Goal: Task Accomplishment & Management: Use online tool/utility

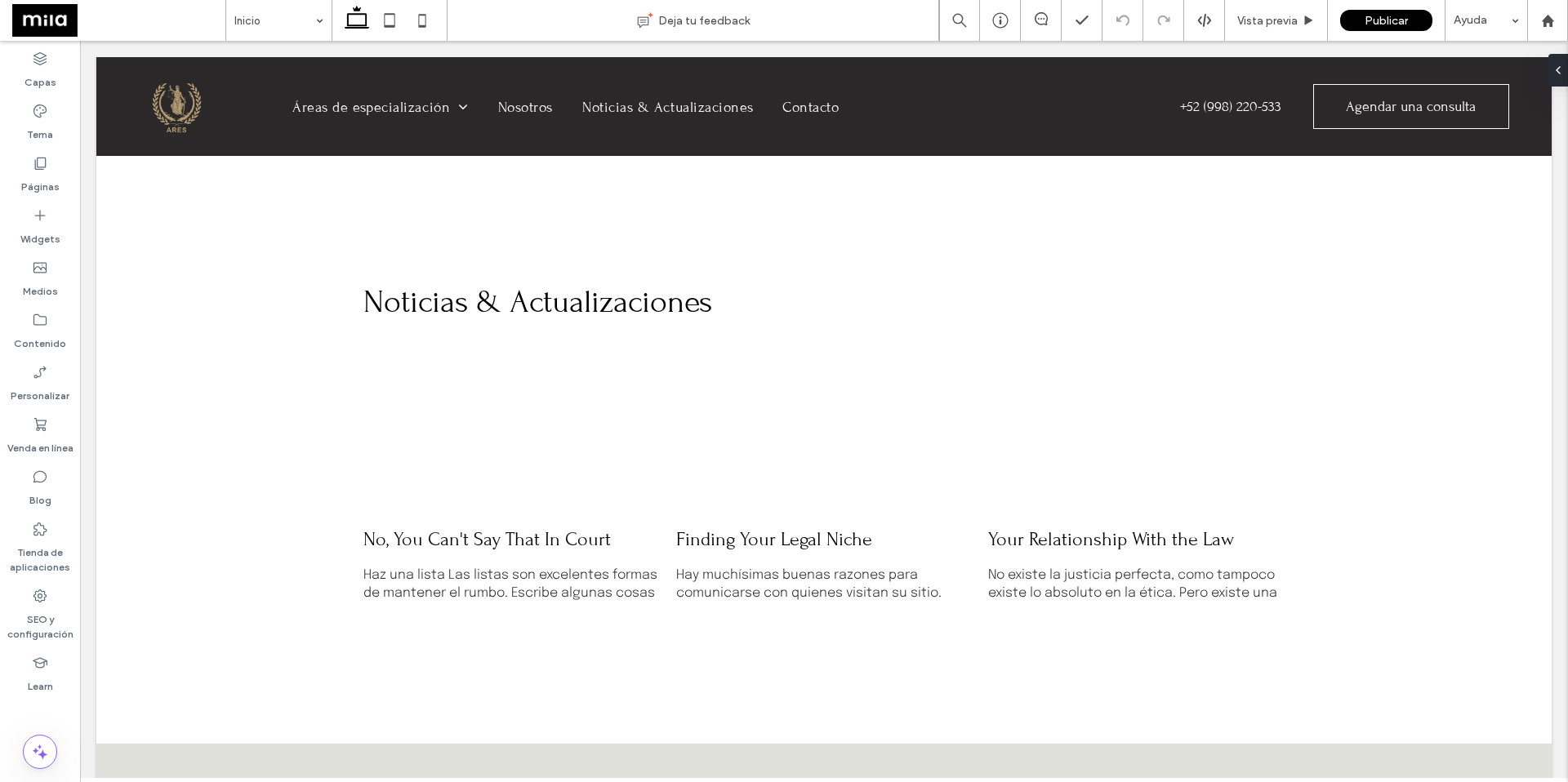
scroll to position [4384, 0]
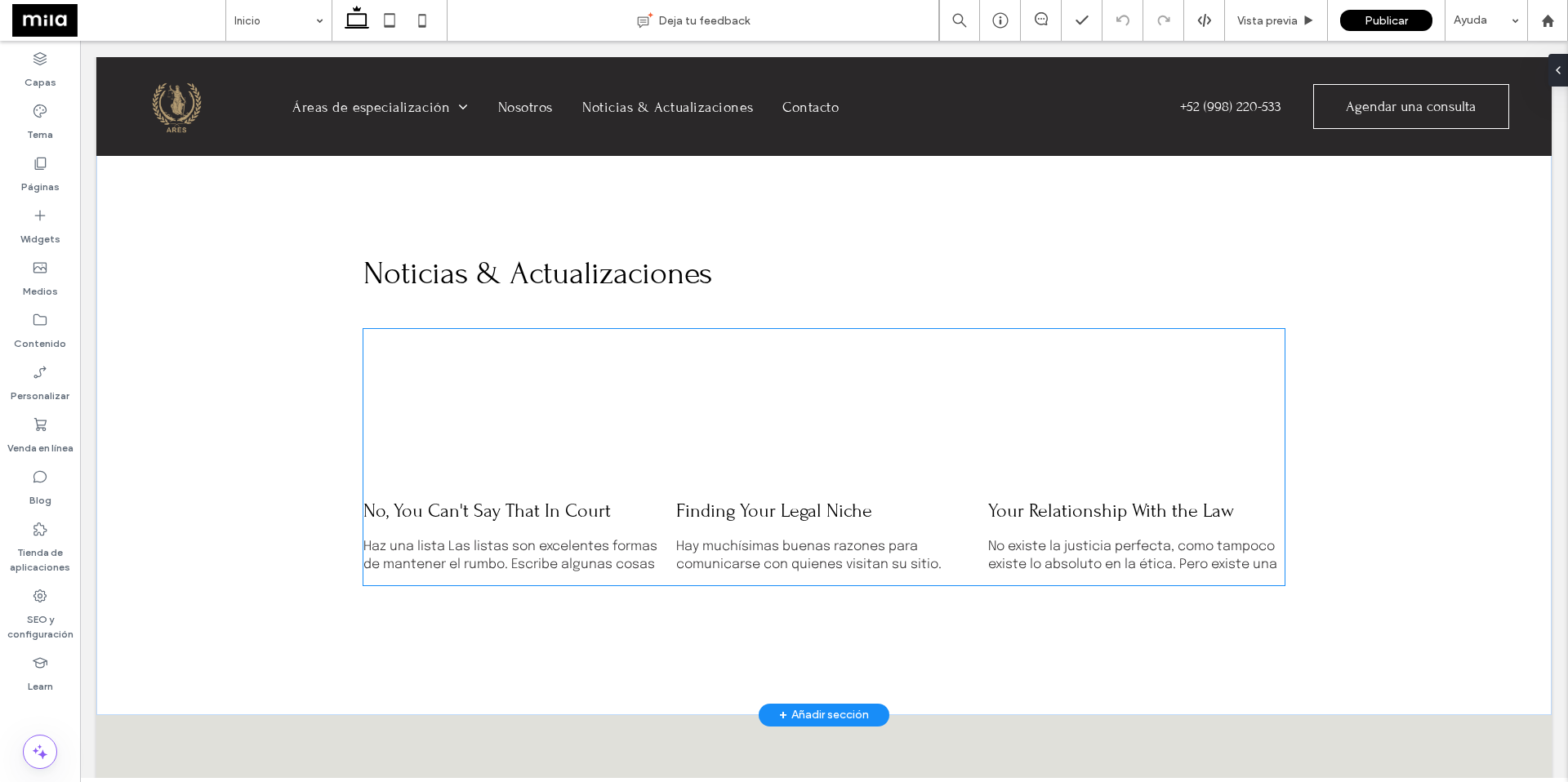
click at [523, 369] on div at bounding box center [511, 406] width 314 height 164
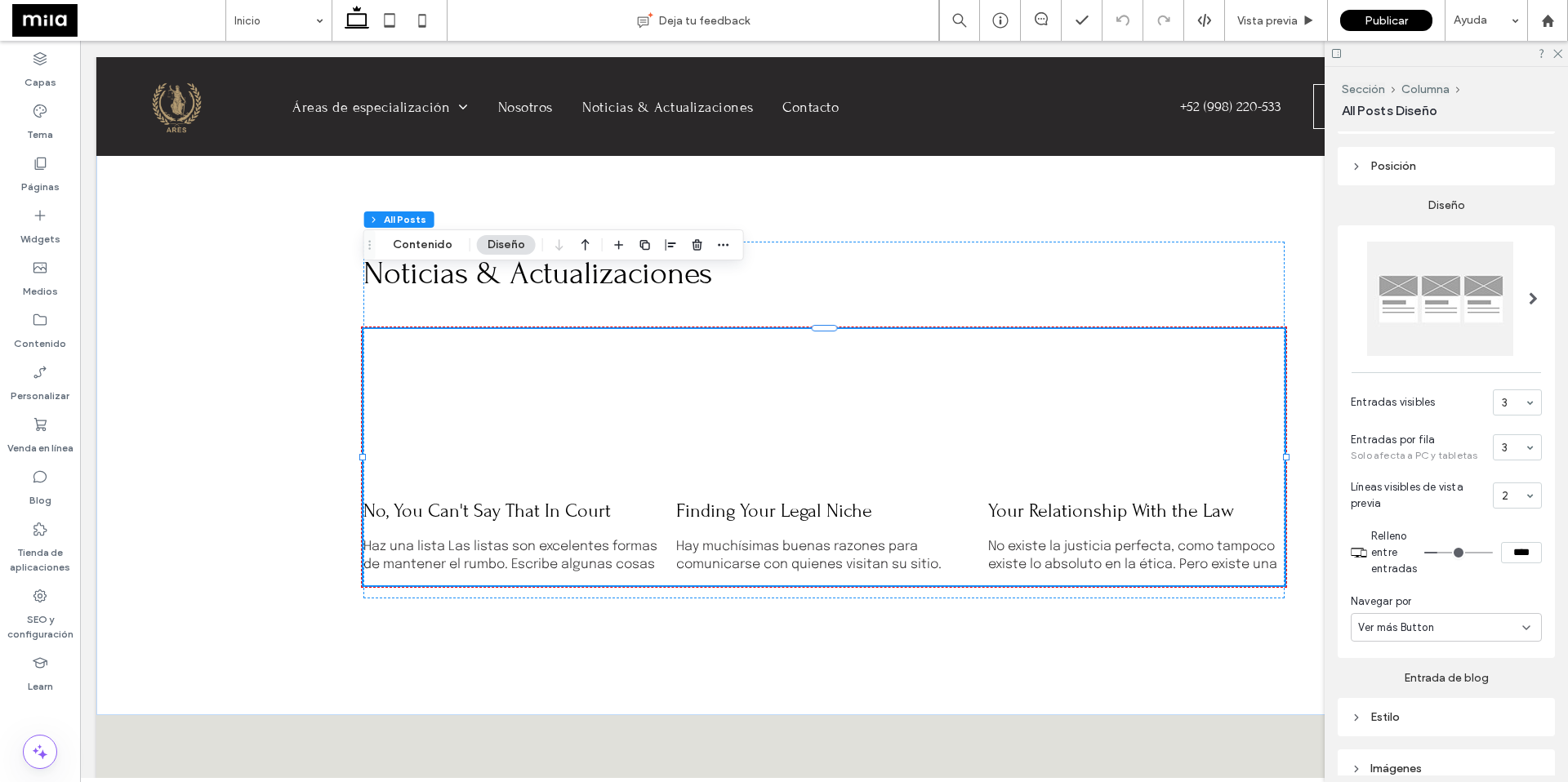
scroll to position [202, 0]
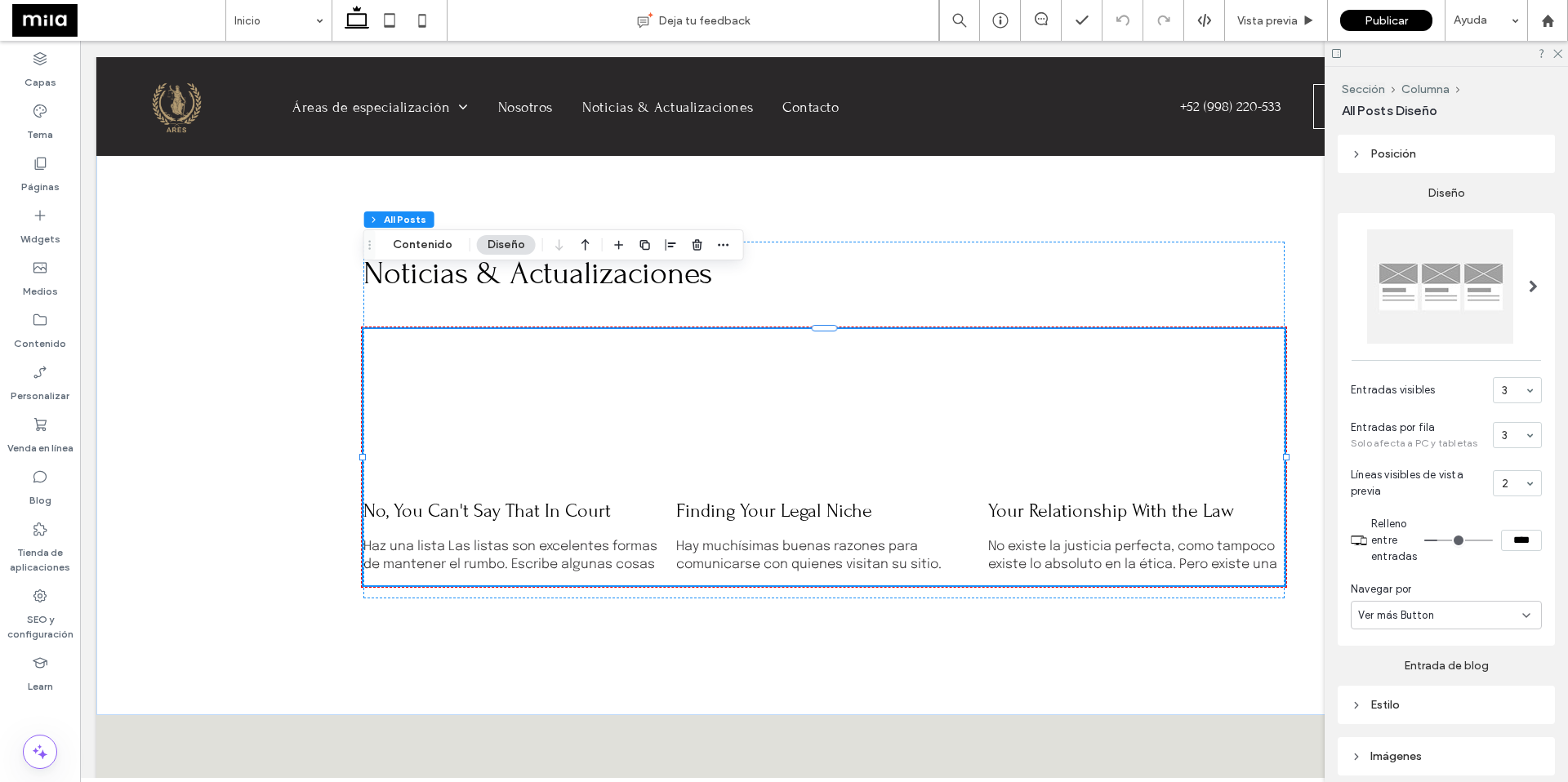
click at [1145, 284] on span at bounding box center [1533, 287] width 9 height 13
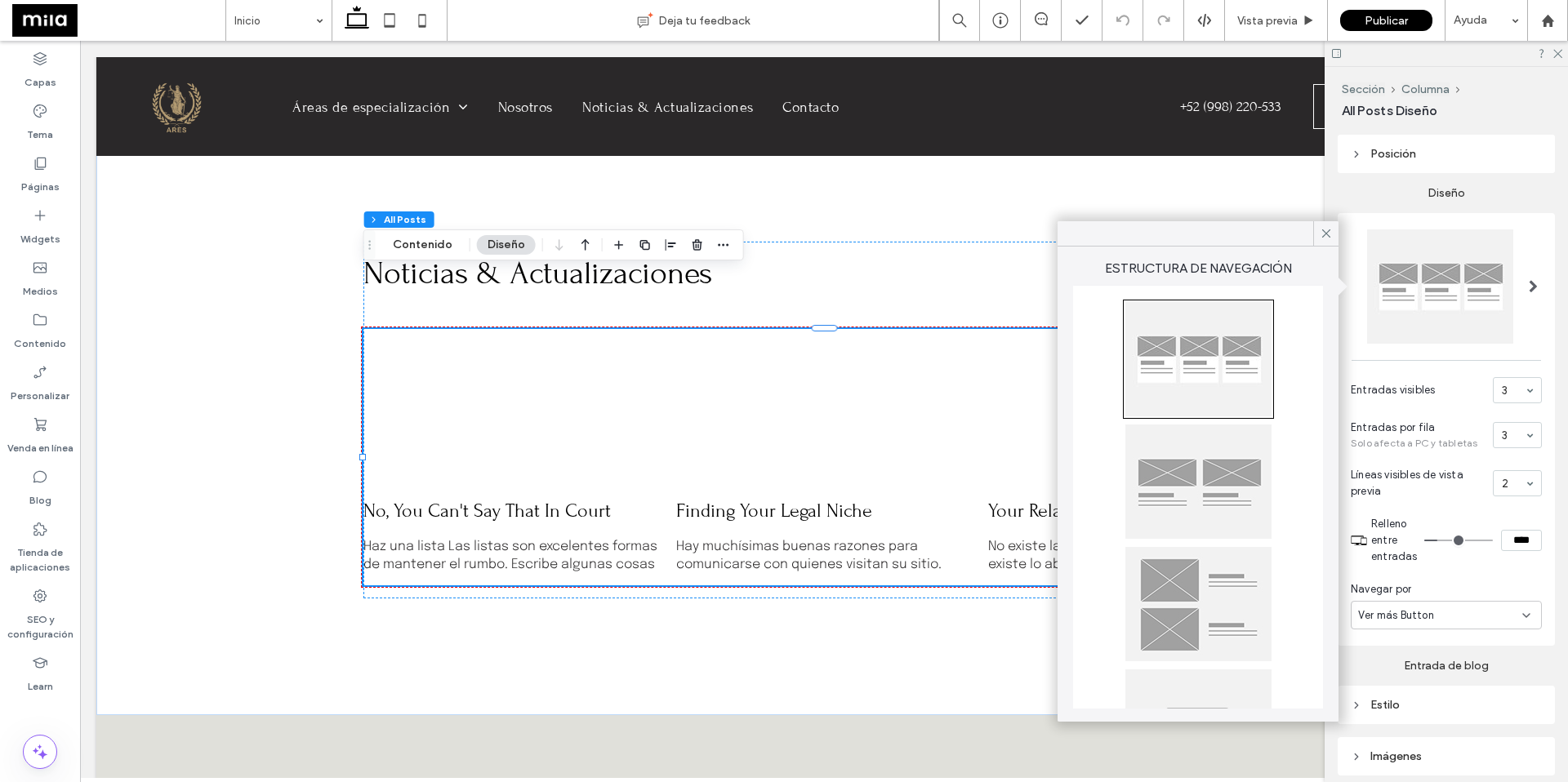
click at [1145, 480] on div at bounding box center [1198, 482] width 146 height 114
type input "**"
type input "****"
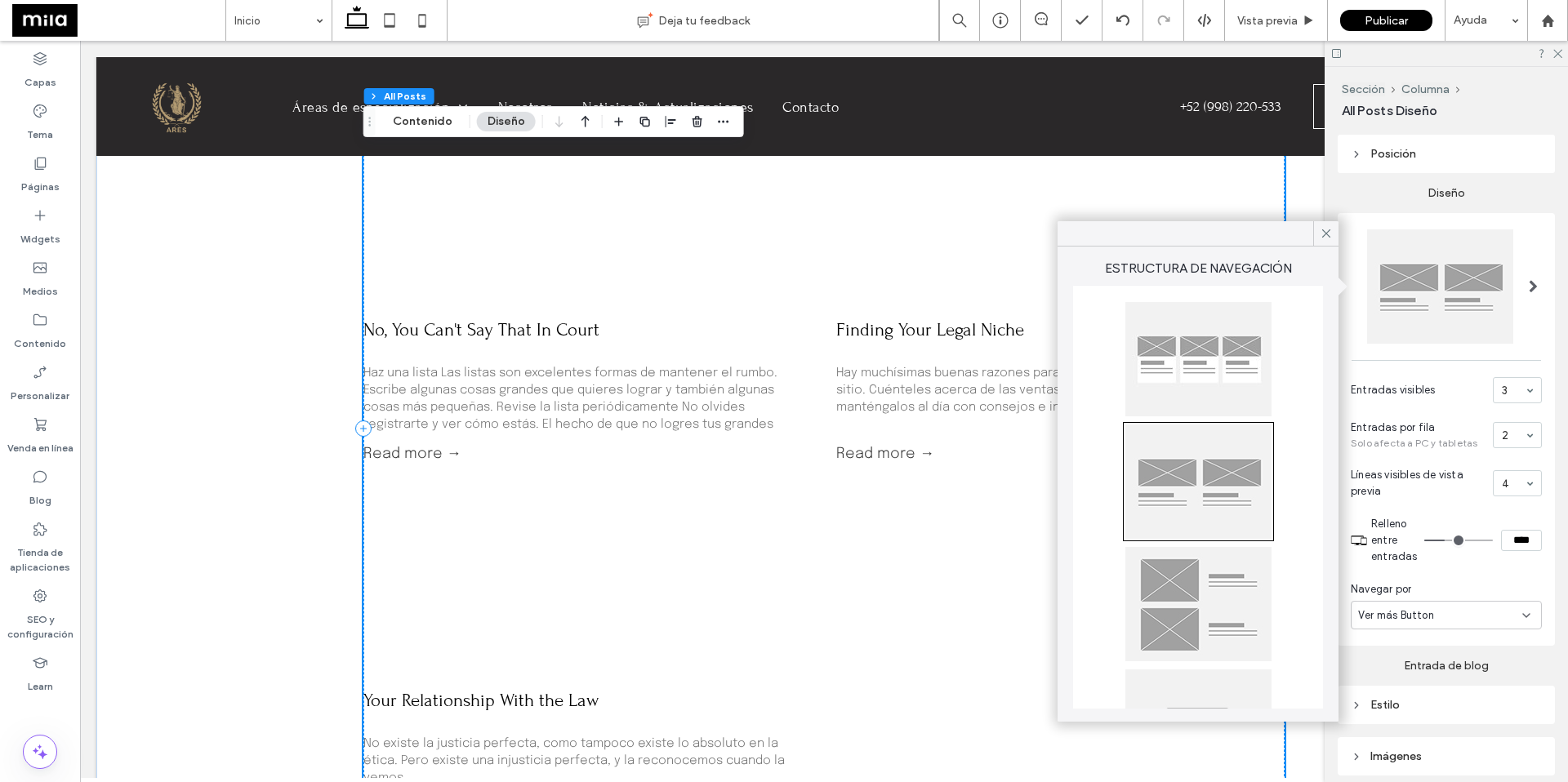
scroll to position [4574, 0]
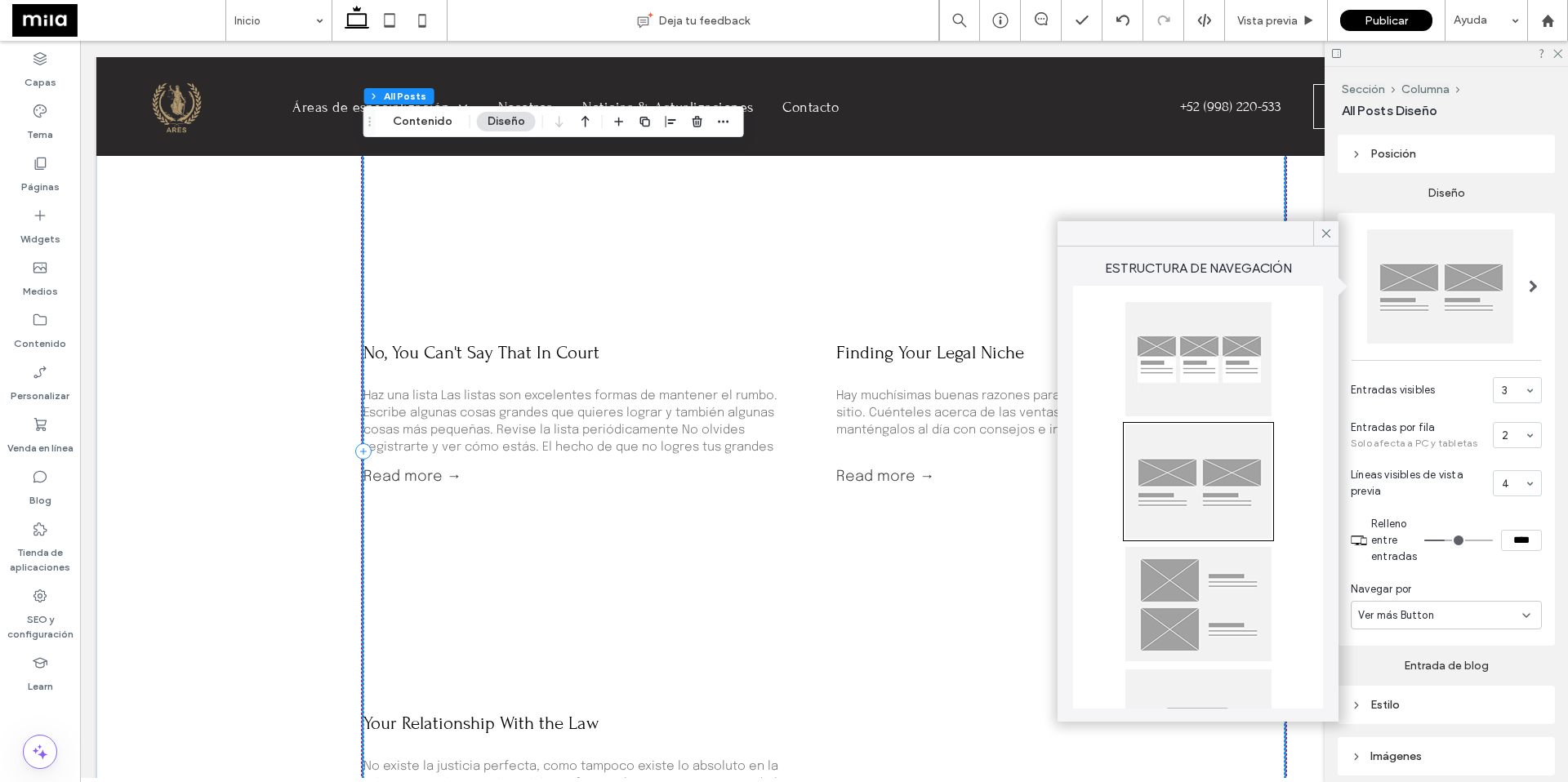
click at [1145, 384] on div at bounding box center [1198, 359] width 146 height 114
type input "**"
type input "****"
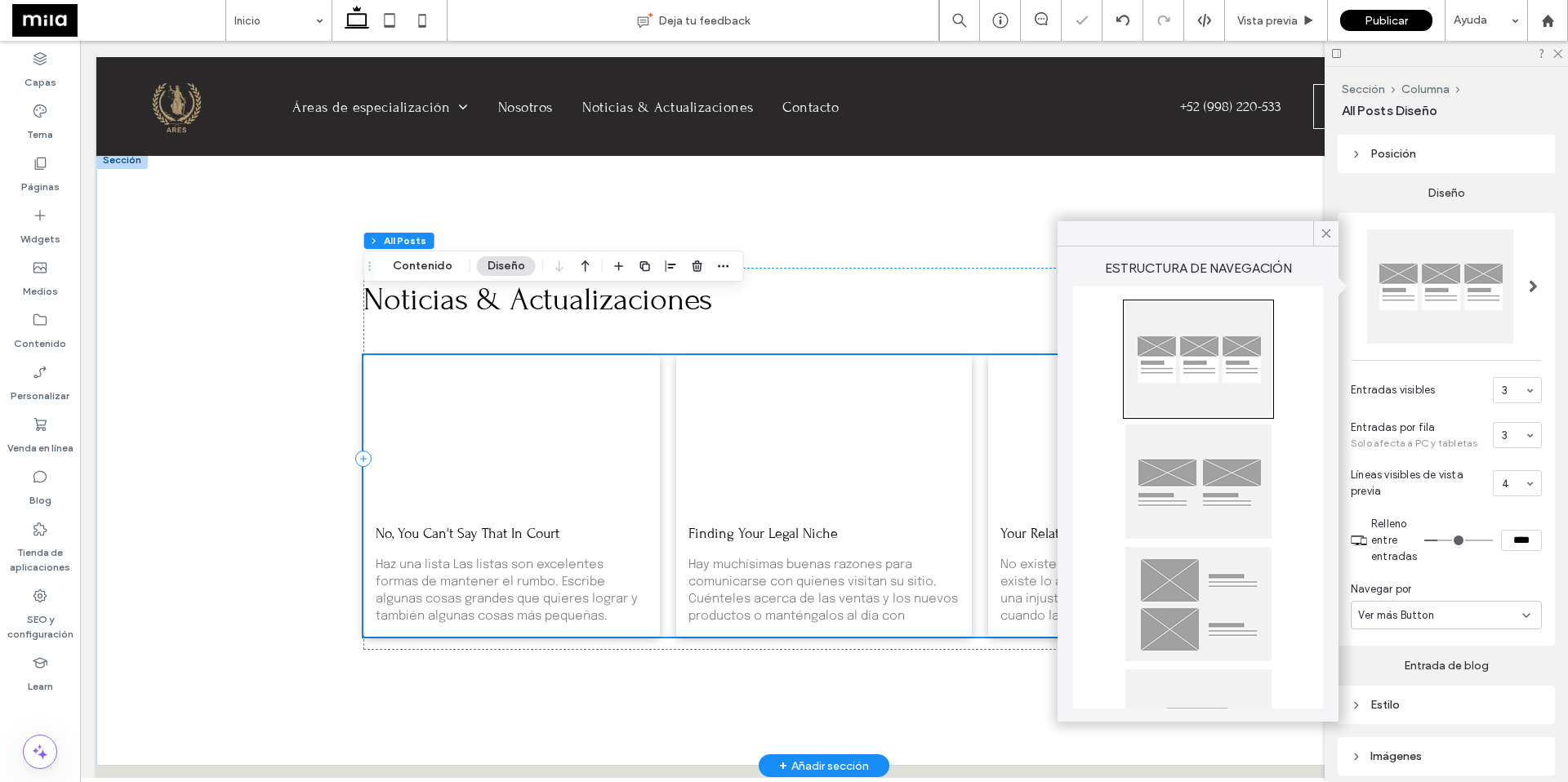
scroll to position [4356, 0]
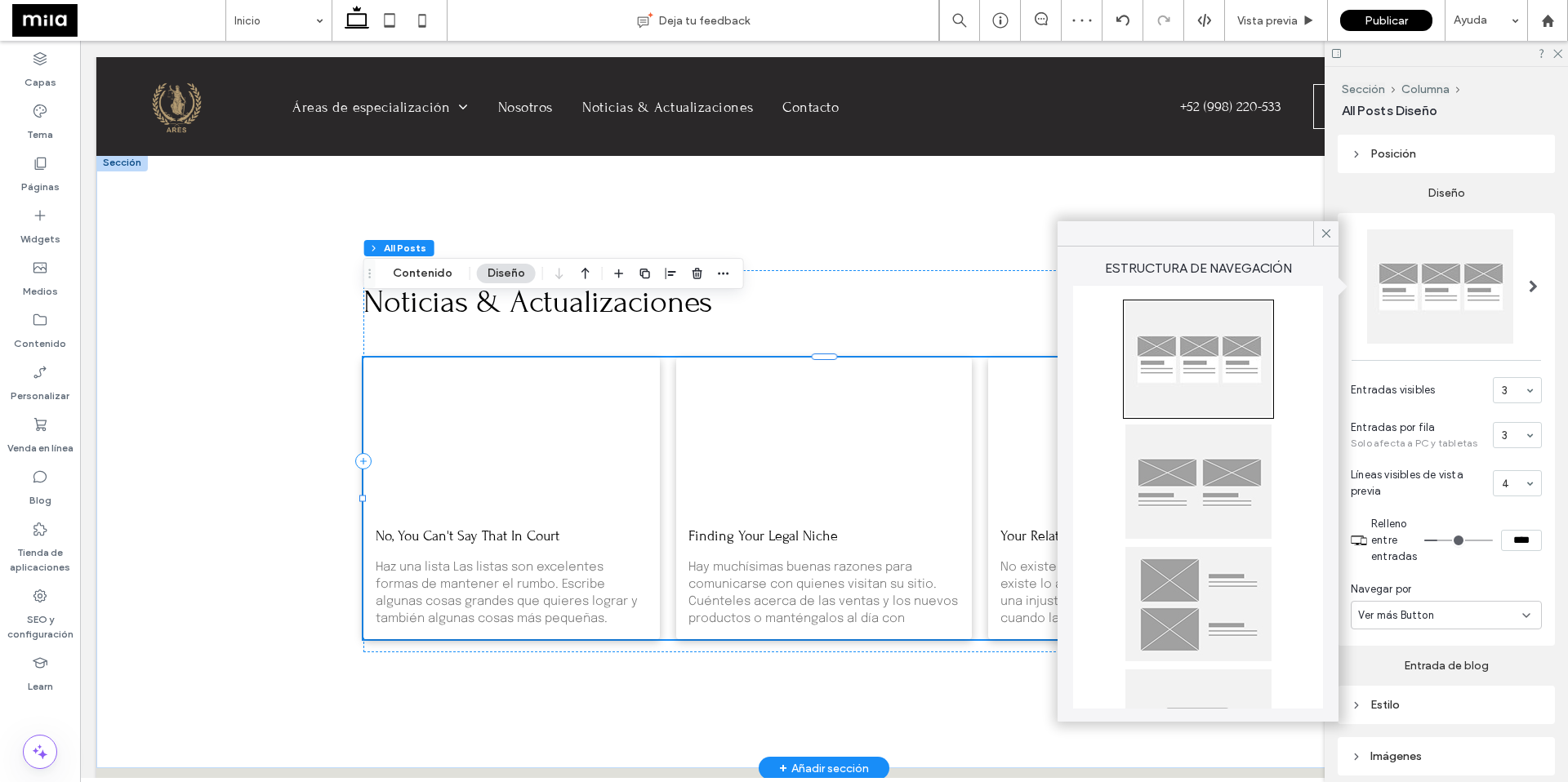
click at [500, 390] on div at bounding box center [511, 434] width 314 height 164
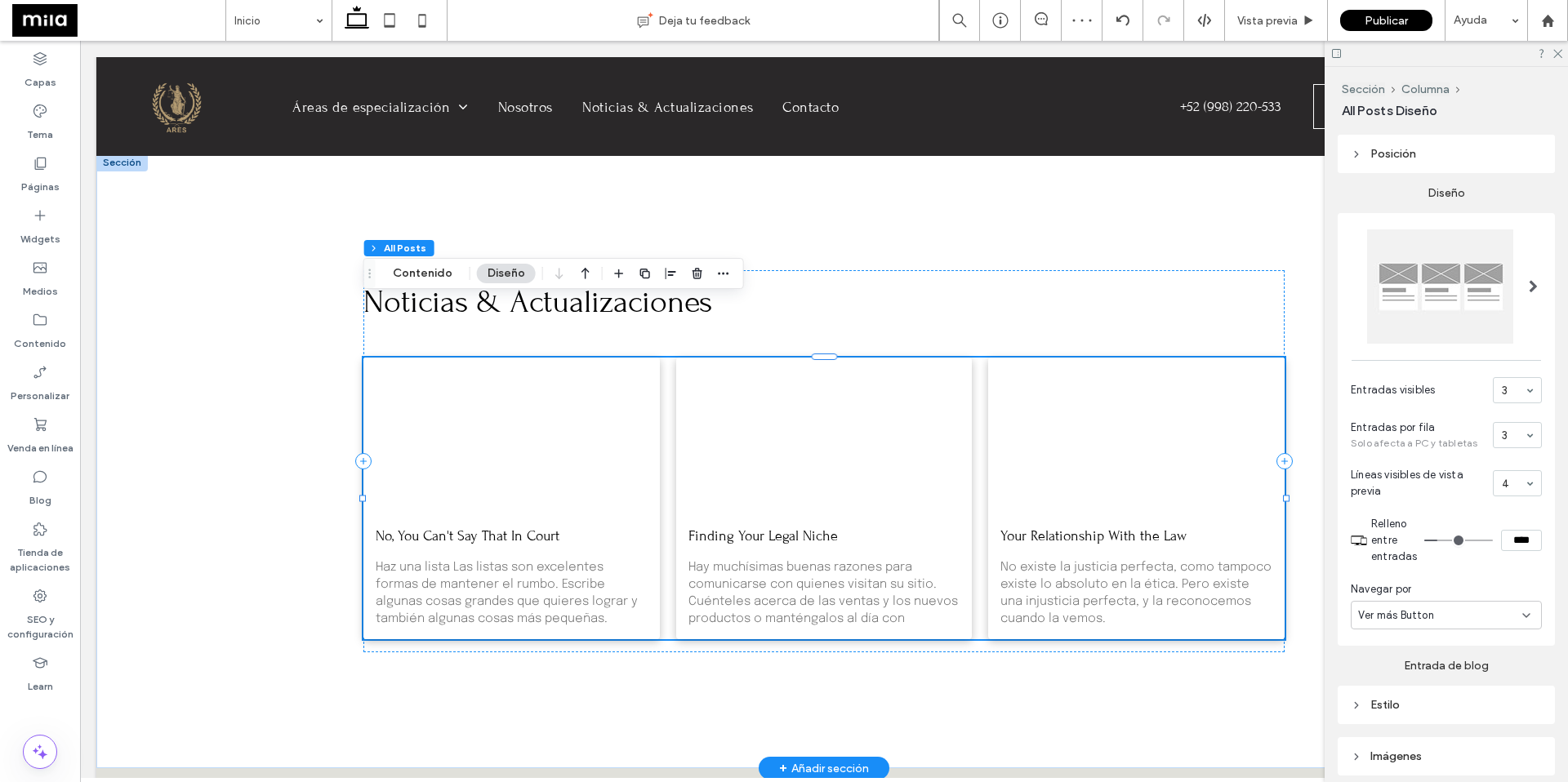
click at [500, 390] on div at bounding box center [511, 434] width 314 height 164
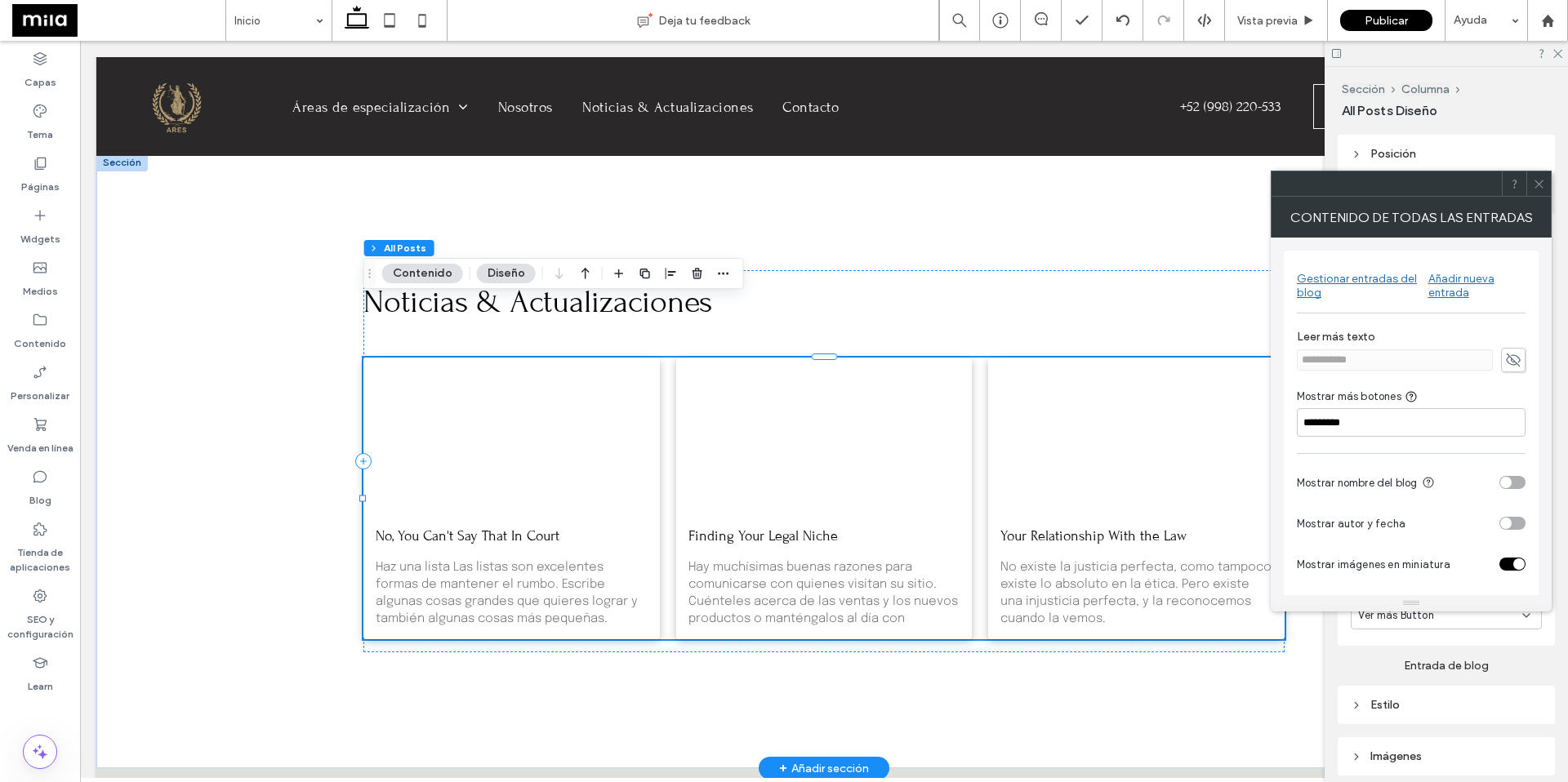
click at [500, 390] on div at bounding box center [511, 434] width 314 height 164
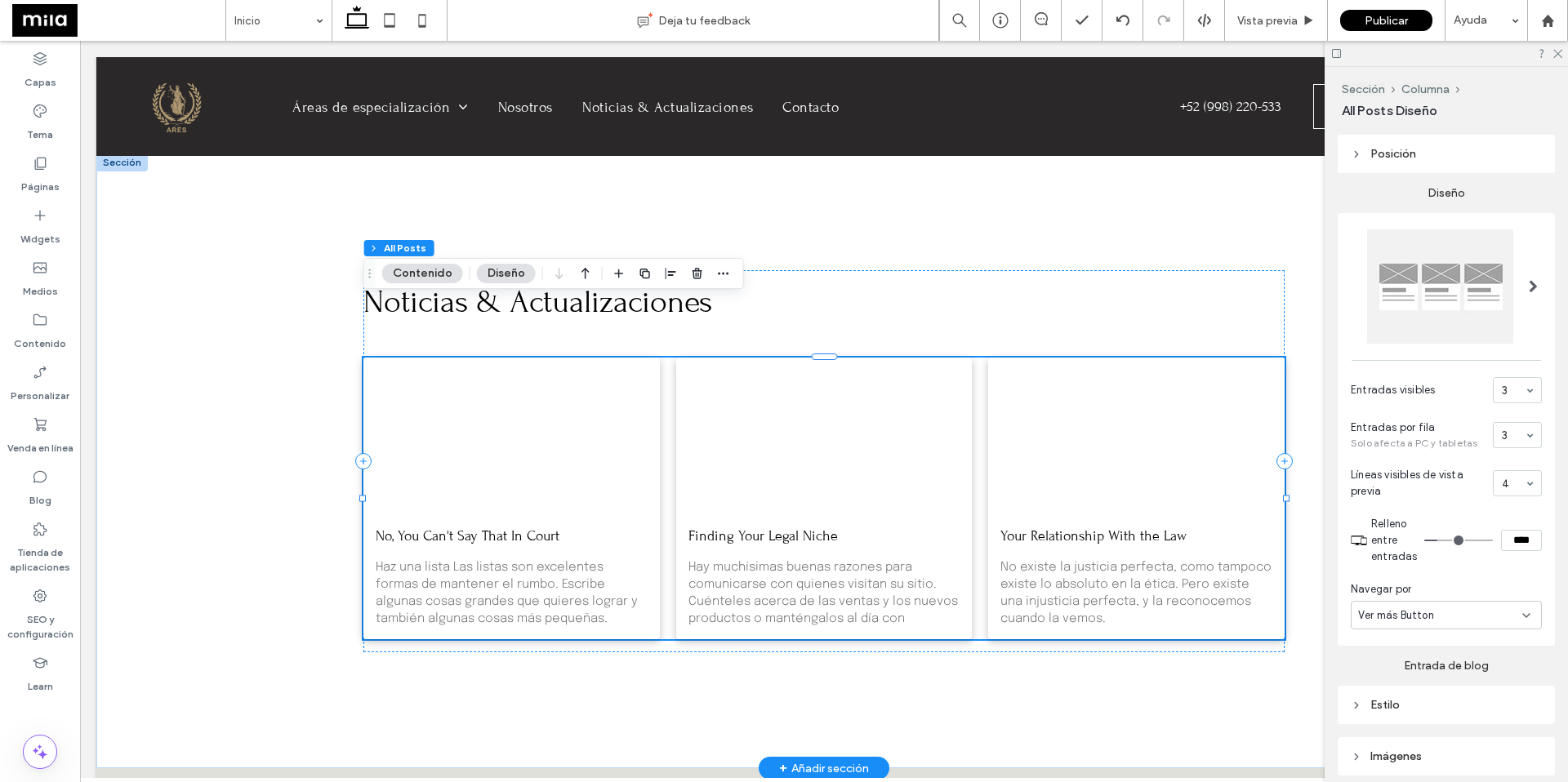
click at [500, 390] on div at bounding box center [511, 434] width 314 height 164
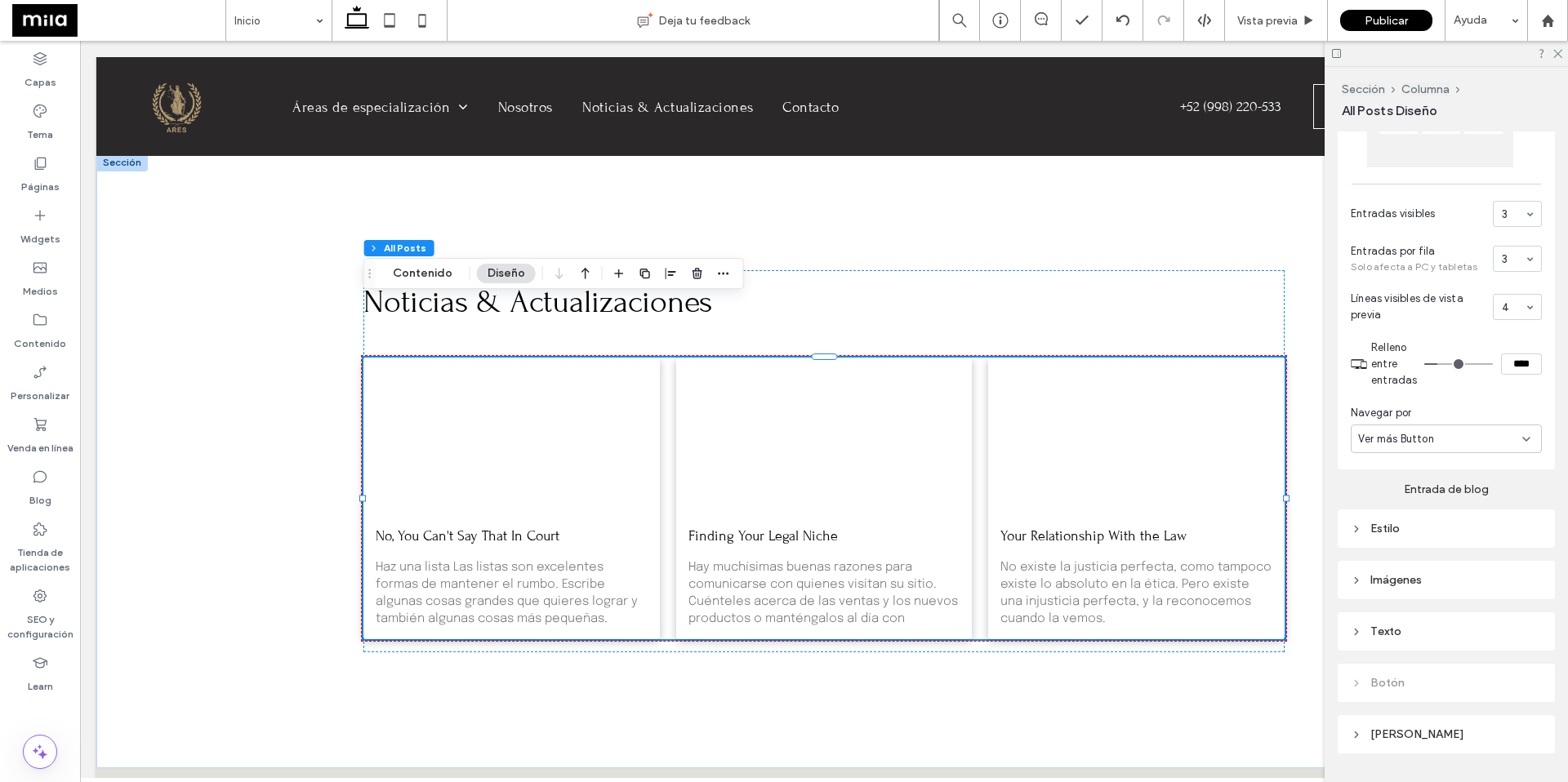
scroll to position [422, 0]
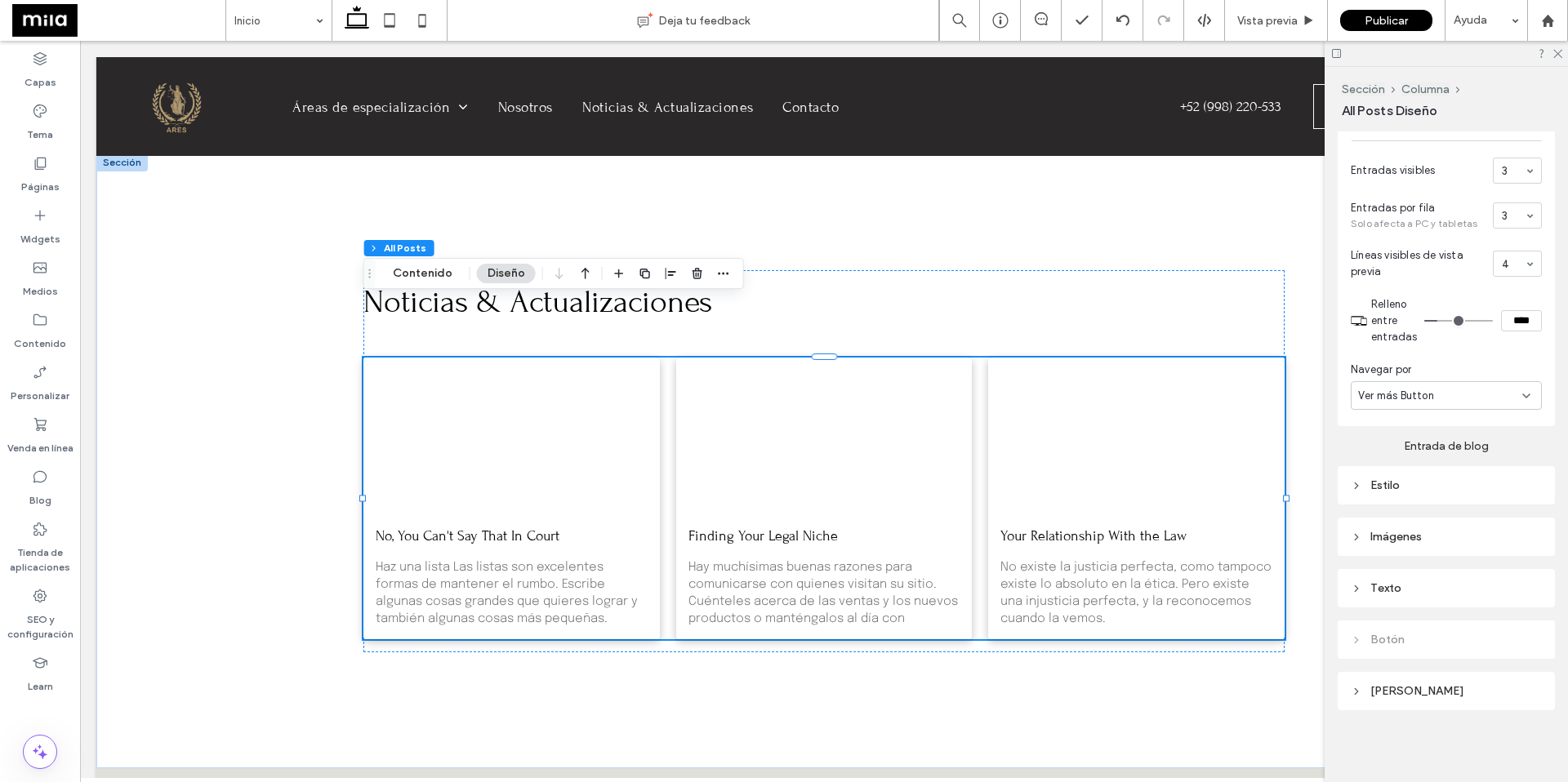
click at [1145, 537] on icon at bounding box center [1356, 537] width 11 height 11
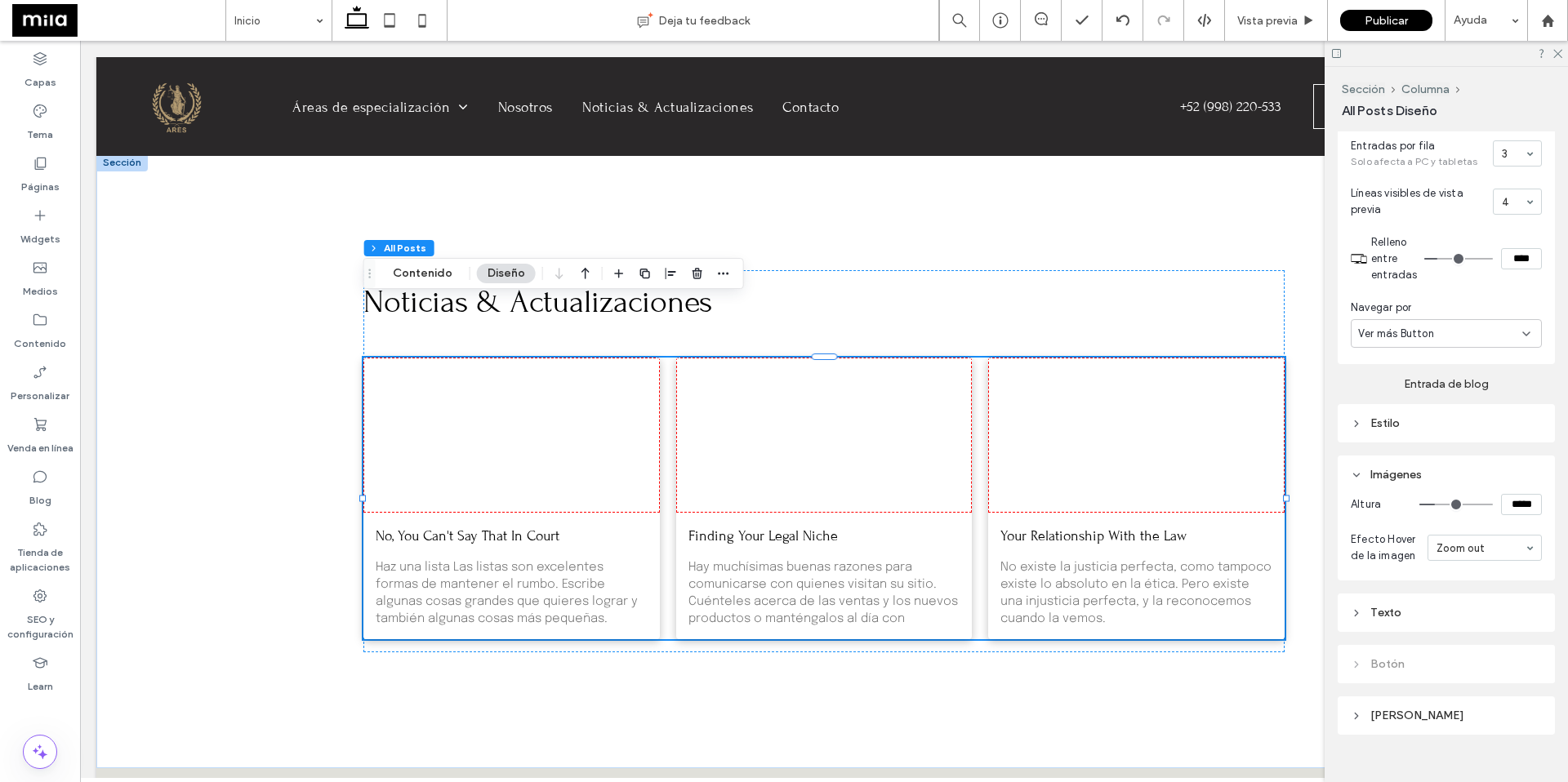
scroll to position [509, 0]
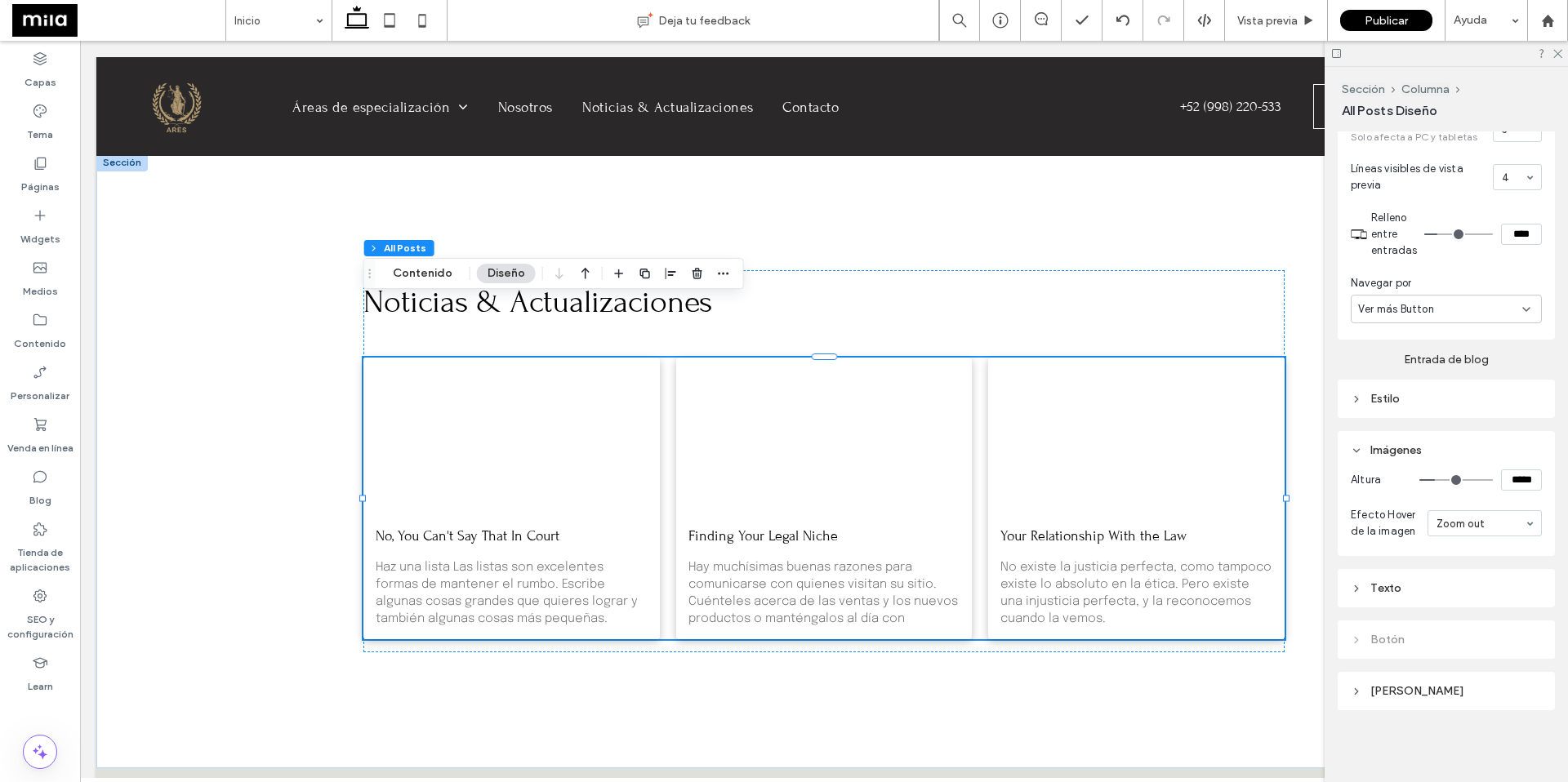
click at [1145, 398] on use at bounding box center [1356, 398] width 3 height 6
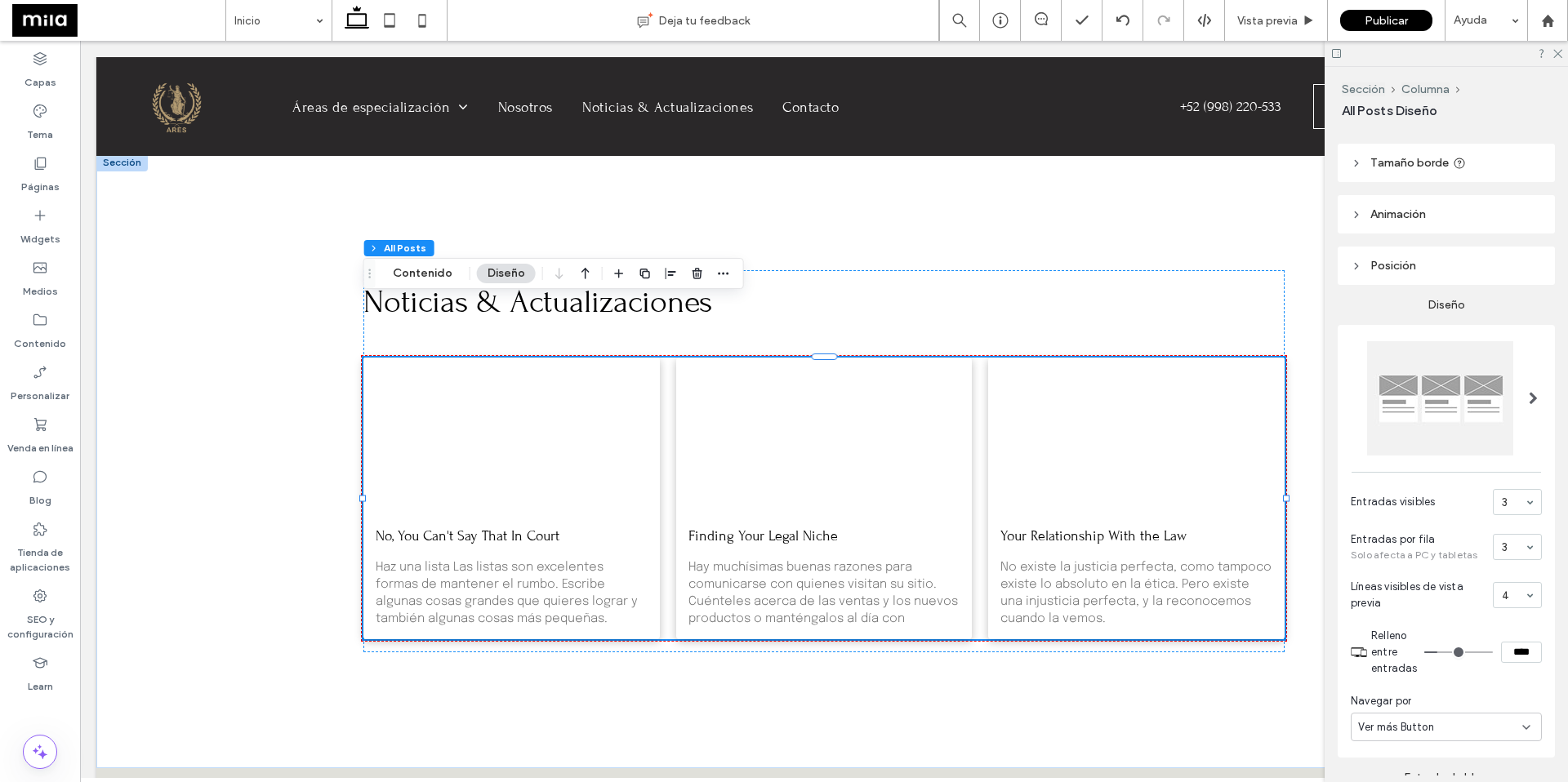
scroll to position [88, 0]
click at [1145, 270] on use at bounding box center [1356, 268] width 3 height 6
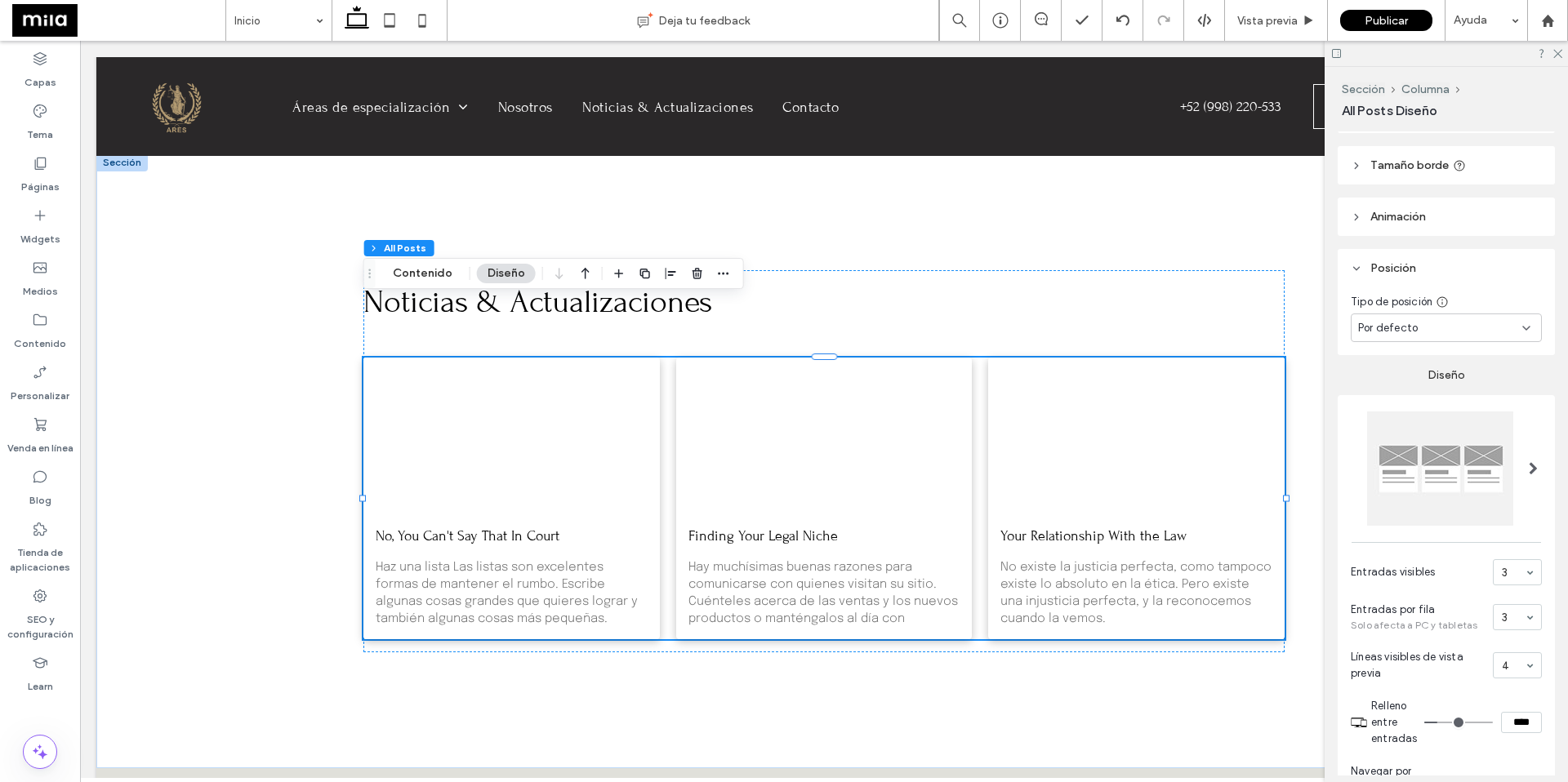
click at [1145, 224] on header "Animación" at bounding box center [1446, 216] width 217 height 38
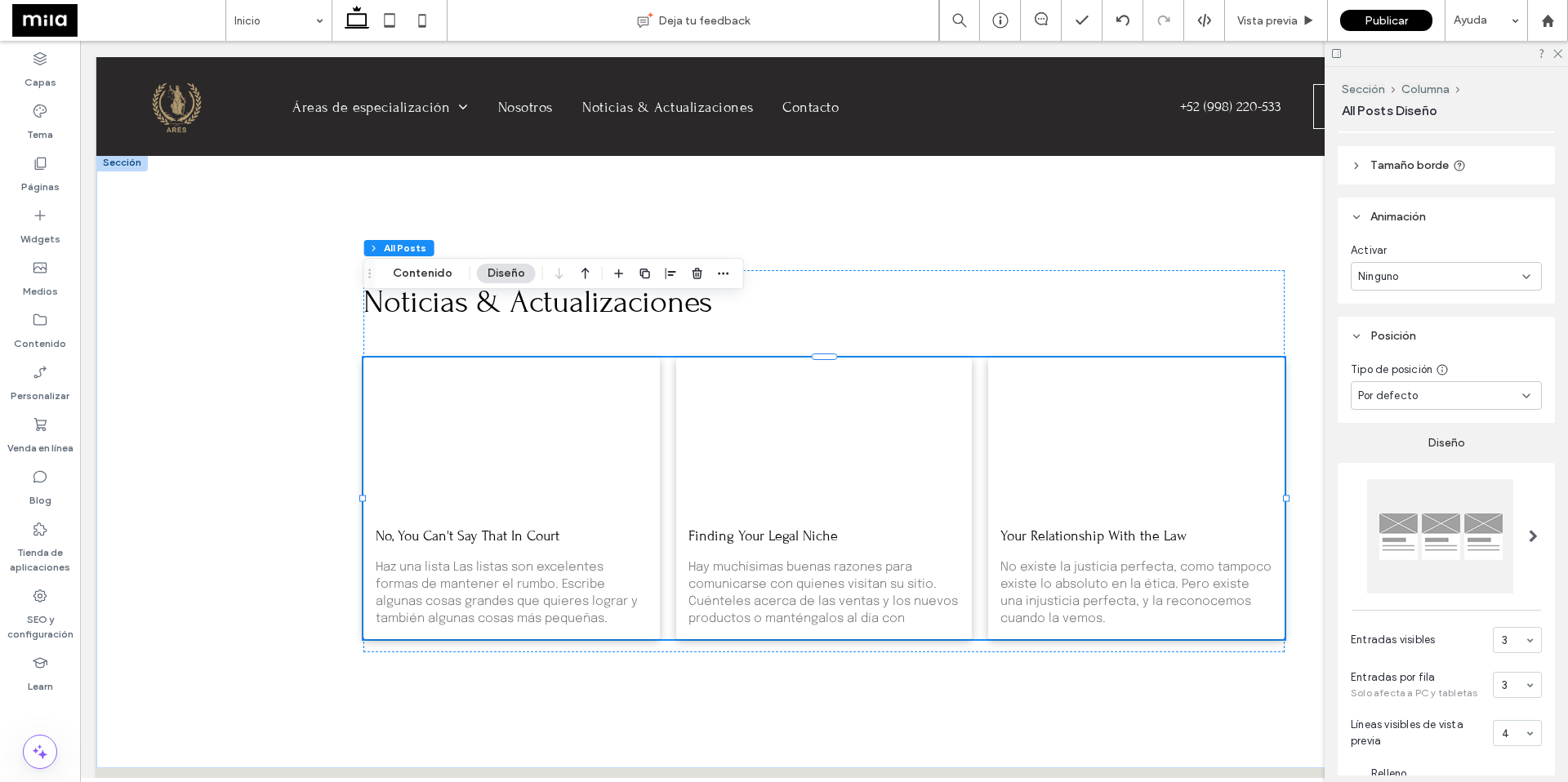
click at [1145, 276] on div "Ninguno" at bounding box center [1440, 277] width 164 height 16
click at [1145, 173] on header "Tamaño borde" at bounding box center [1446, 165] width 217 height 38
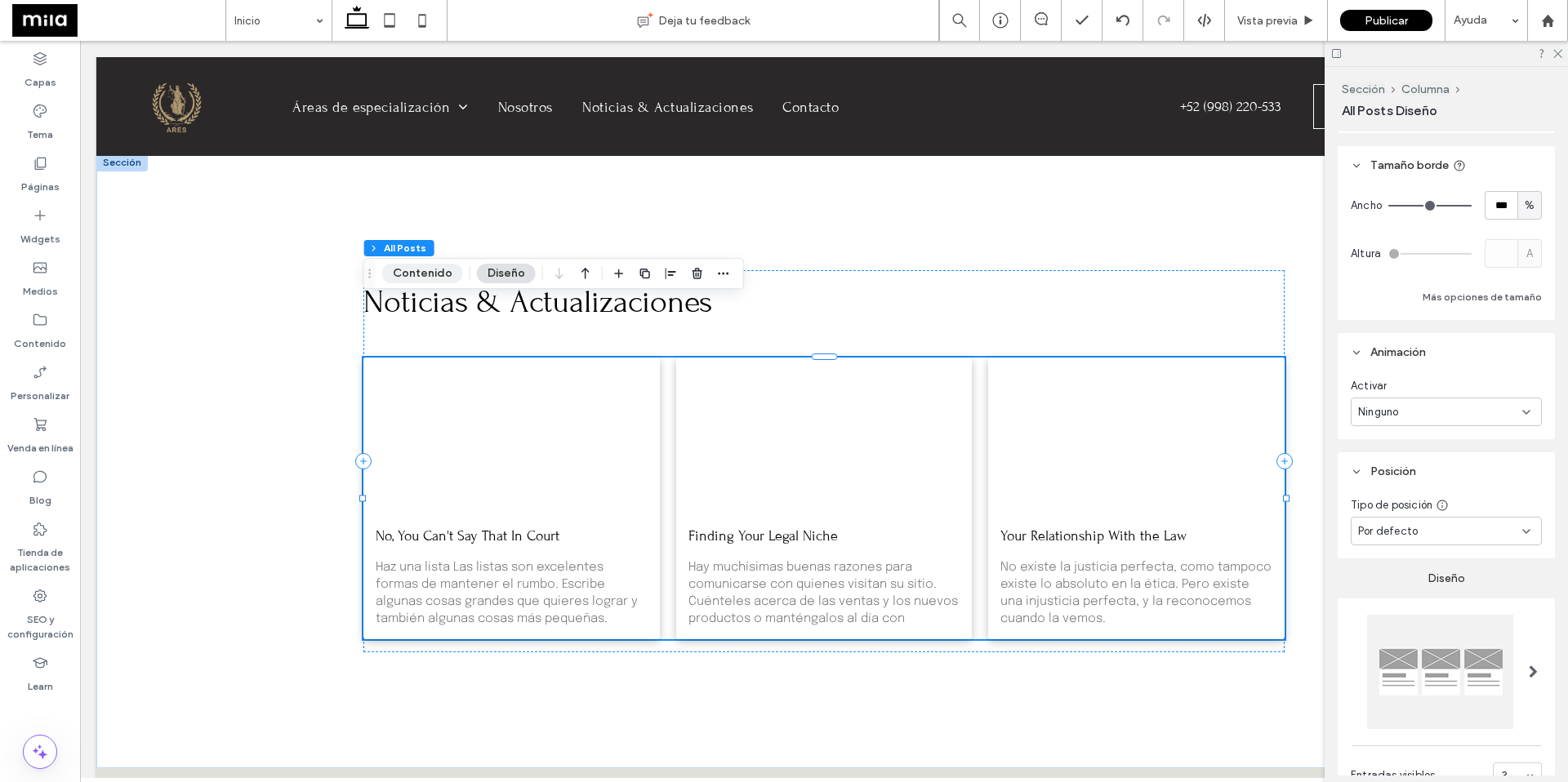
click at [394, 276] on button "Contenido" at bounding box center [422, 273] width 81 height 20
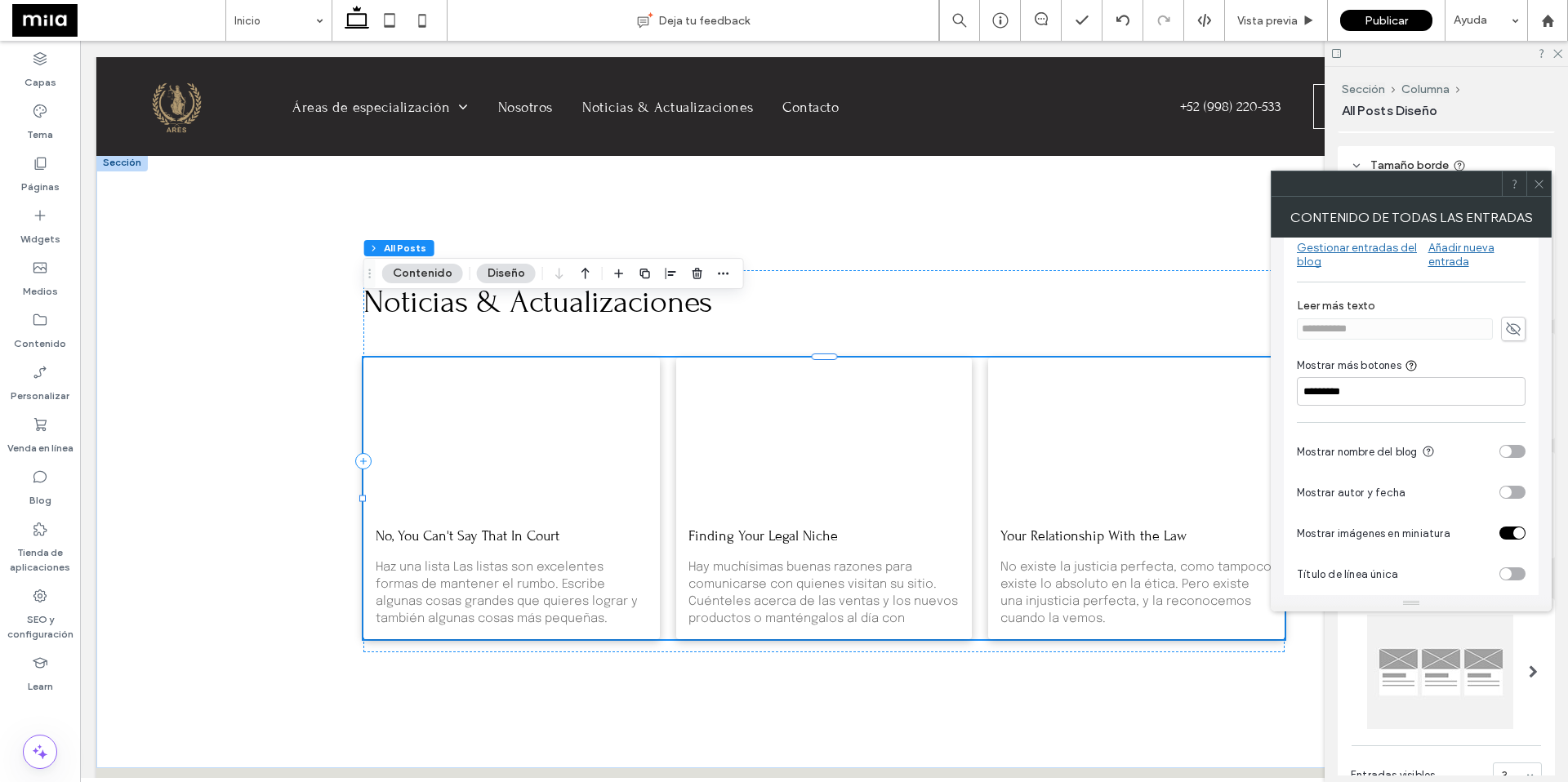
scroll to position [47, 0]
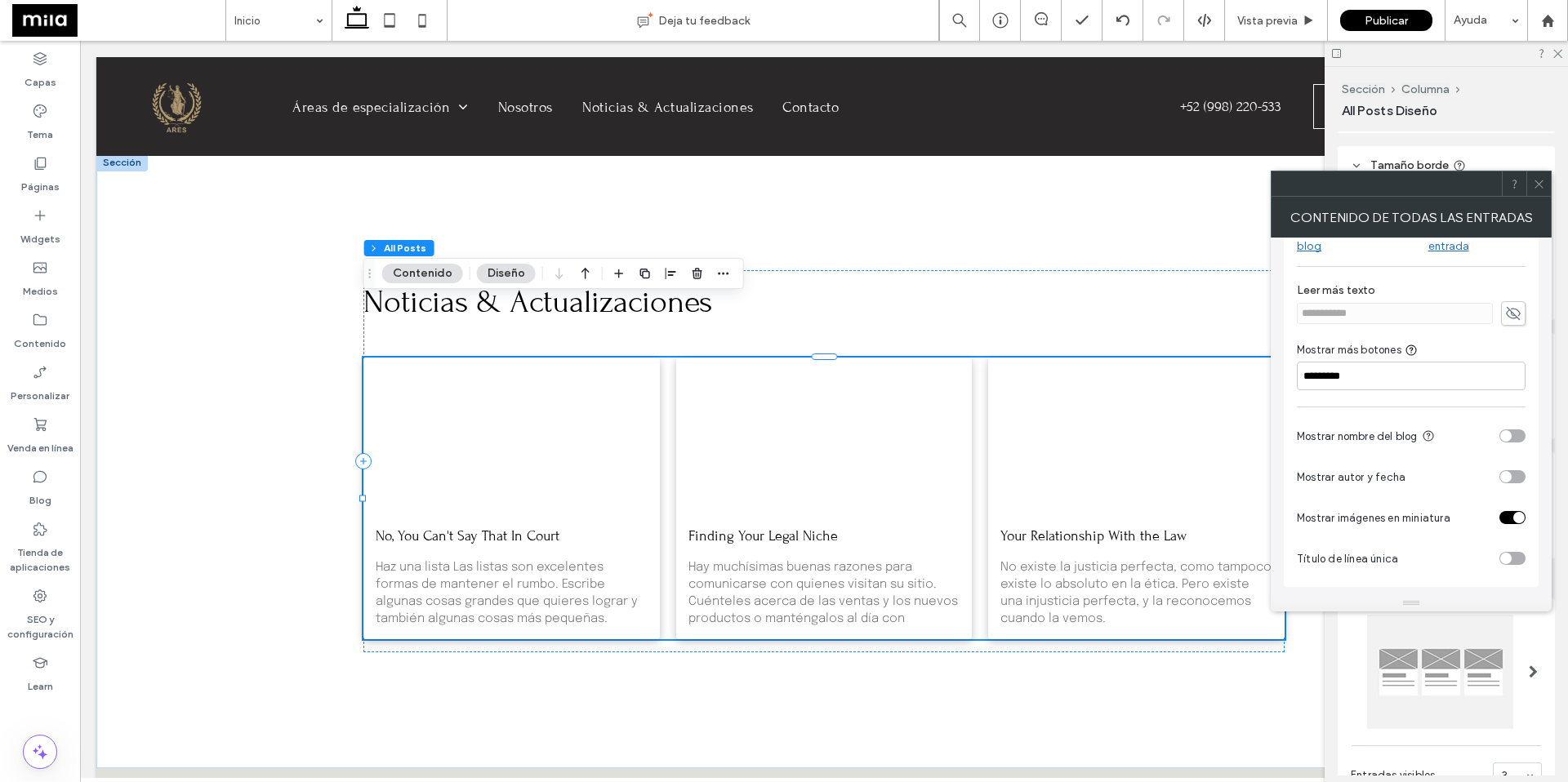
click at [1145, 475] on div "toggle" at bounding box center [1506, 477] width 11 height 11
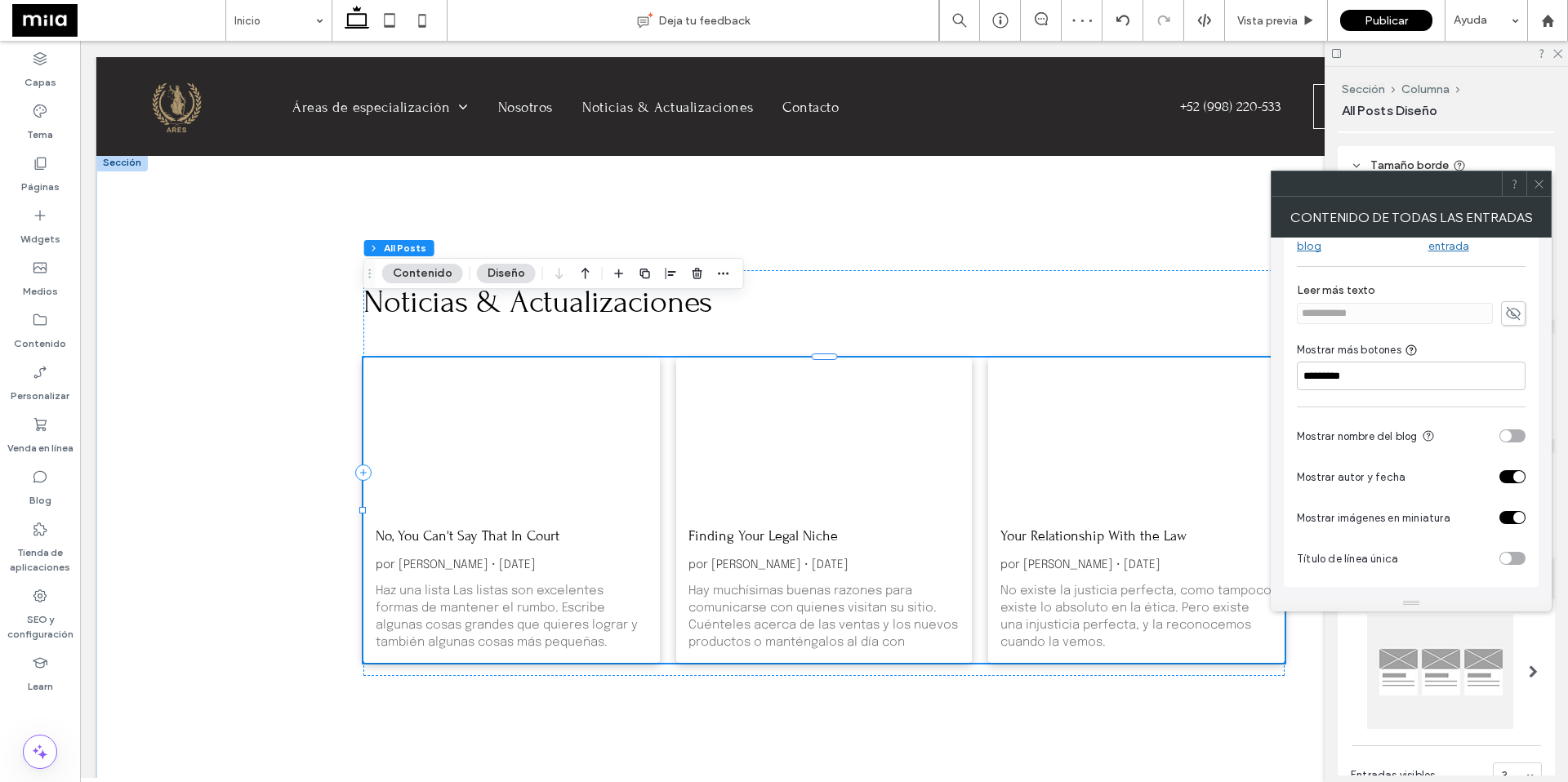
click at [1145, 479] on div "toggle" at bounding box center [1512, 477] width 26 height 13
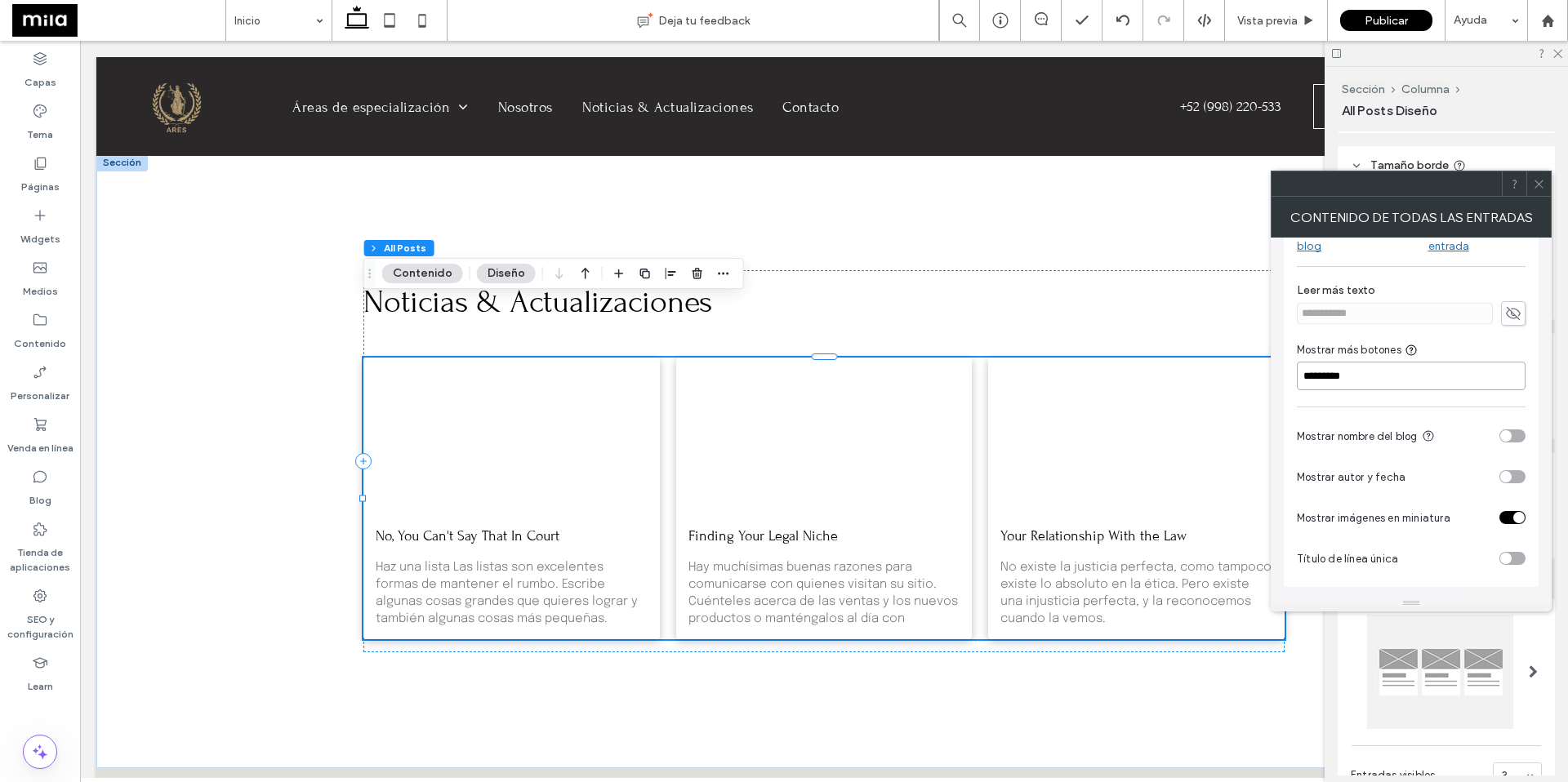
click at [1145, 373] on input "*********" at bounding box center [1411, 375] width 229 height 29
click at [1145, 183] on icon at bounding box center [1539, 184] width 12 height 12
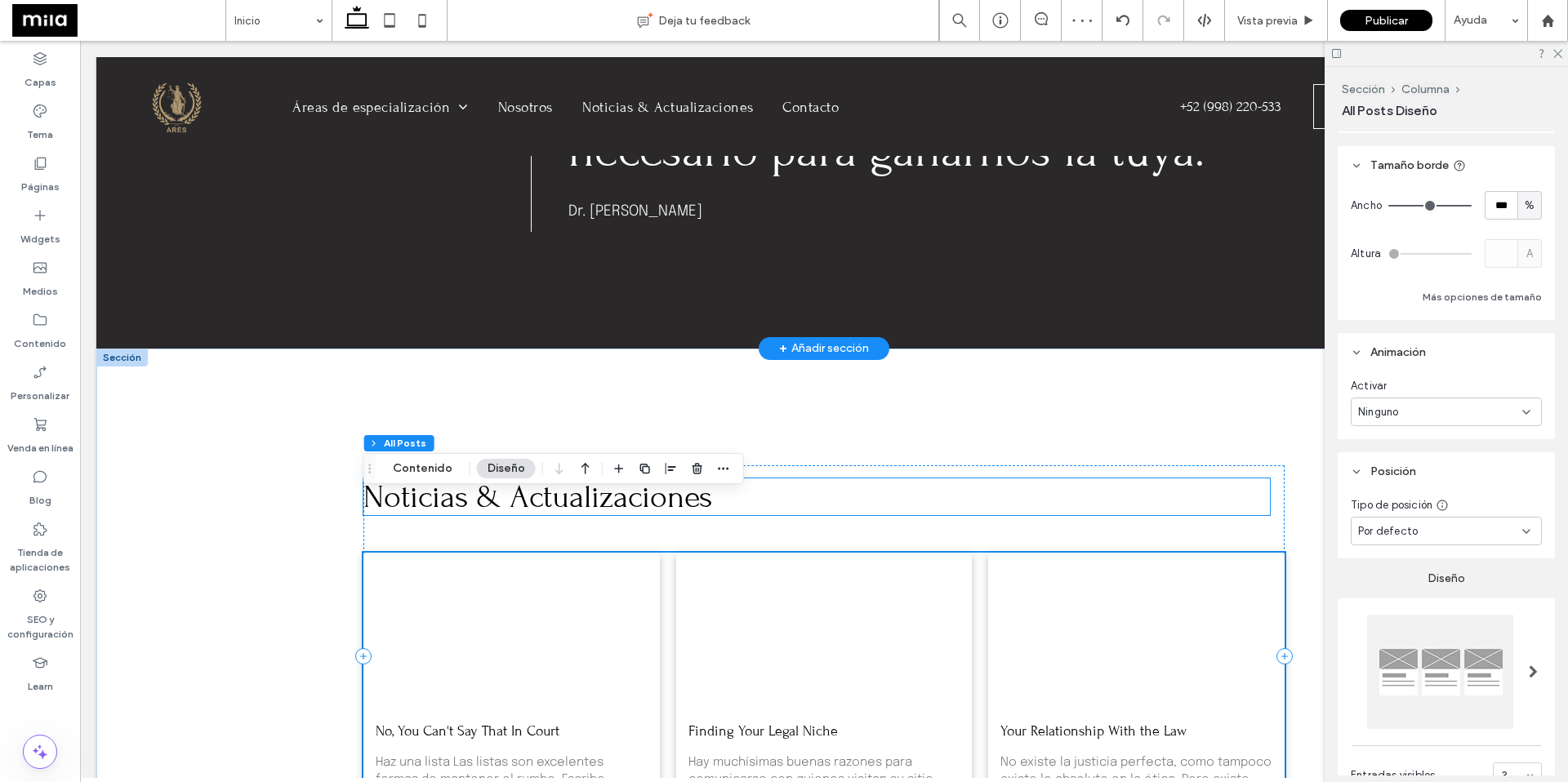
scroll to position [4163, 0]
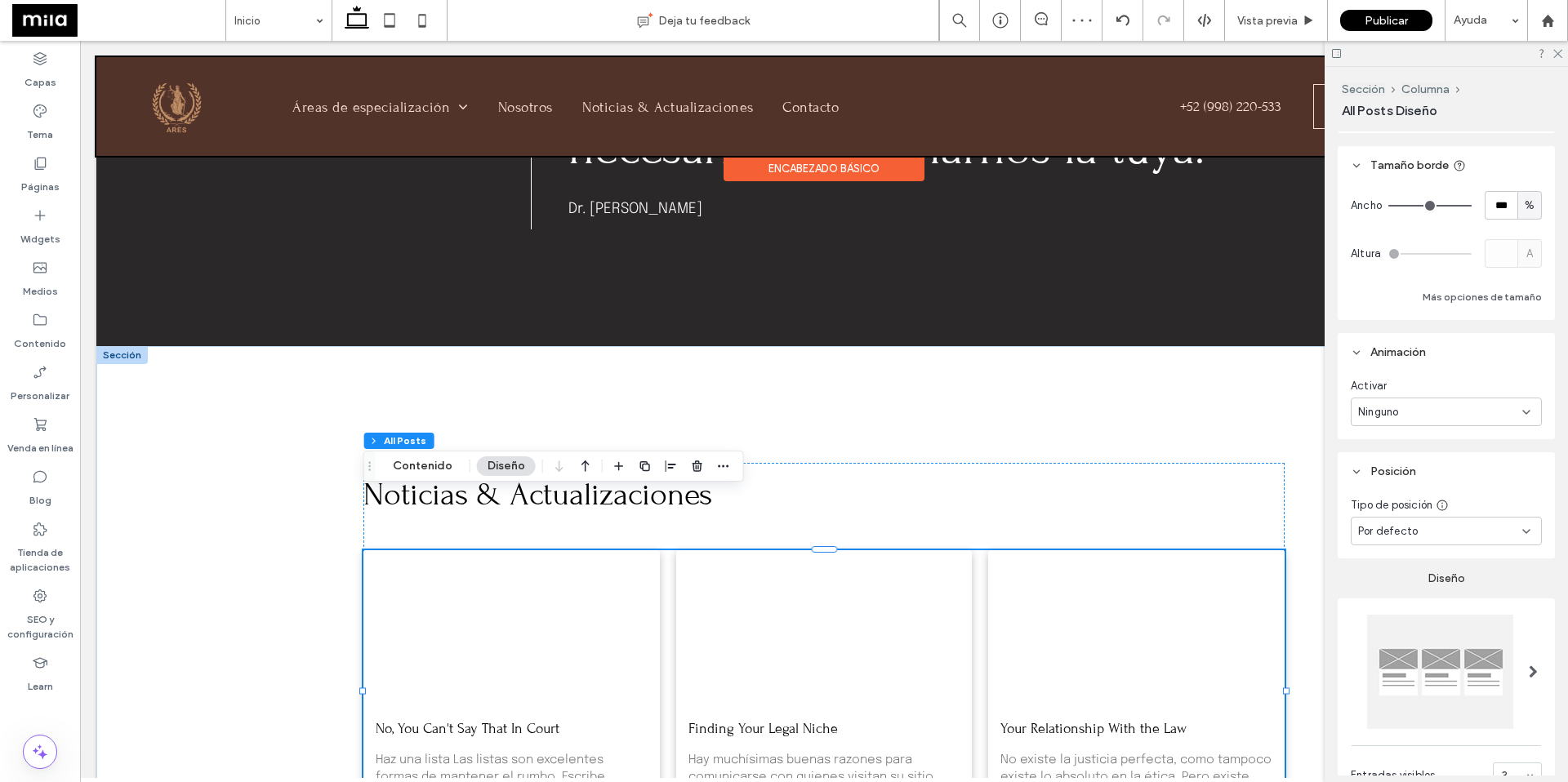
click at [698, 97] on div at bounding box center [824, 106] width 1455 height 99
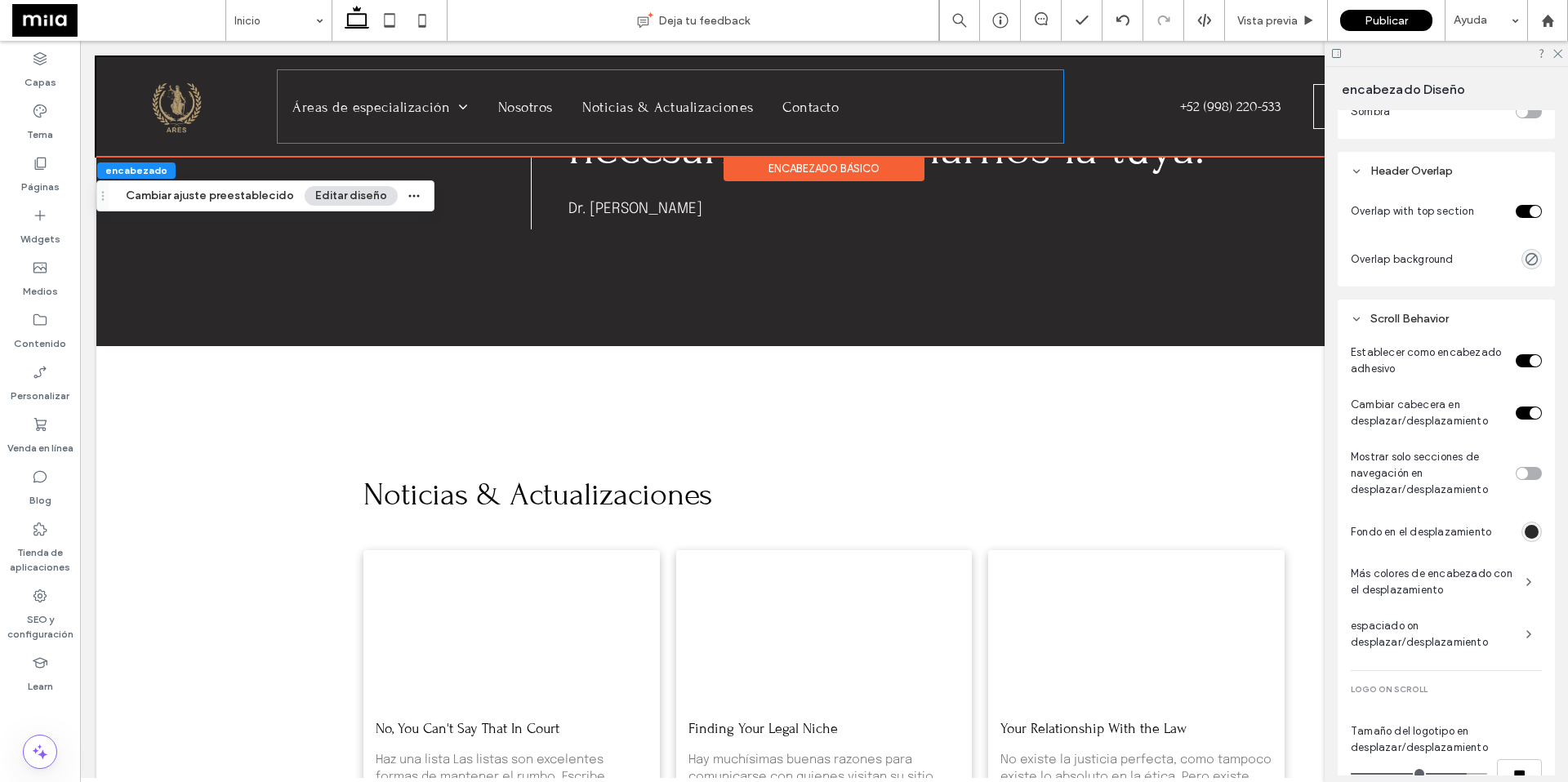
scroll to position [706, 0]
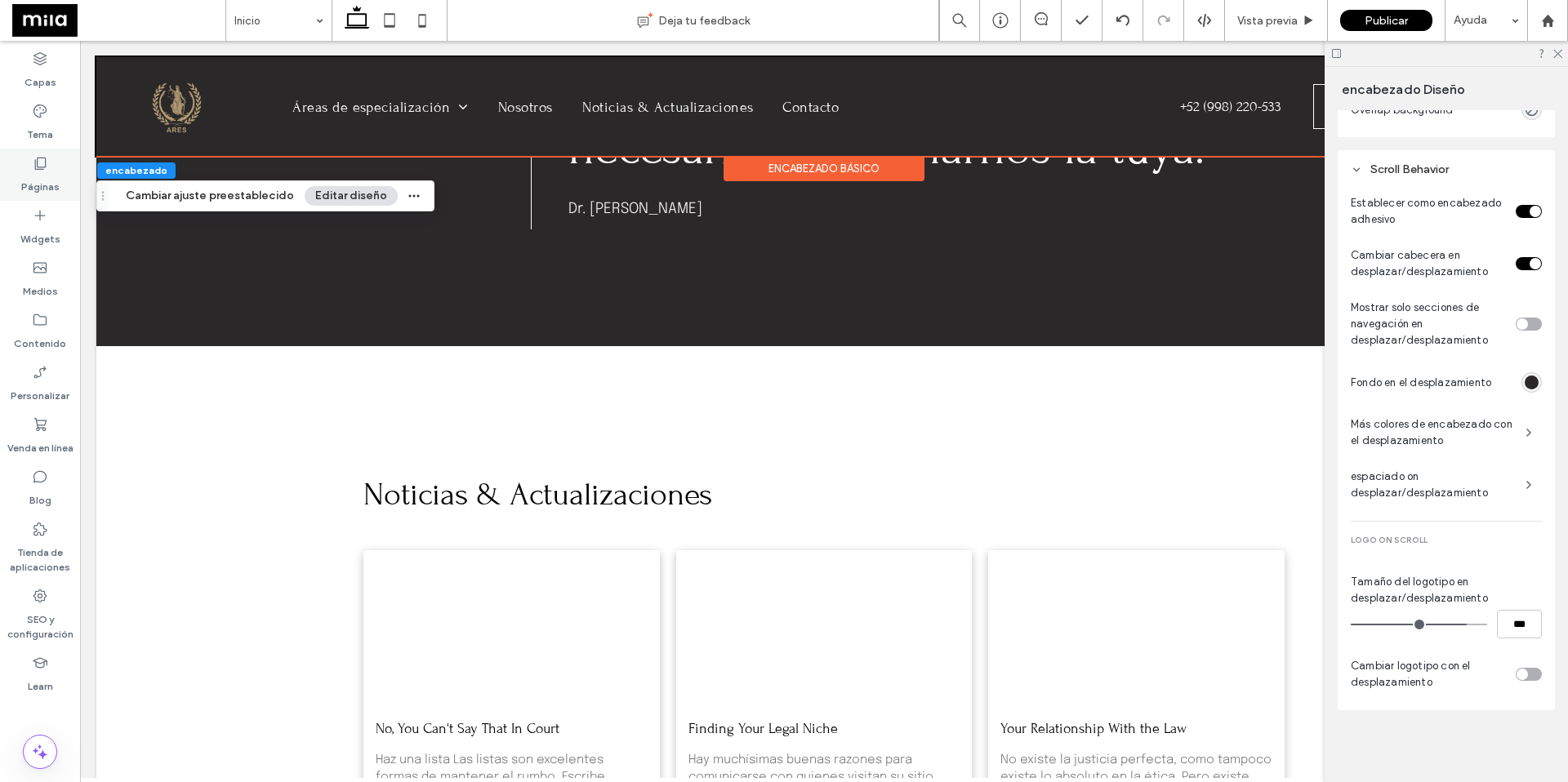
click at [36, 165] on icon at bounding box center [40, 163] width 16 height 16
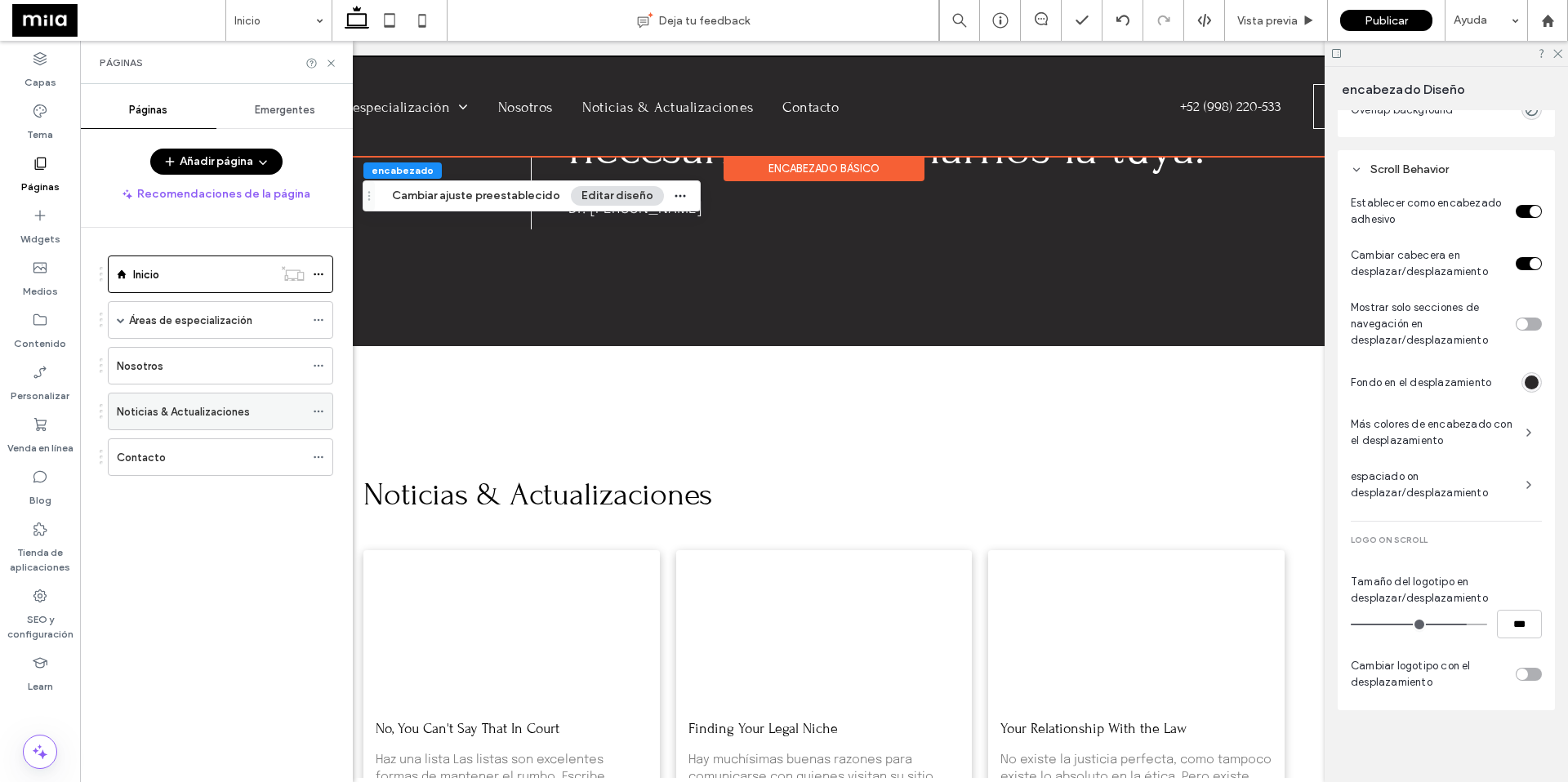
click at [168, 415] on label "Noticias & Actualizaciones" at bounding box center [183, 411] width 133 height 29
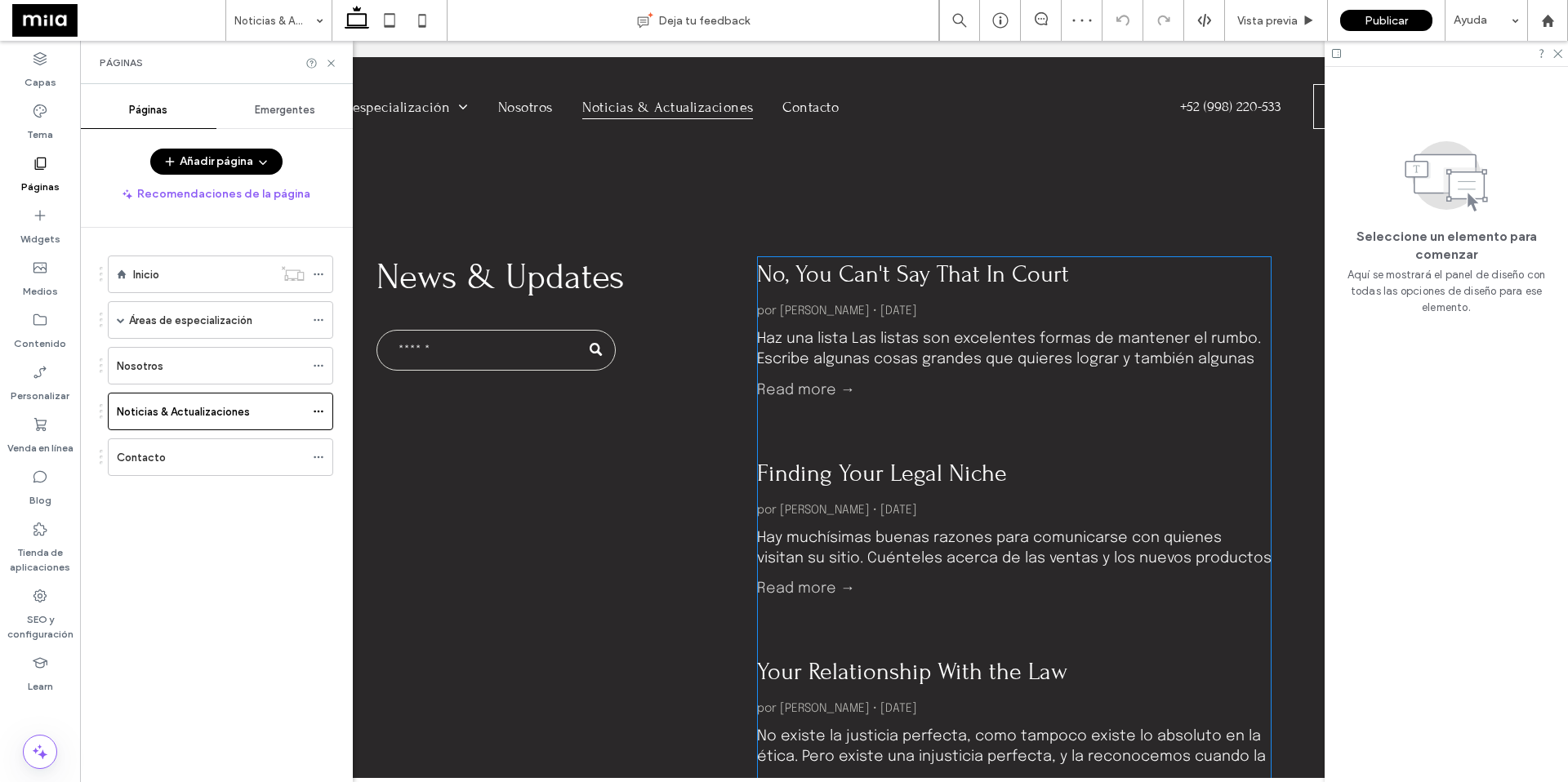
click at [842, 340] on div "Haz una lista Las listas son excelentes formas de mantener el rumbo. Escribe al…" at bounding box center [1014, 349] width 514 height 40
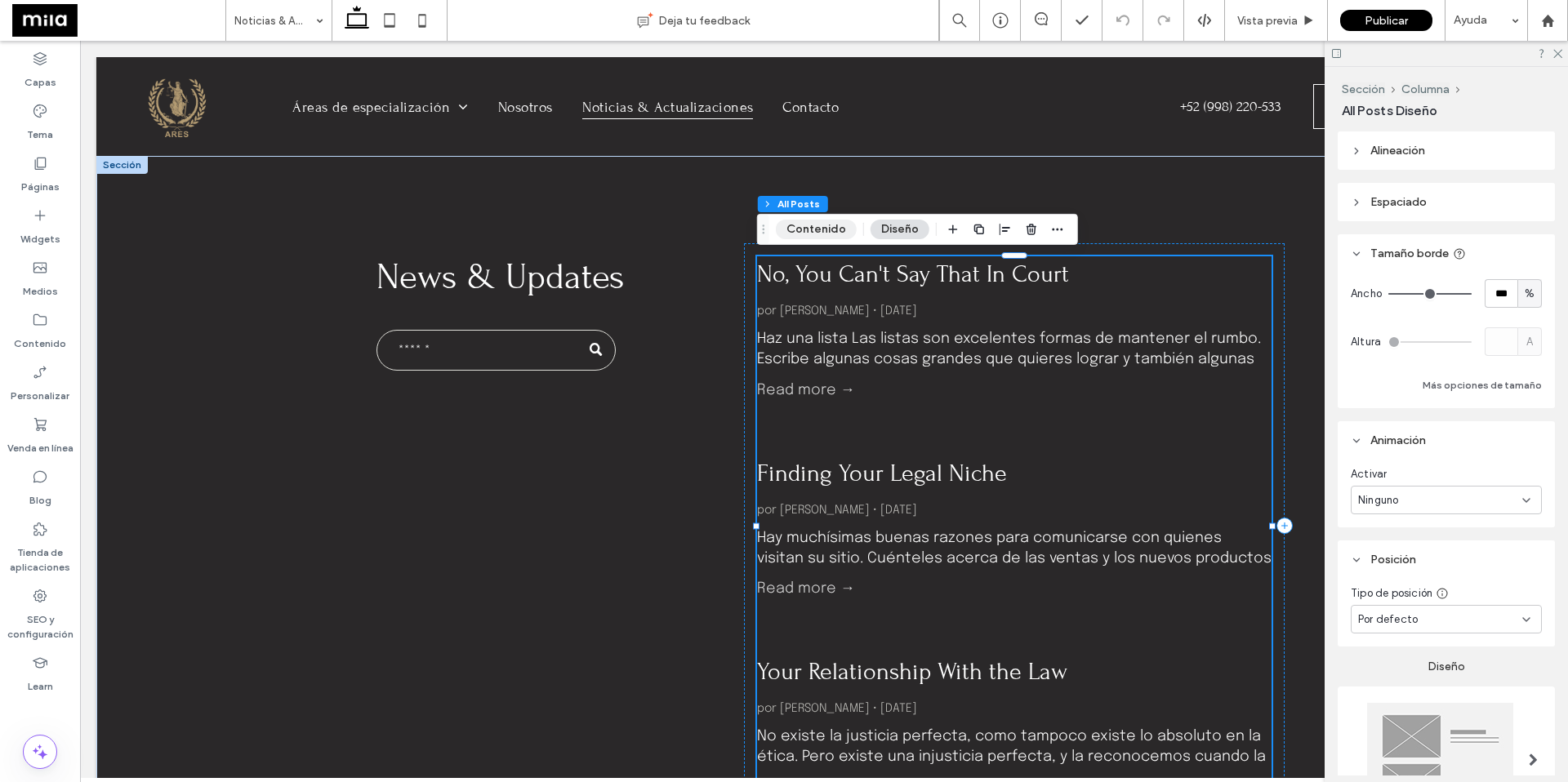
click at [832, 238] on button "Contenido" at bounding box center [816, 229] width 81 height 20
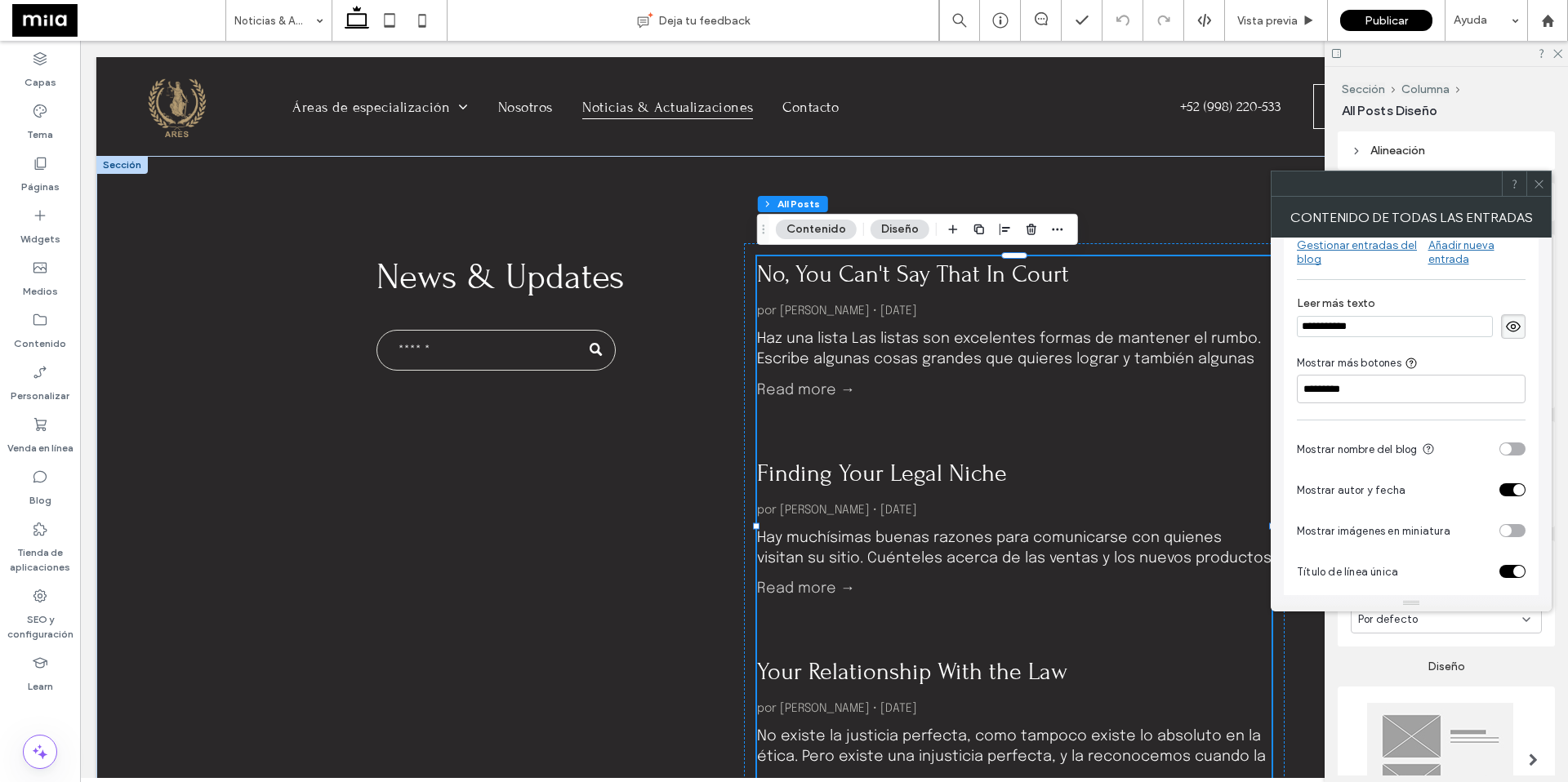
scroll to position [47, 0]
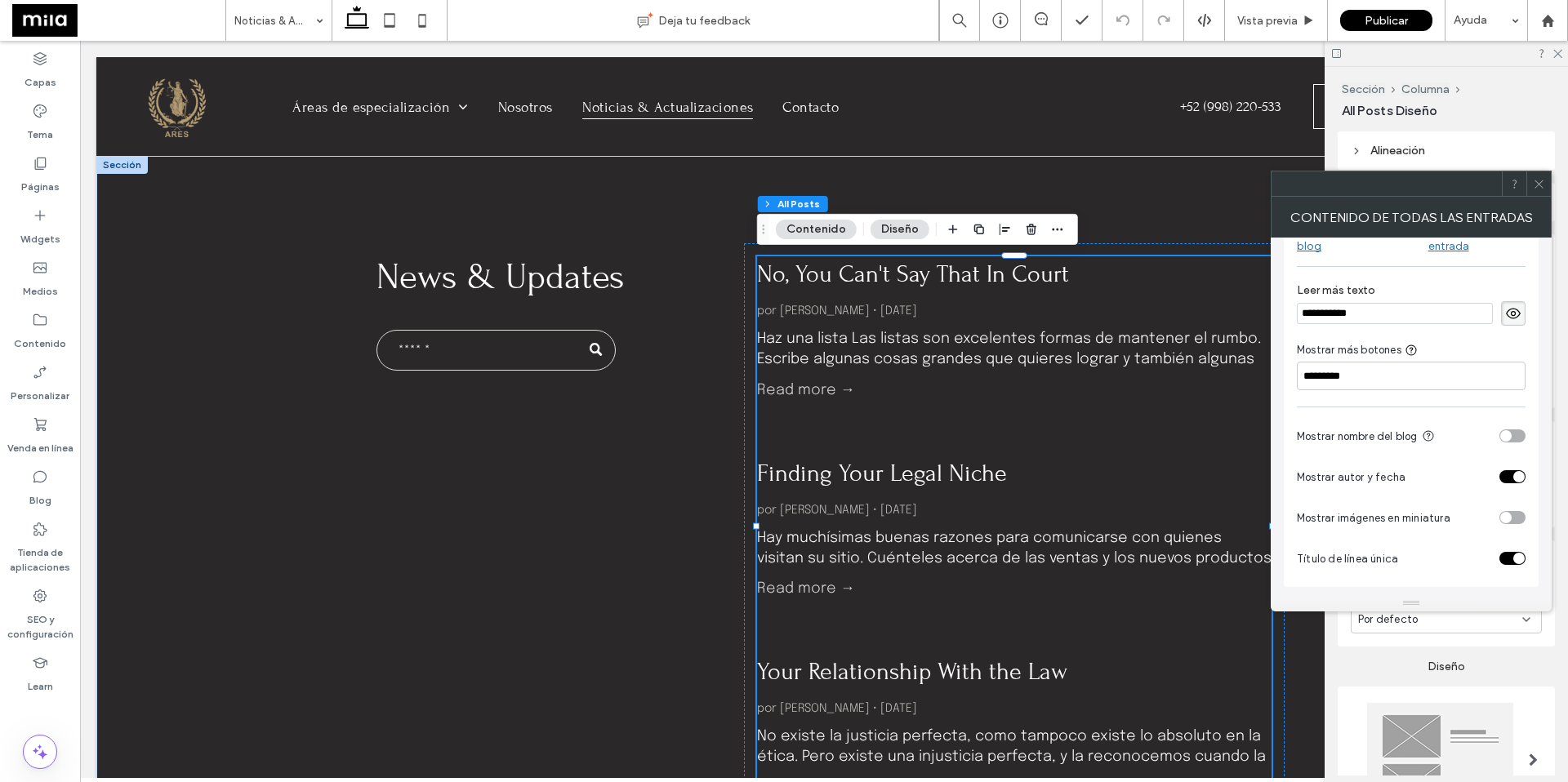
click at [1145, 473] on div "toggle" at bounding box center [1512, 477] width 26 height 13
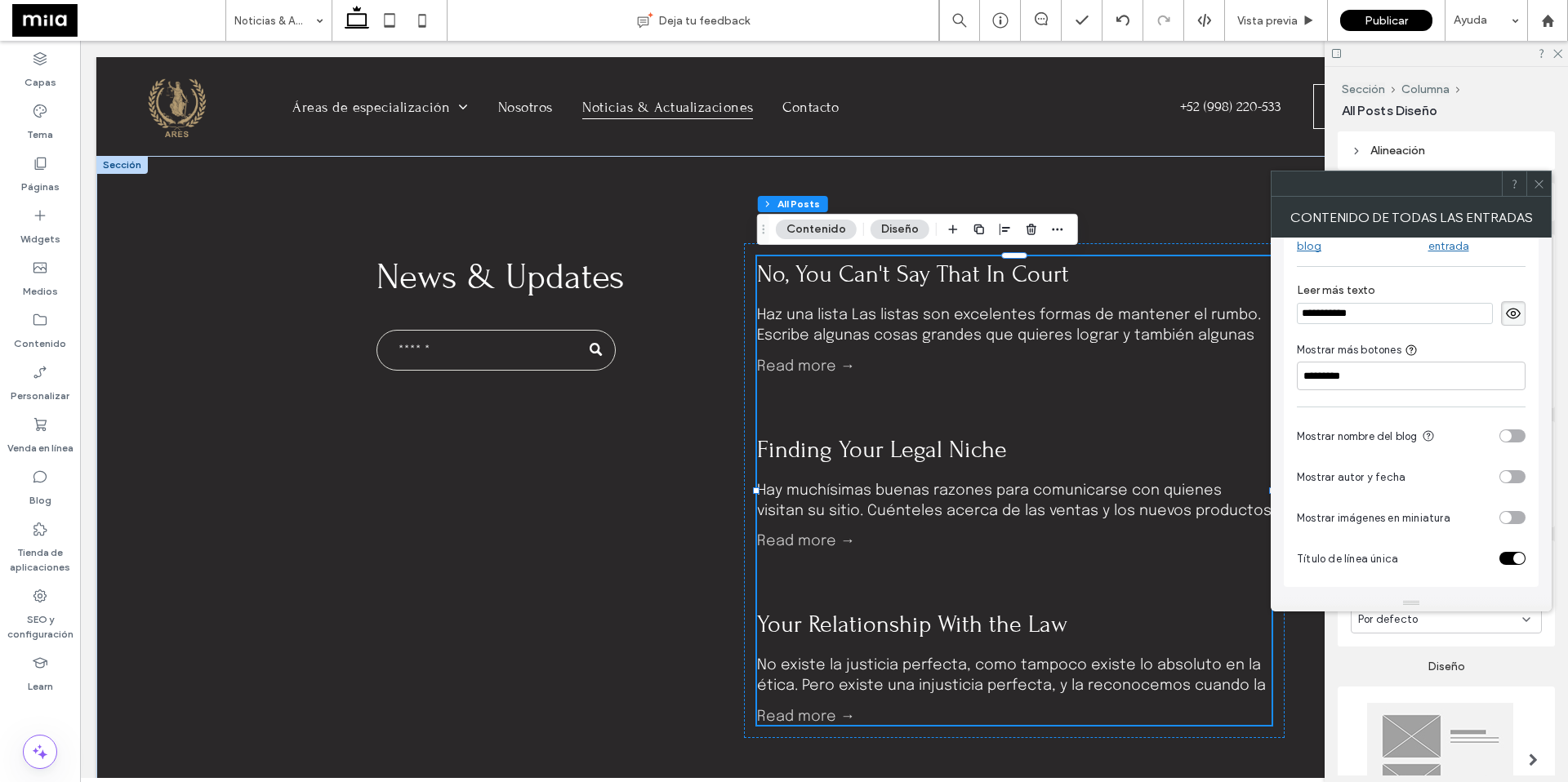
click at [1145, 436] on div "toggle" at bounding box center [1512, 436] width 26 height 13
click at [1145, 435] on div "toggle" at bounding box center [1512, 436] width 26 height 13
click at [1145, 513] on div "toggle" at bounding box center [1512, 518] width 26 height 13
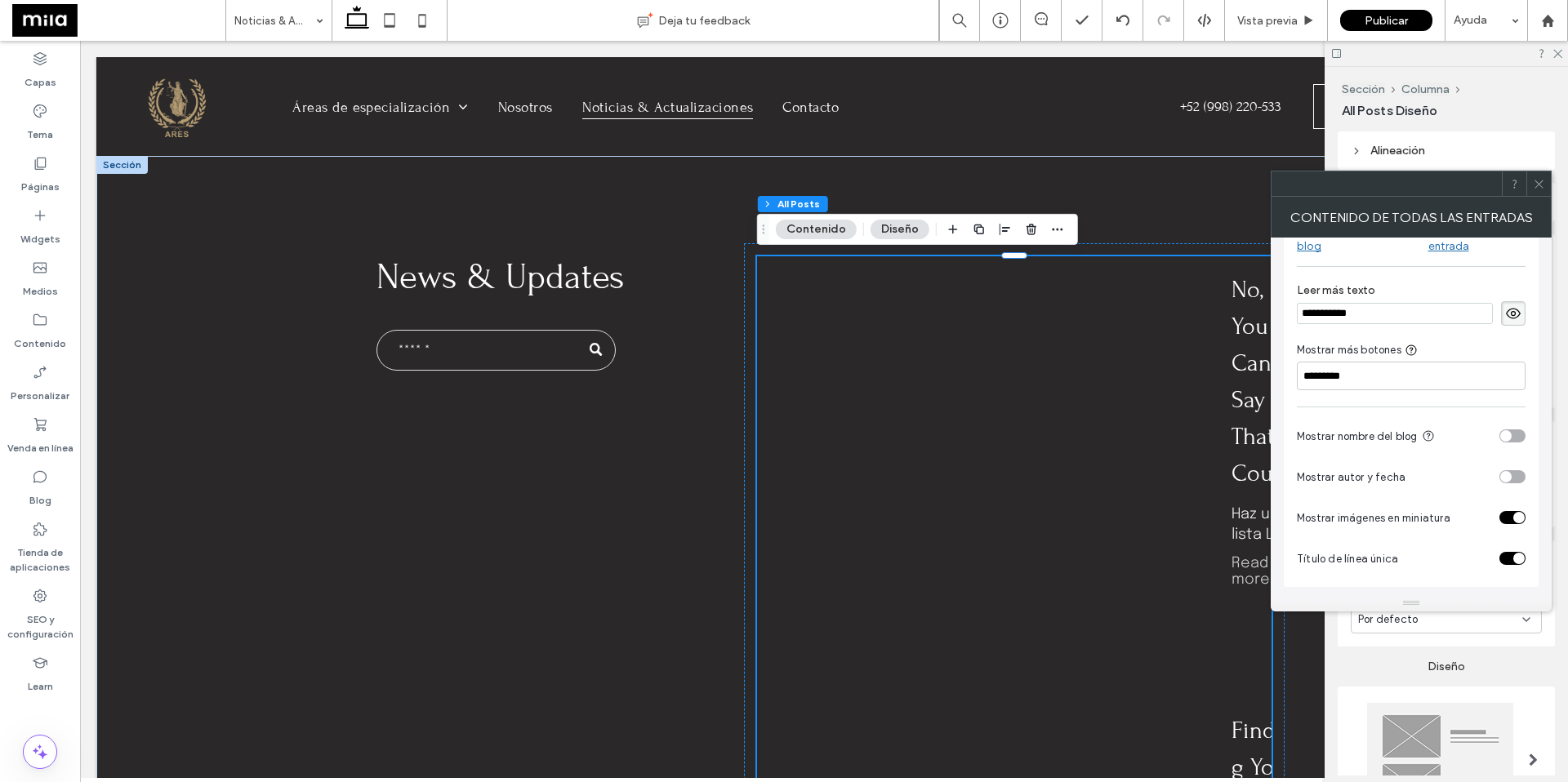
scroll to position [69, 0]
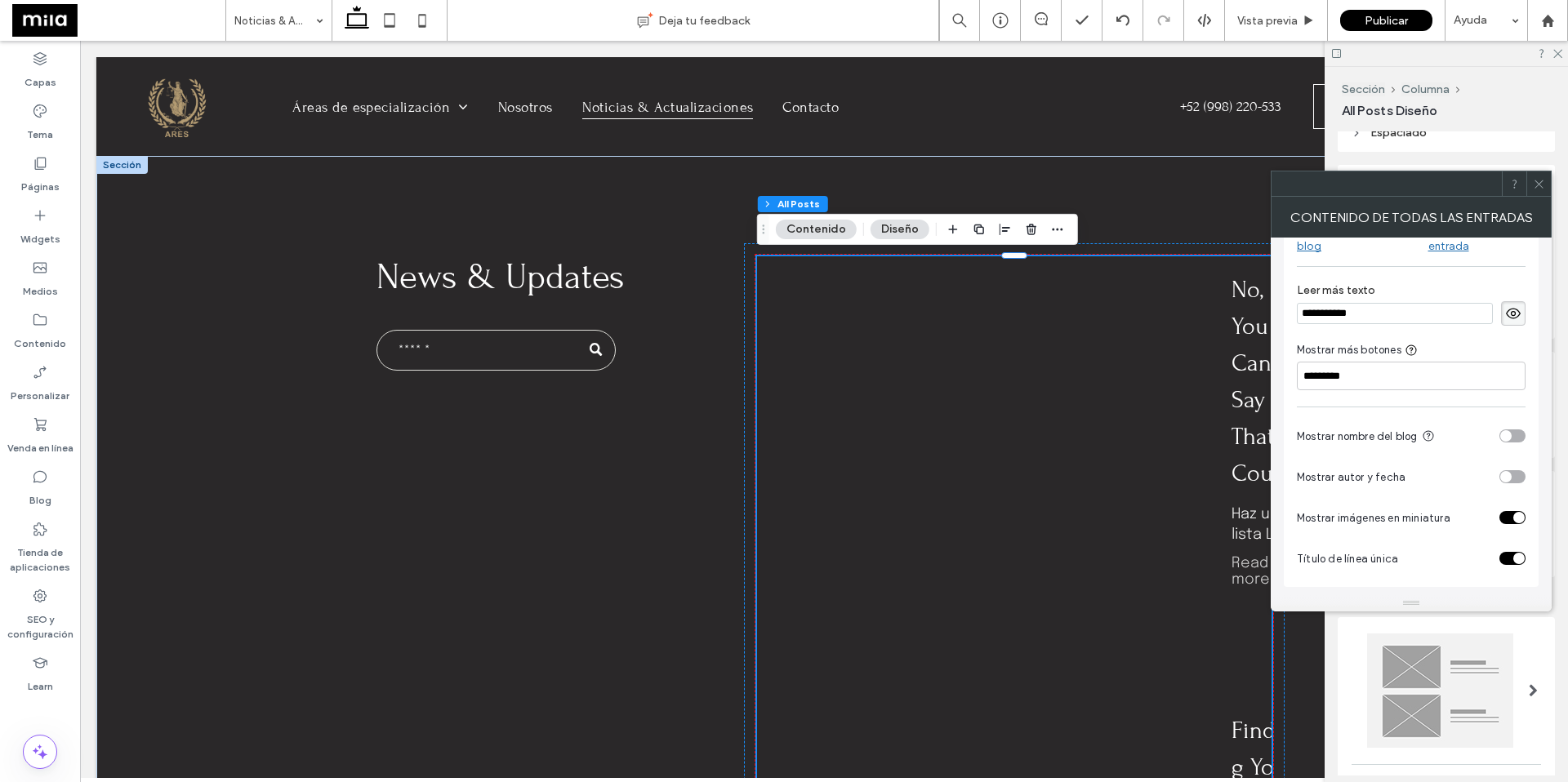
click at [1145, 545] on div at bounding box center [1533, 691] width 33 height 114
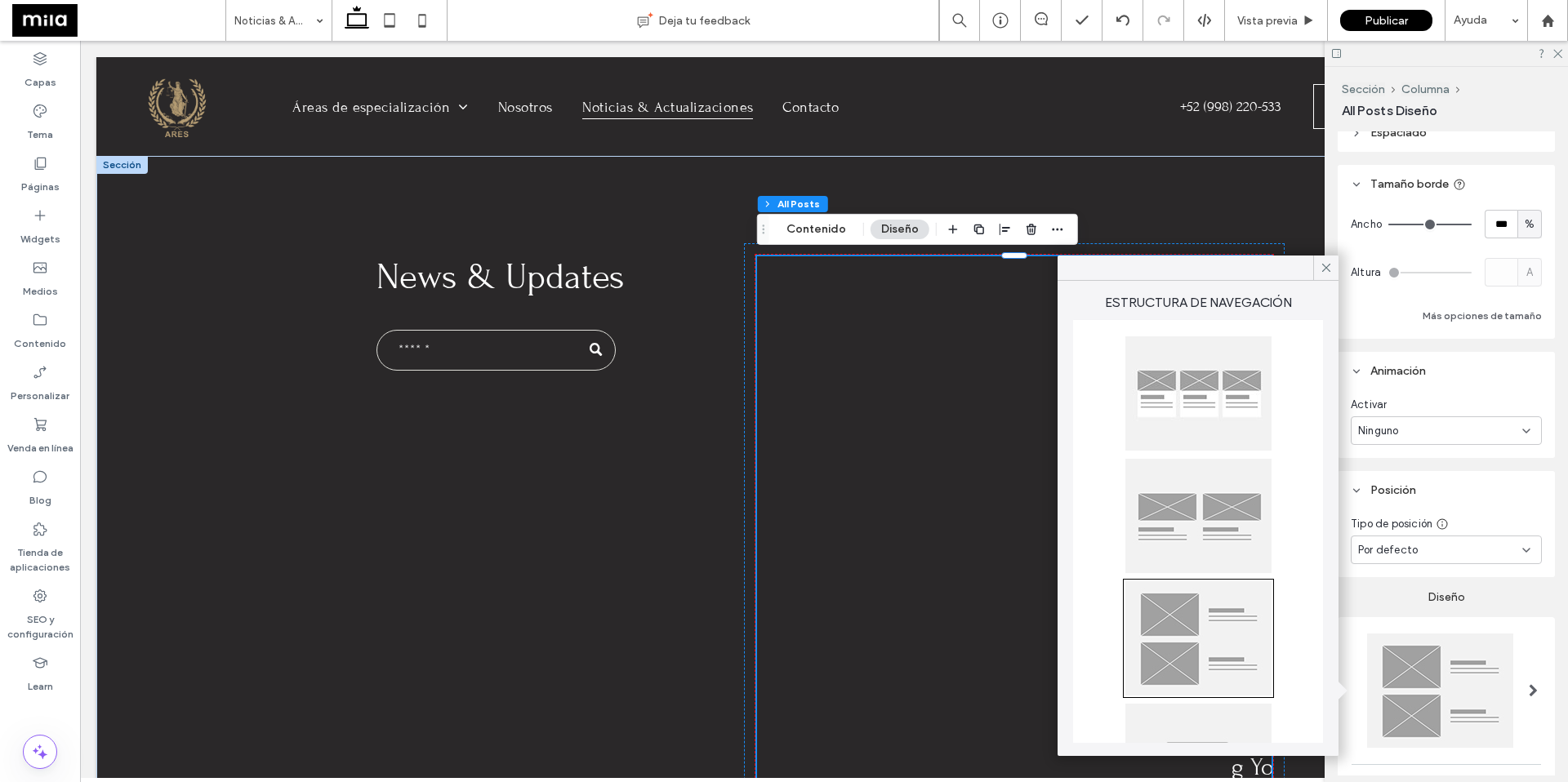
click at [1145, 511] on div at bounding box center [1198, 516] width 146 height 114
type input "**"
type input "****"
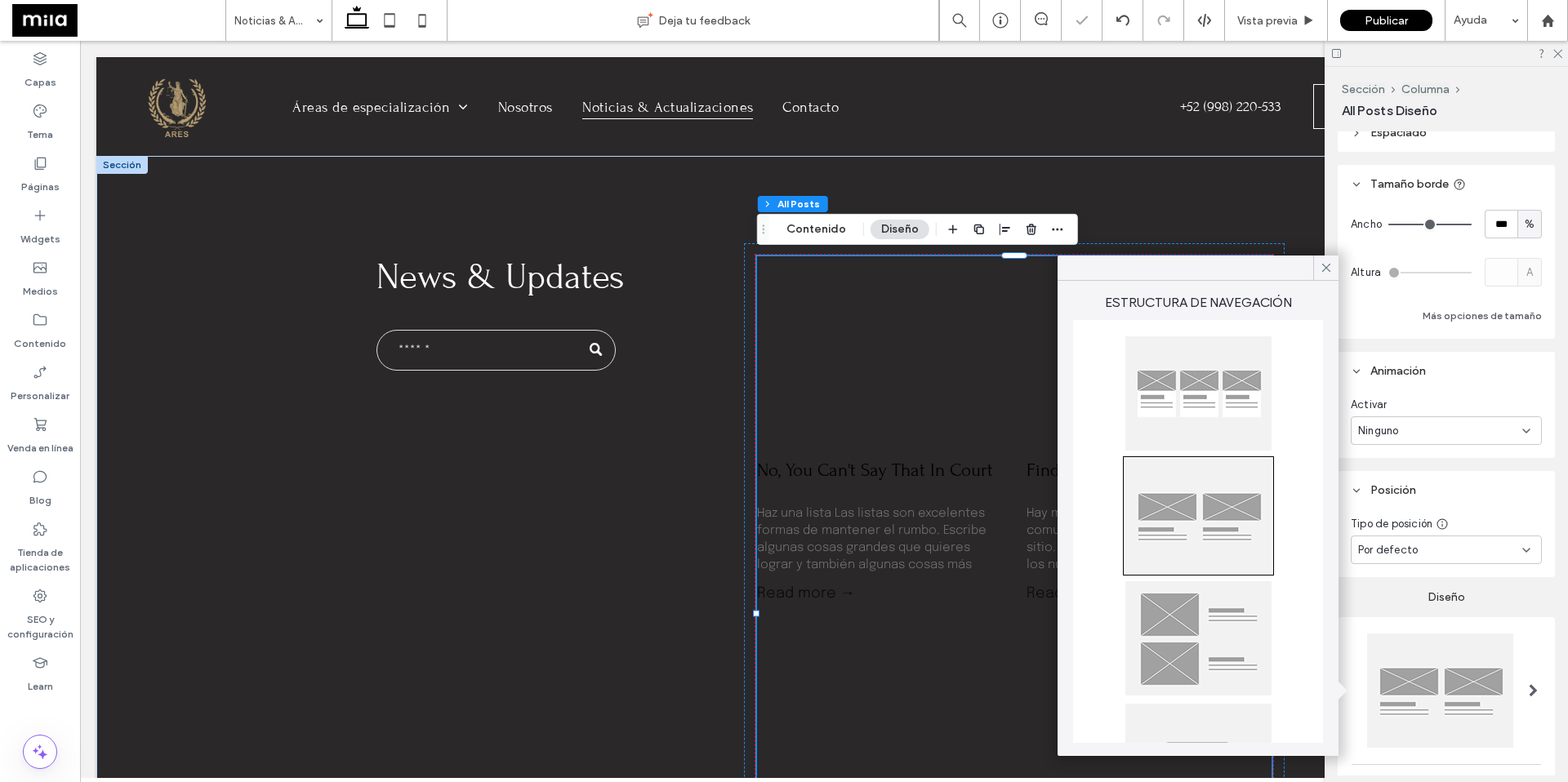
click at [1145, 387] on div at bounding box center [1198, 393] width 146 height 114
type input "**"
type input "****"
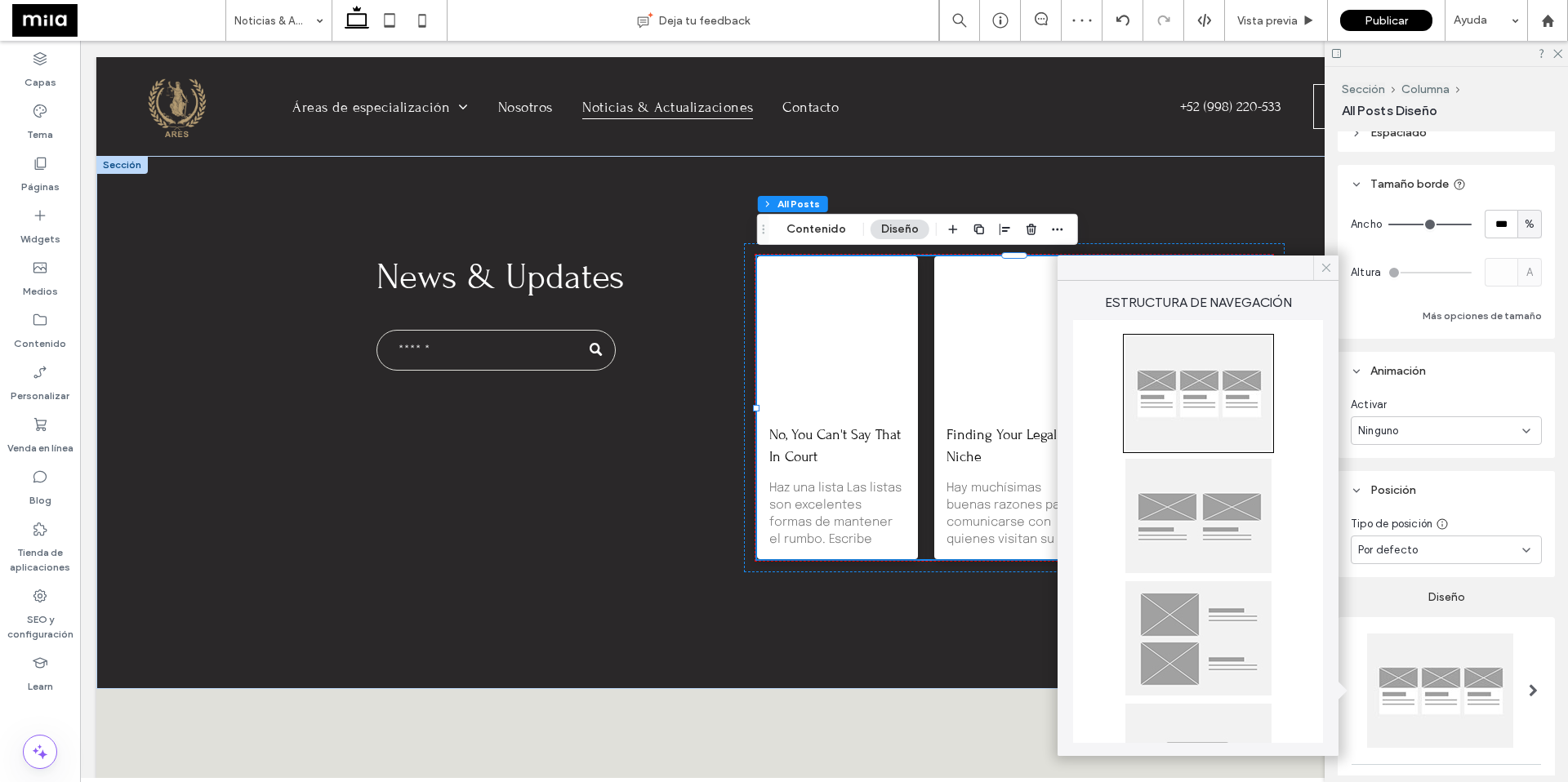
click at [1145, 266] on icon at bounding box center [1326, 268] width 15 height 15
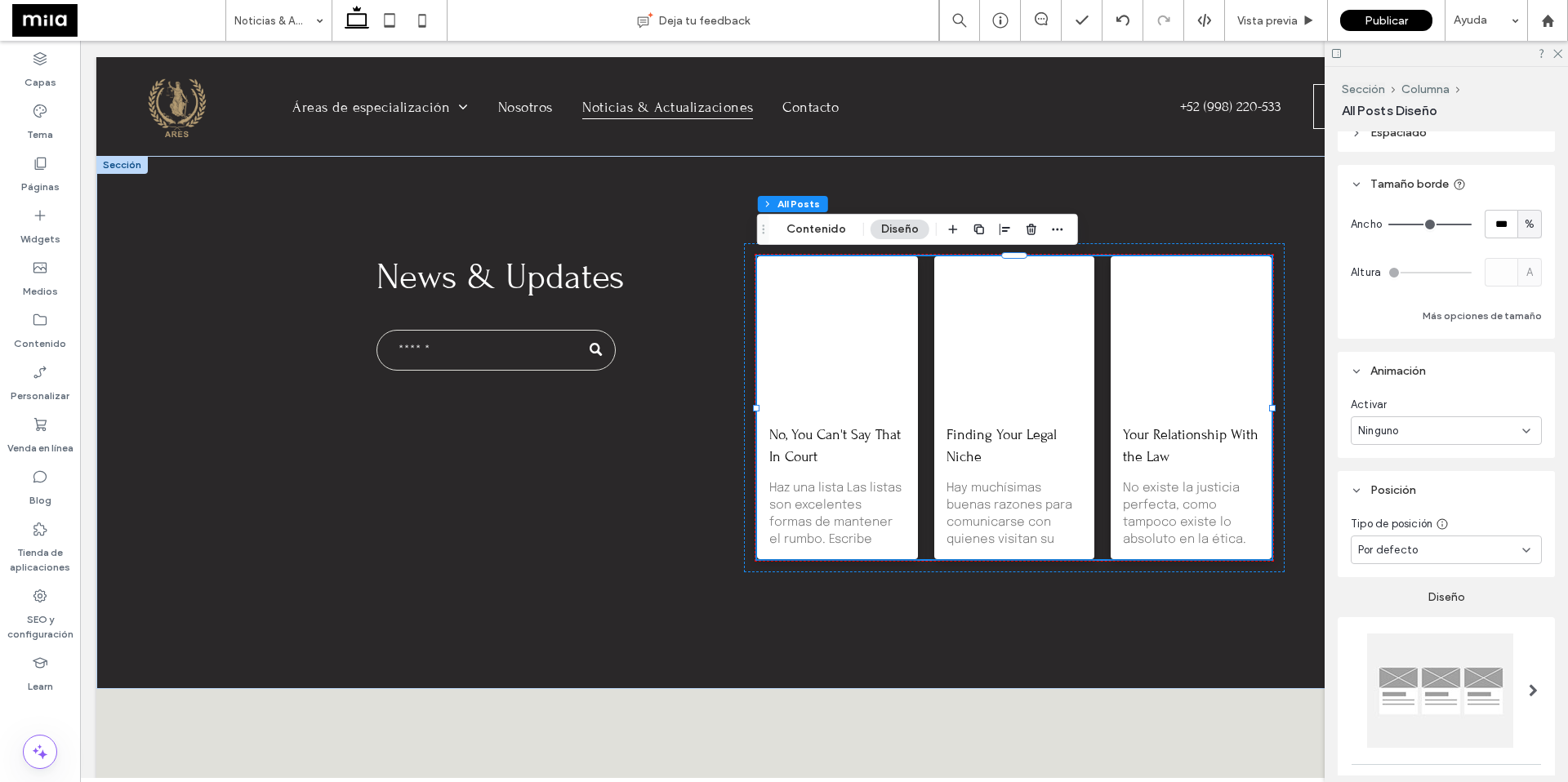
click at [1145, 545] on use at bounding box center [1526, 550] width 7 height 3
click at [1145, 340] on div "Alineación Espaciado Configurar márgenes y espaciado interno 0px 0% 0px 0% * px…" at bounding box center [1451, 453] width 228 height 644
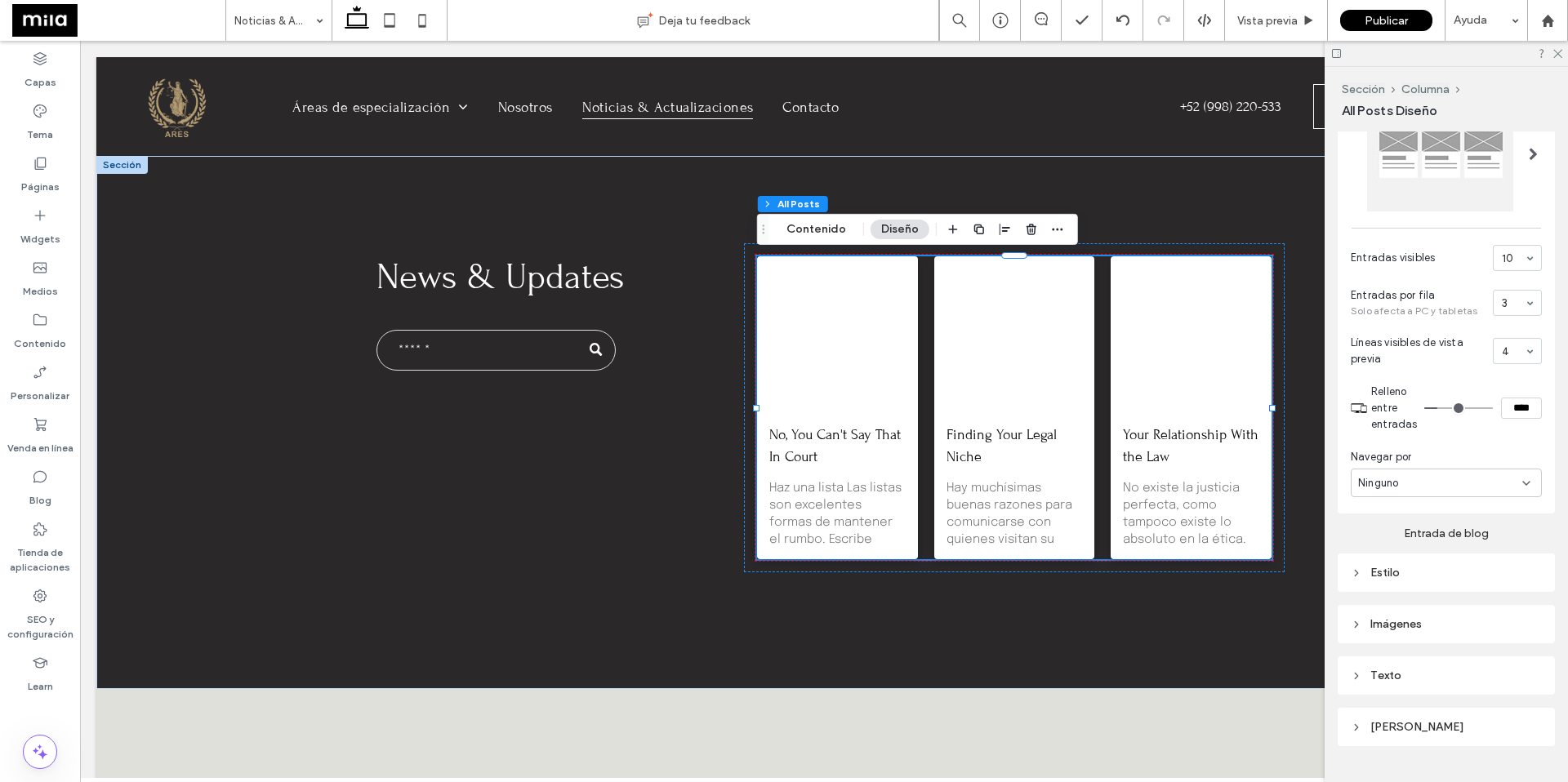
scroll to position [642, 0]
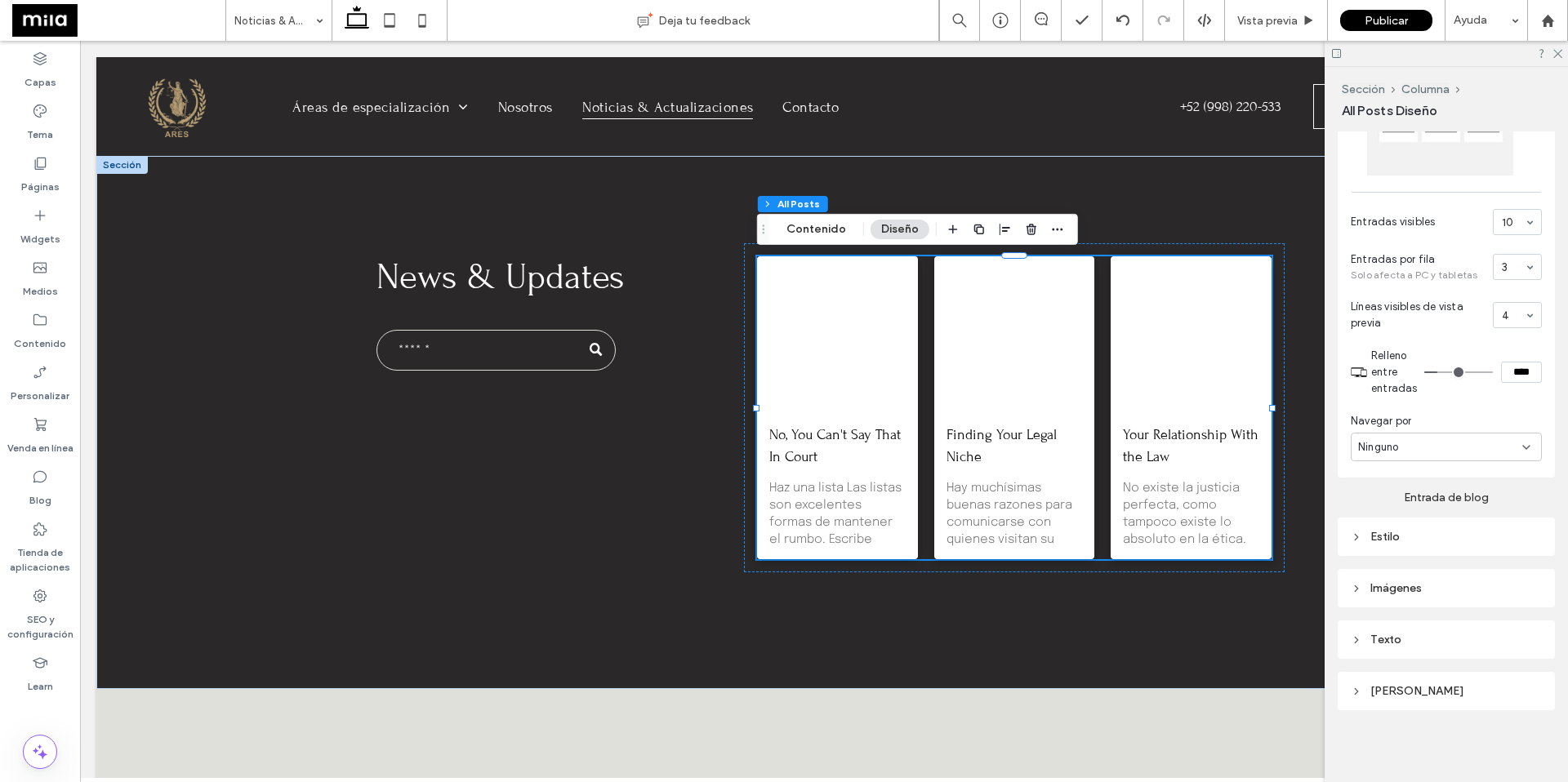
click at [1145, 545] on div "Imágenes" at bounding box center [1446, 588] width 191 height 14
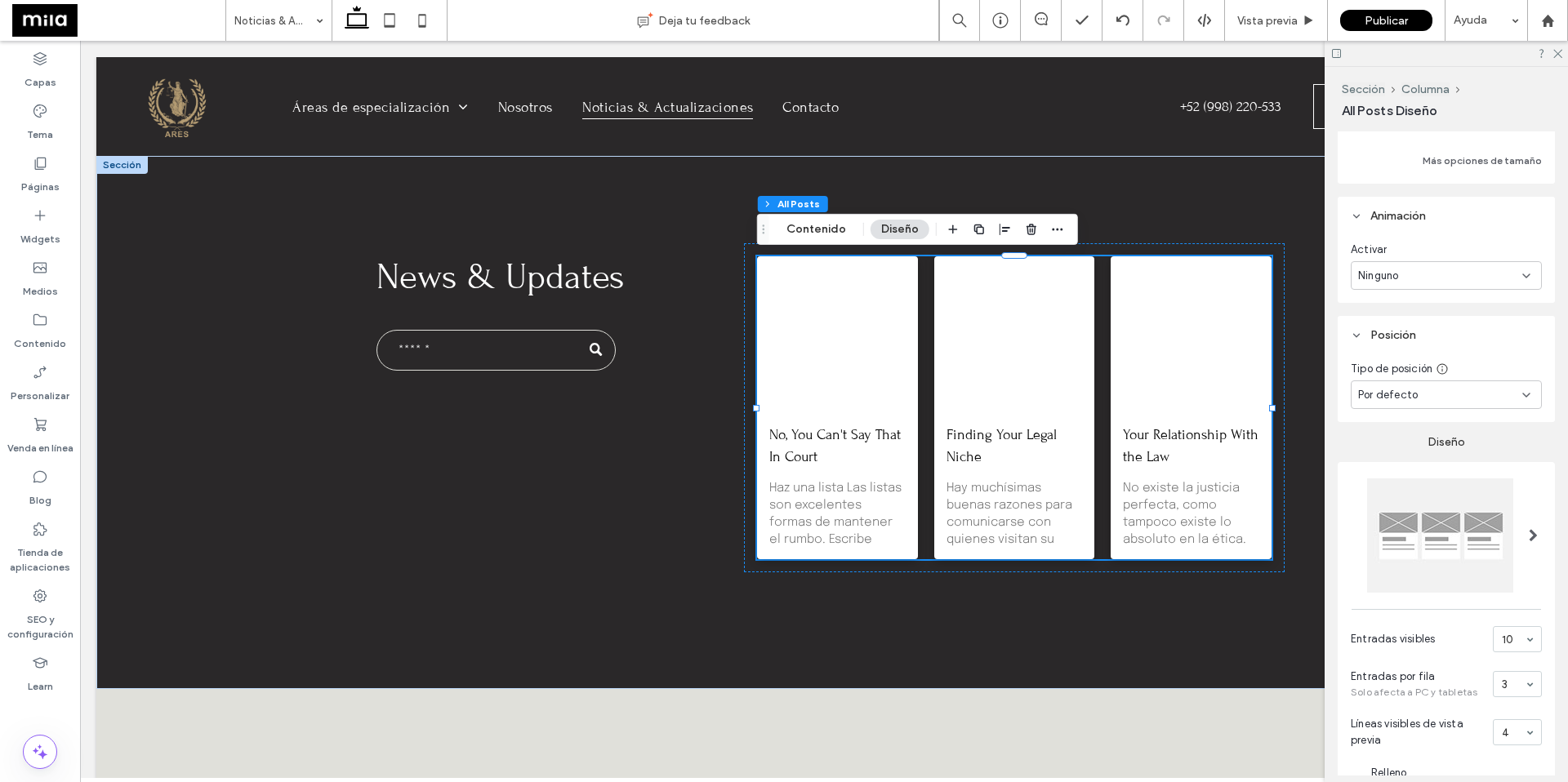
scroll to position [259, 0]
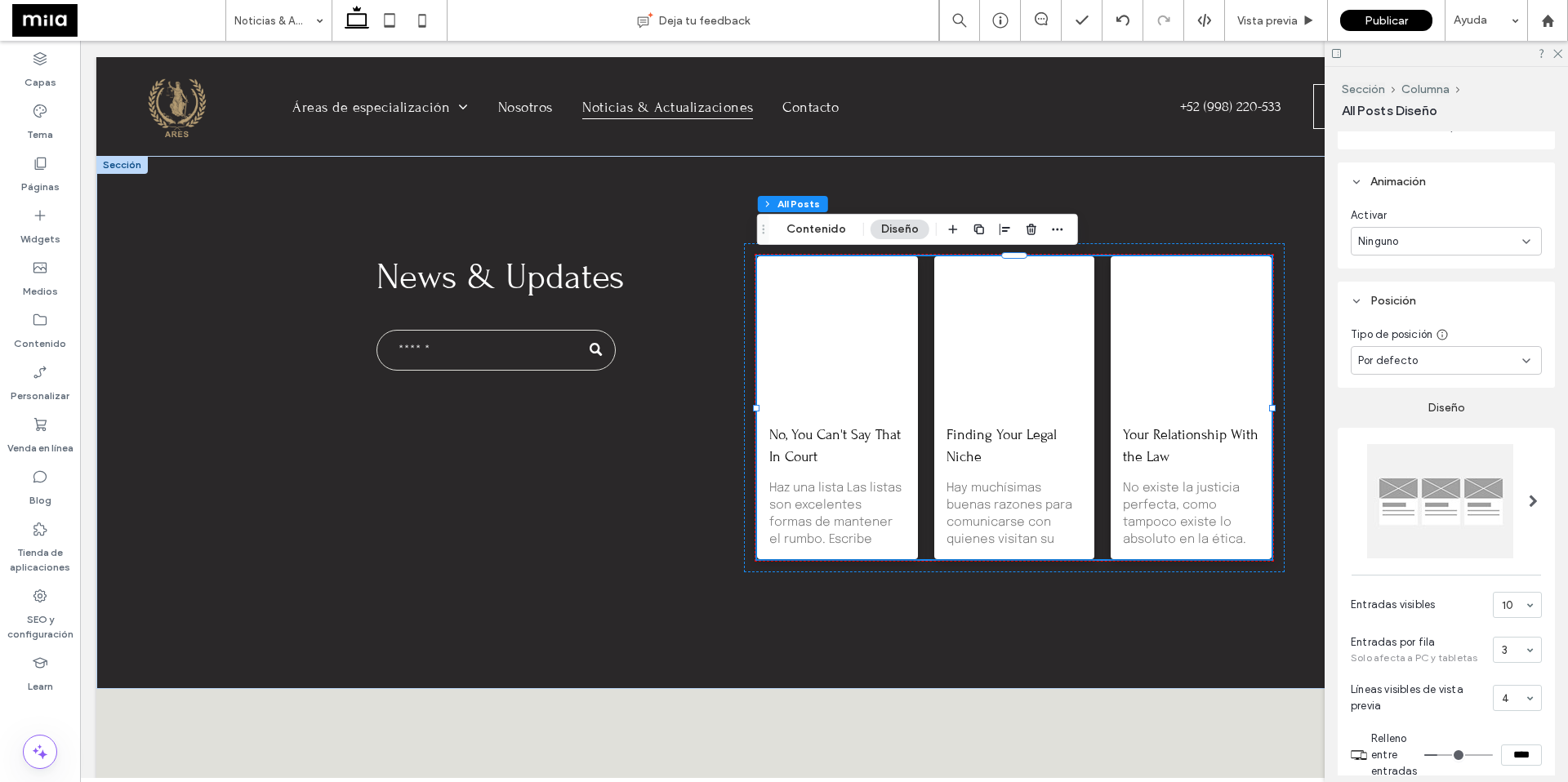
click at [1145, 503] on span at bounding box center [1533, 501] width 9 height 13
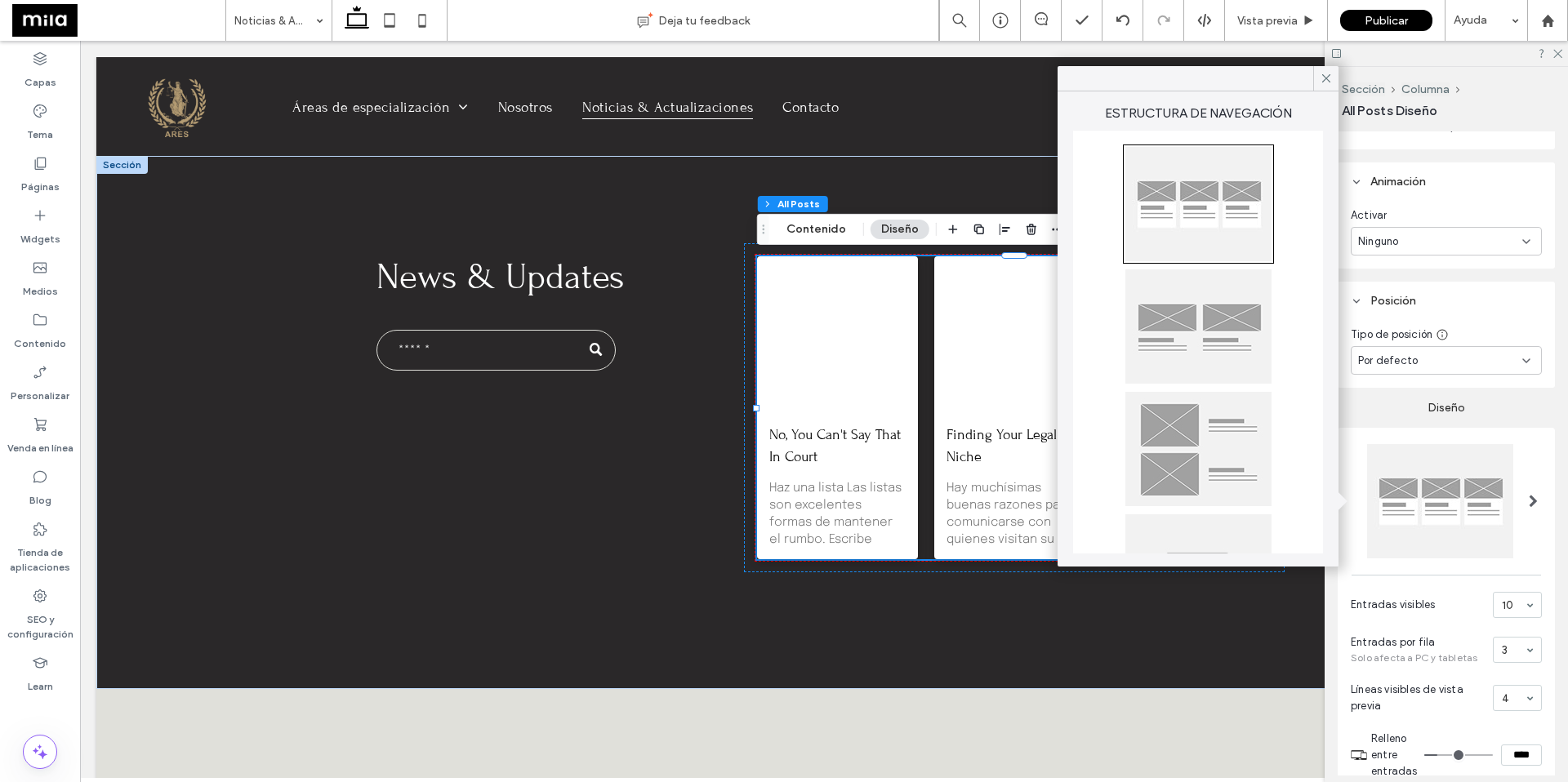
click at [1145, 440] on div at bounding box center [1198, 449] width 146 height 114
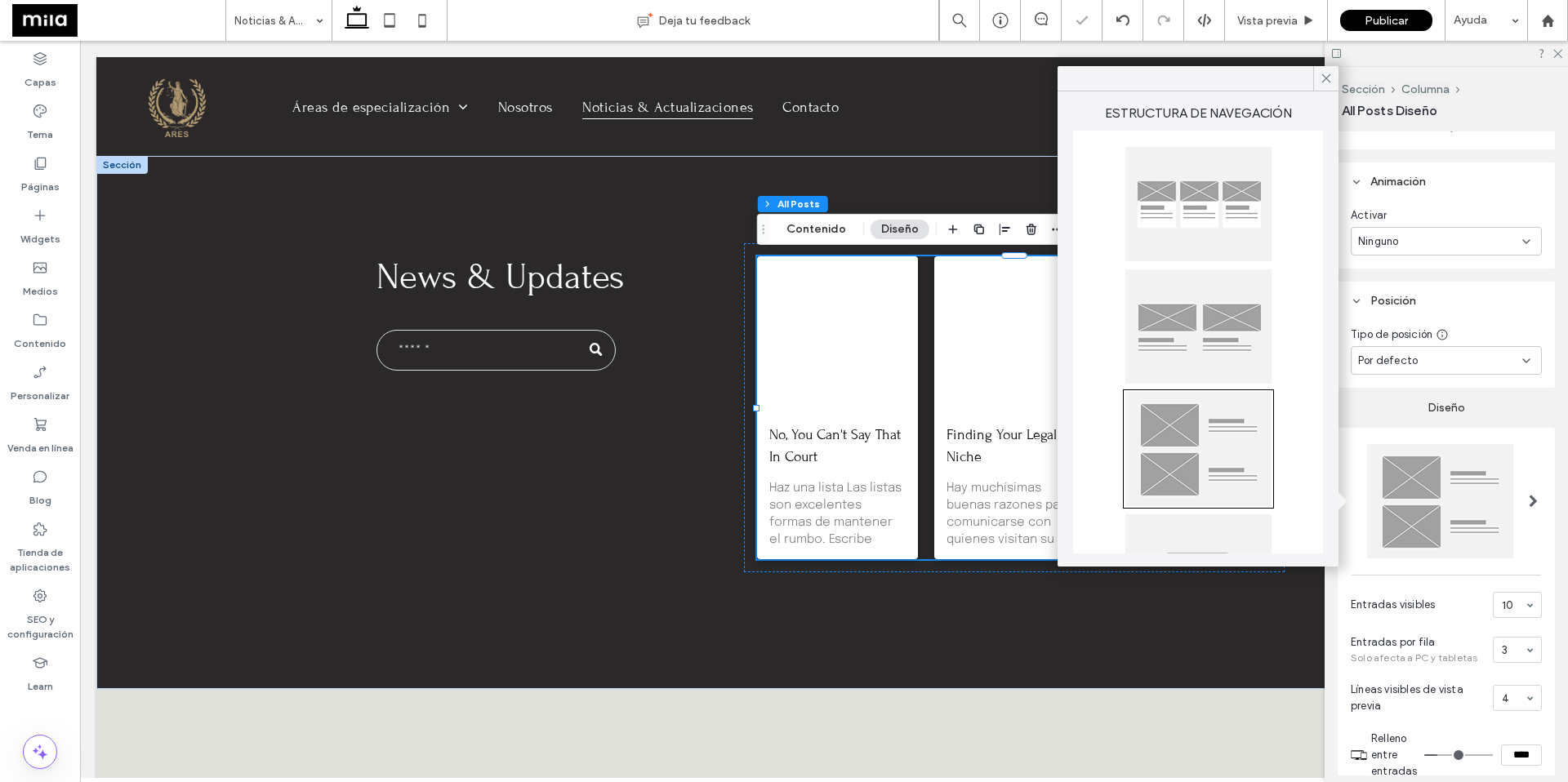
type input "**"
type input "****"
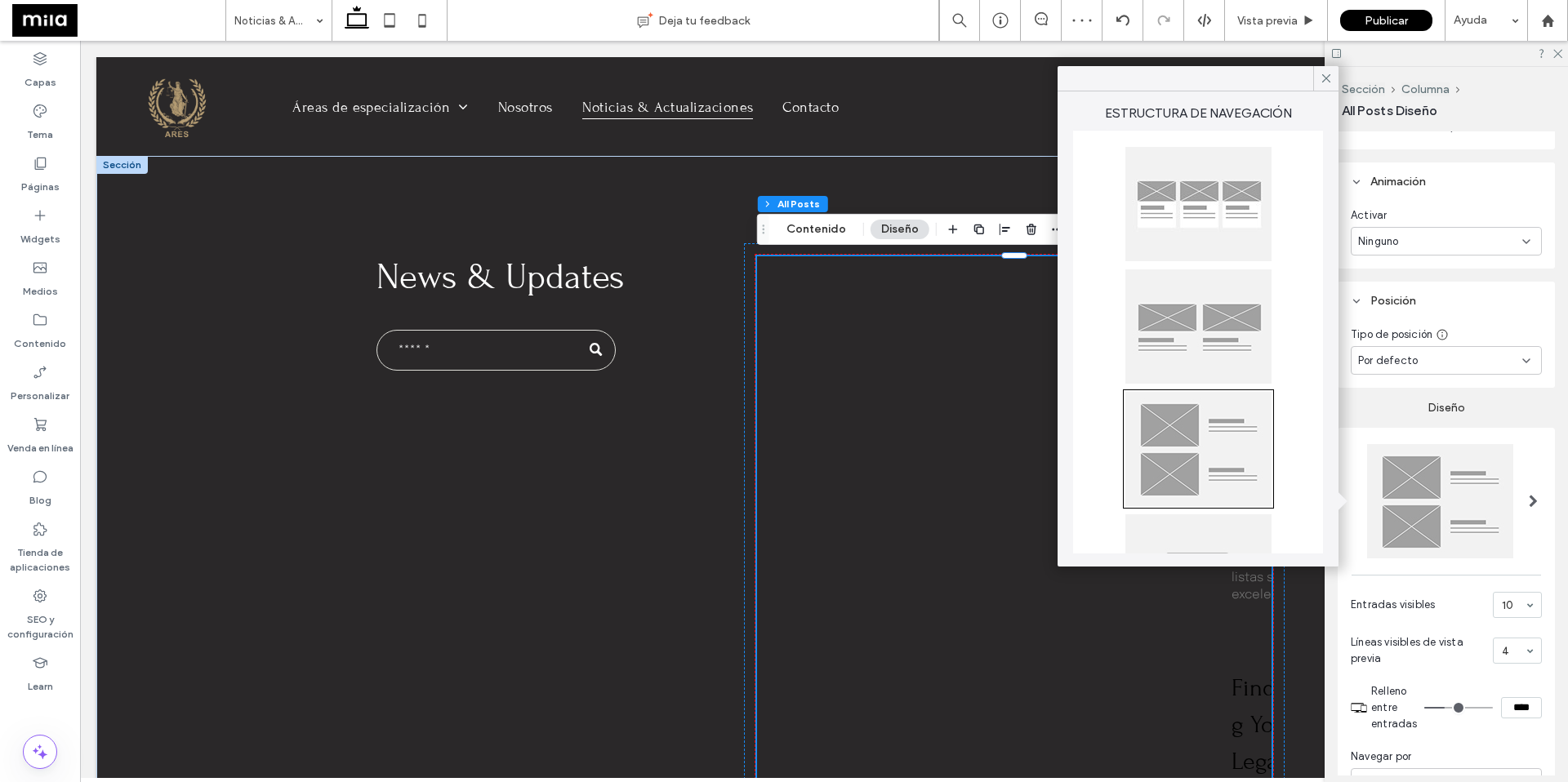
click at [1145, 340] on div at bounding box center [1198, 327] width 146 height 114
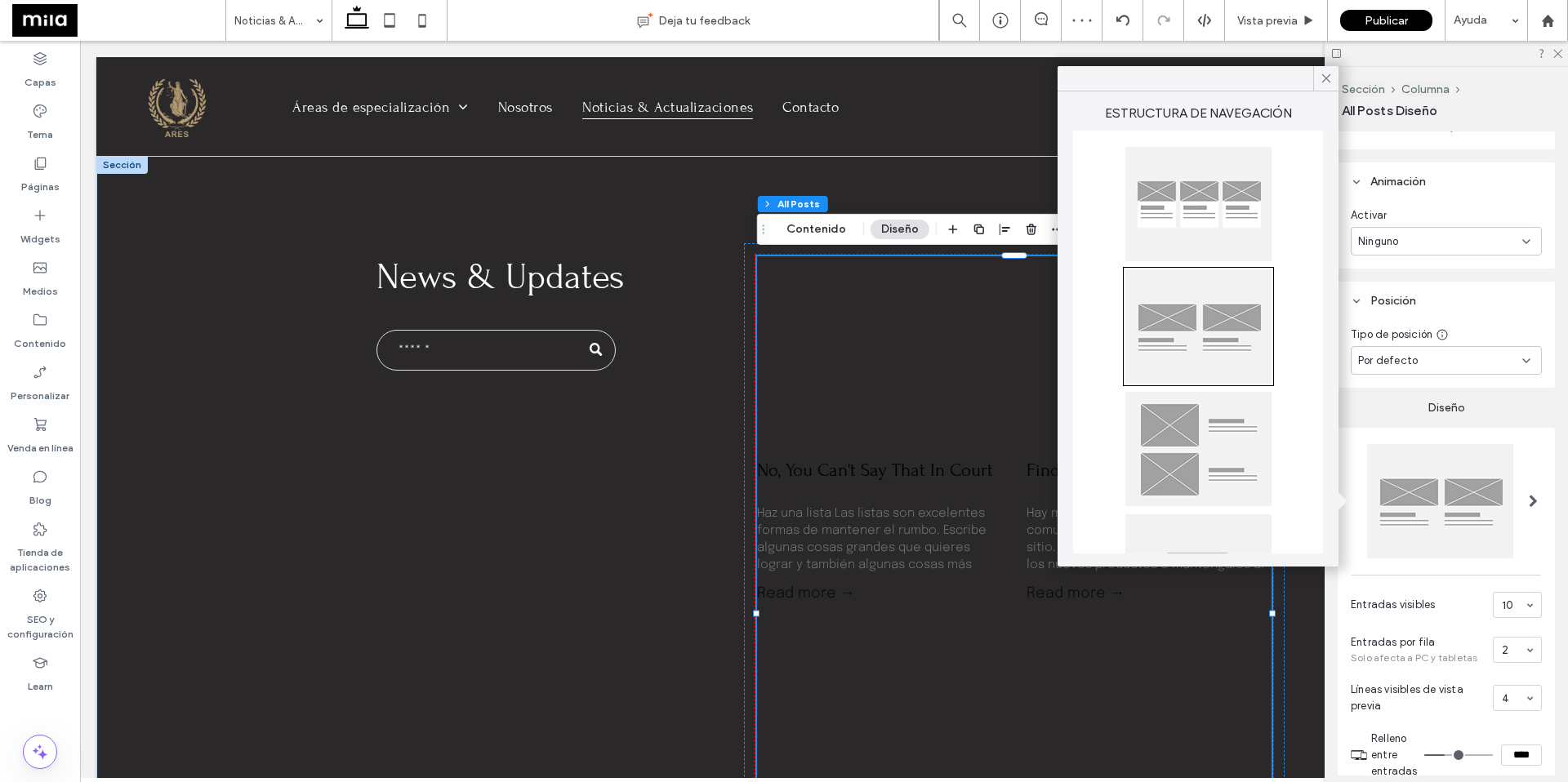
click at [1145, 436] on div at bounding box center [1198, 449] width 146 height 114
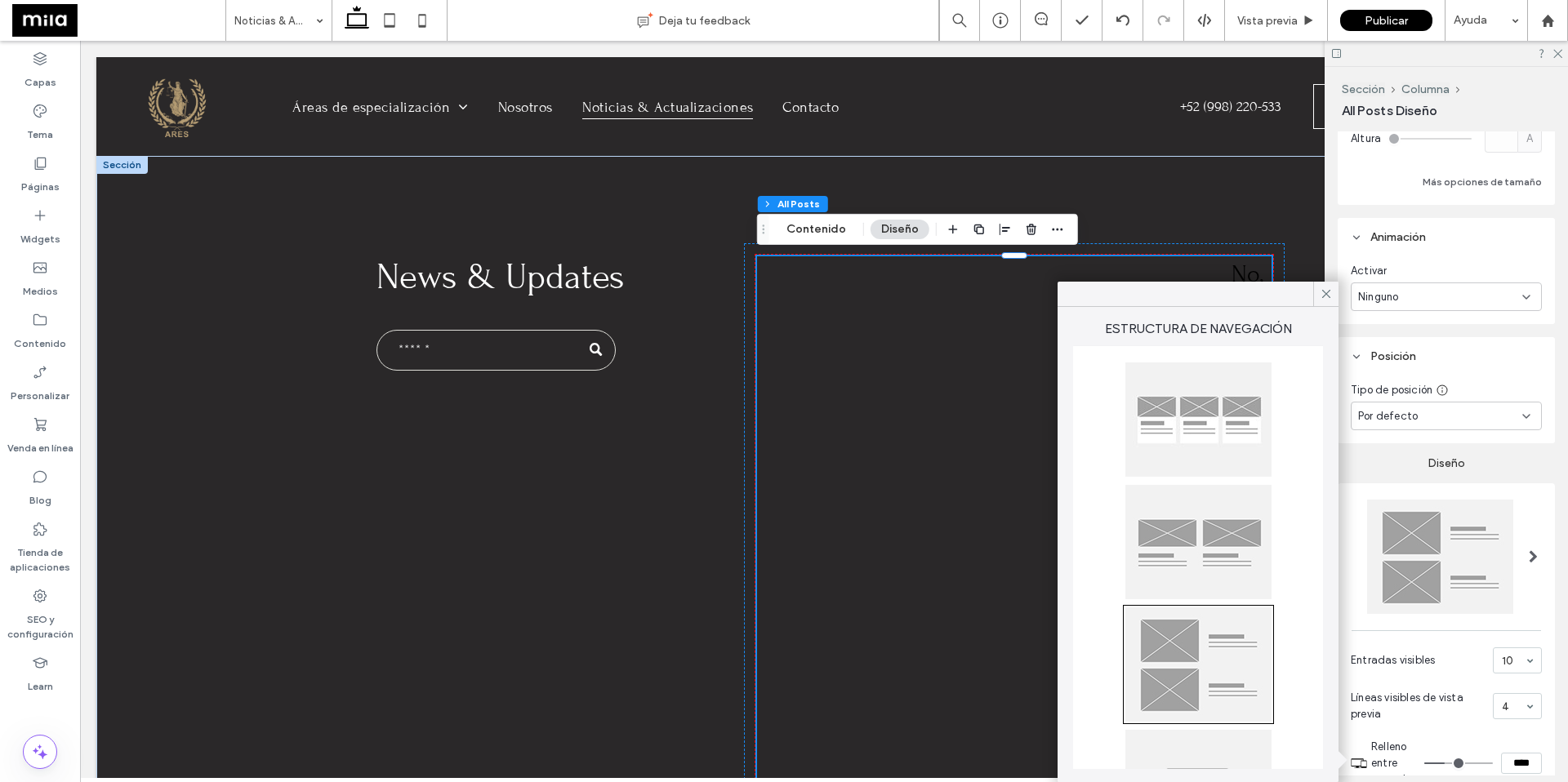
scroll to position [0, 0]
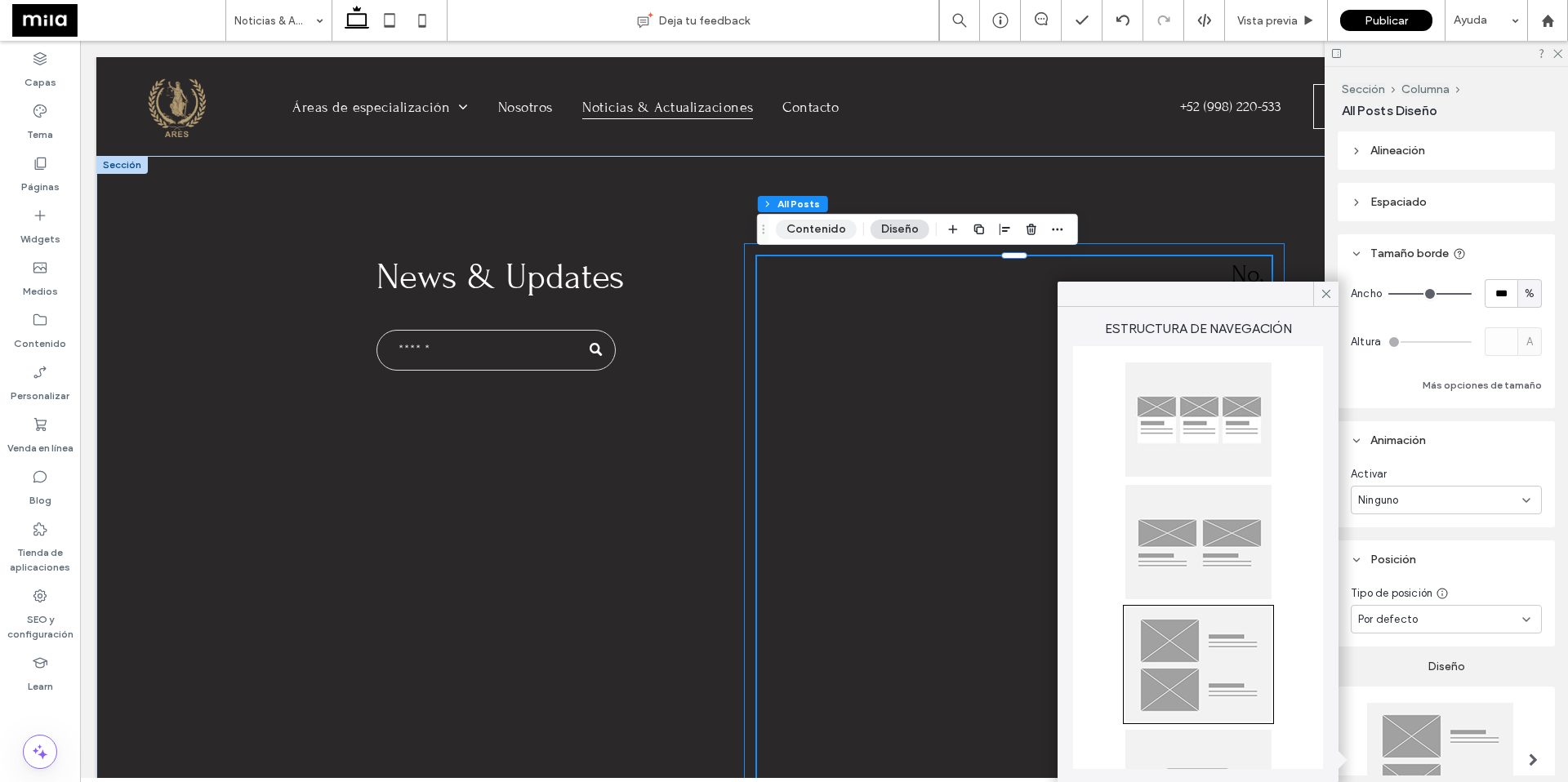
click at [811, 231] on button "Contenido" at bounding box center [816, 229] width 81 height 20
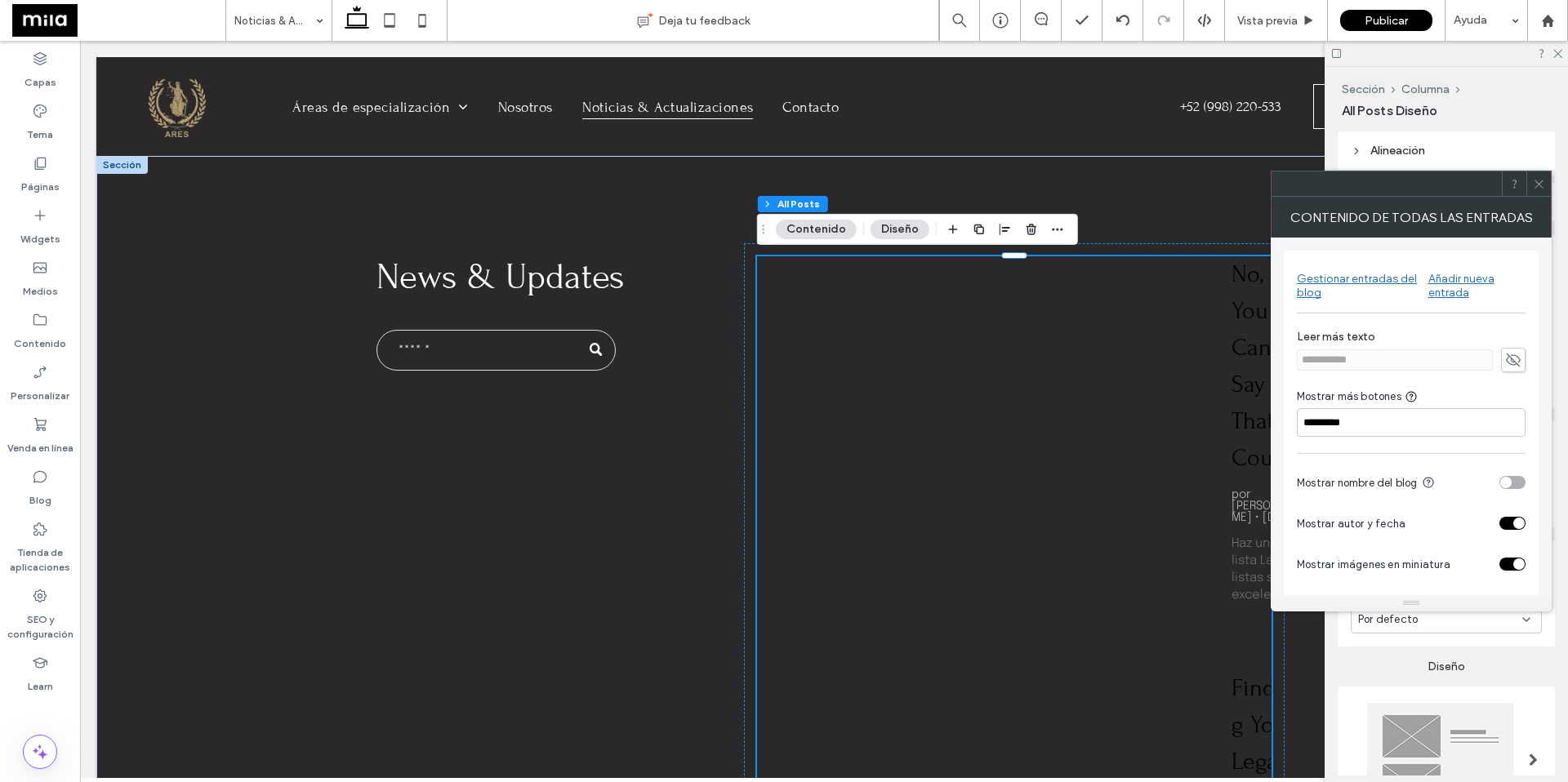
click at [1145, 545] on div "toggle" at bounding box center [1512, 564] width 26 height 13
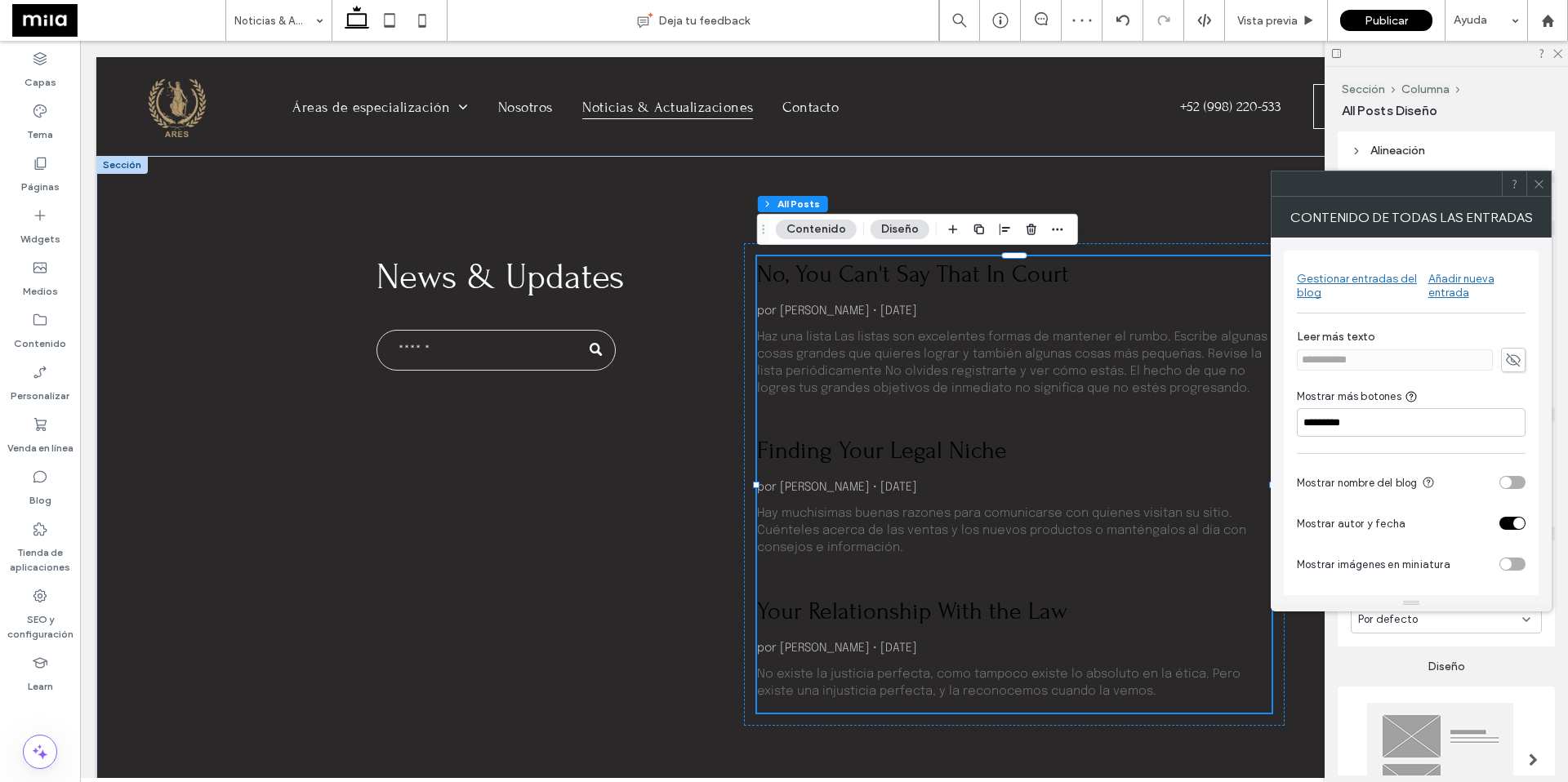
click at [1145, 519] on div "toggle" at bounding box center [1512, 523] width 26 height 13
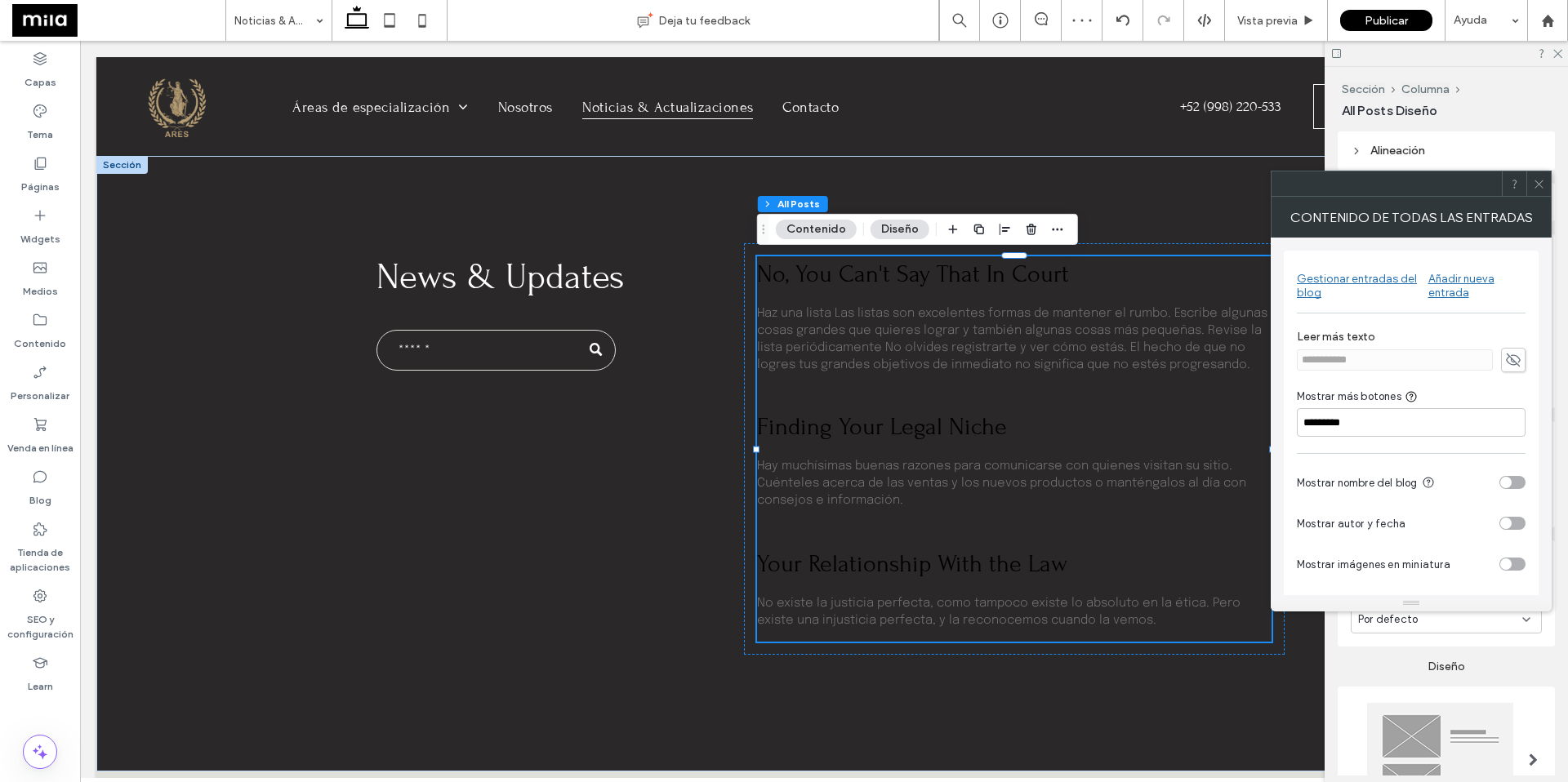
click at [1145, 178] on icon at bounding box center [1539, 184] width 12 height 12
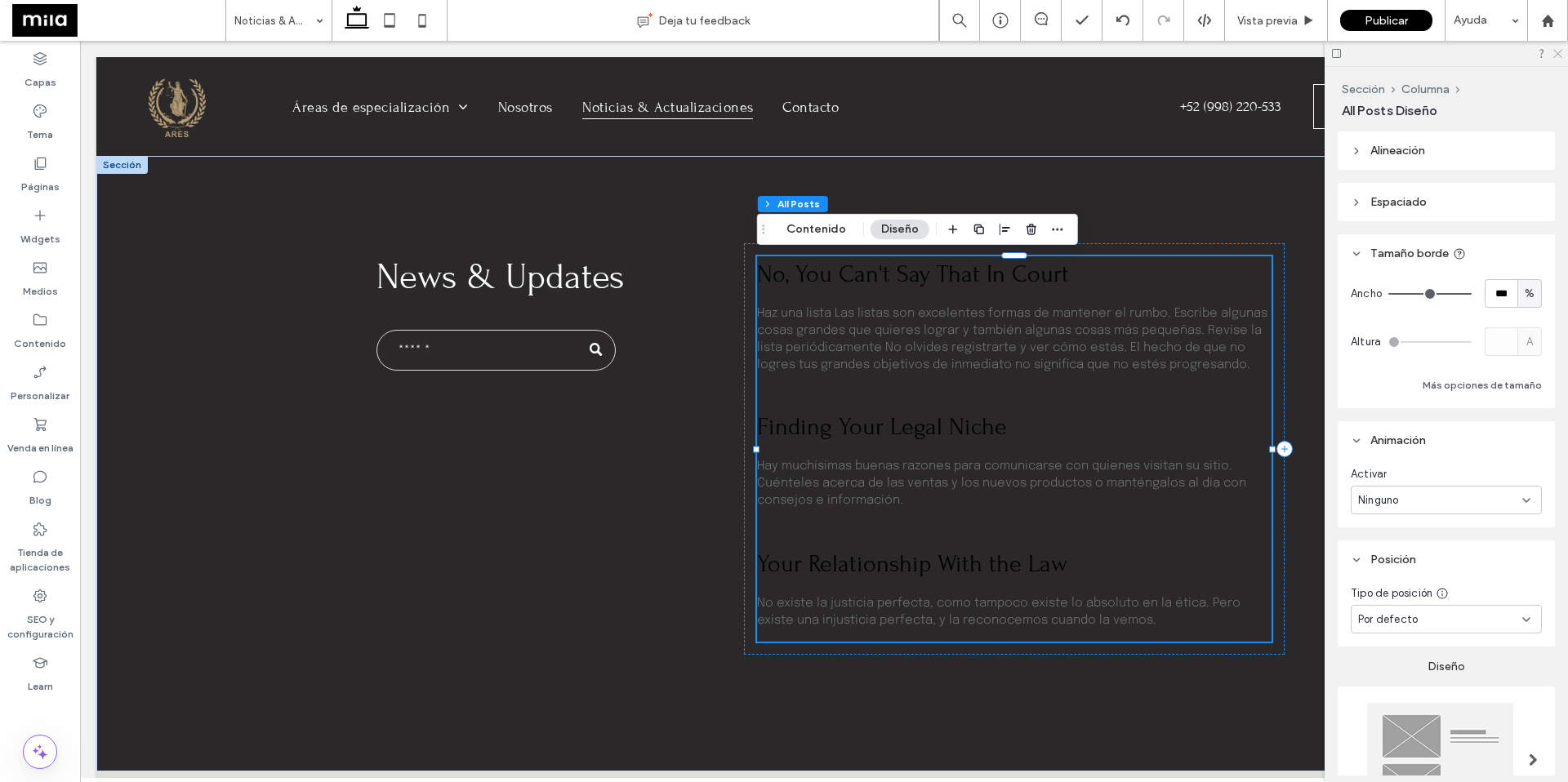
click at [1145, 56] on icon at bounding box center [1557, 52] width 11 height 11
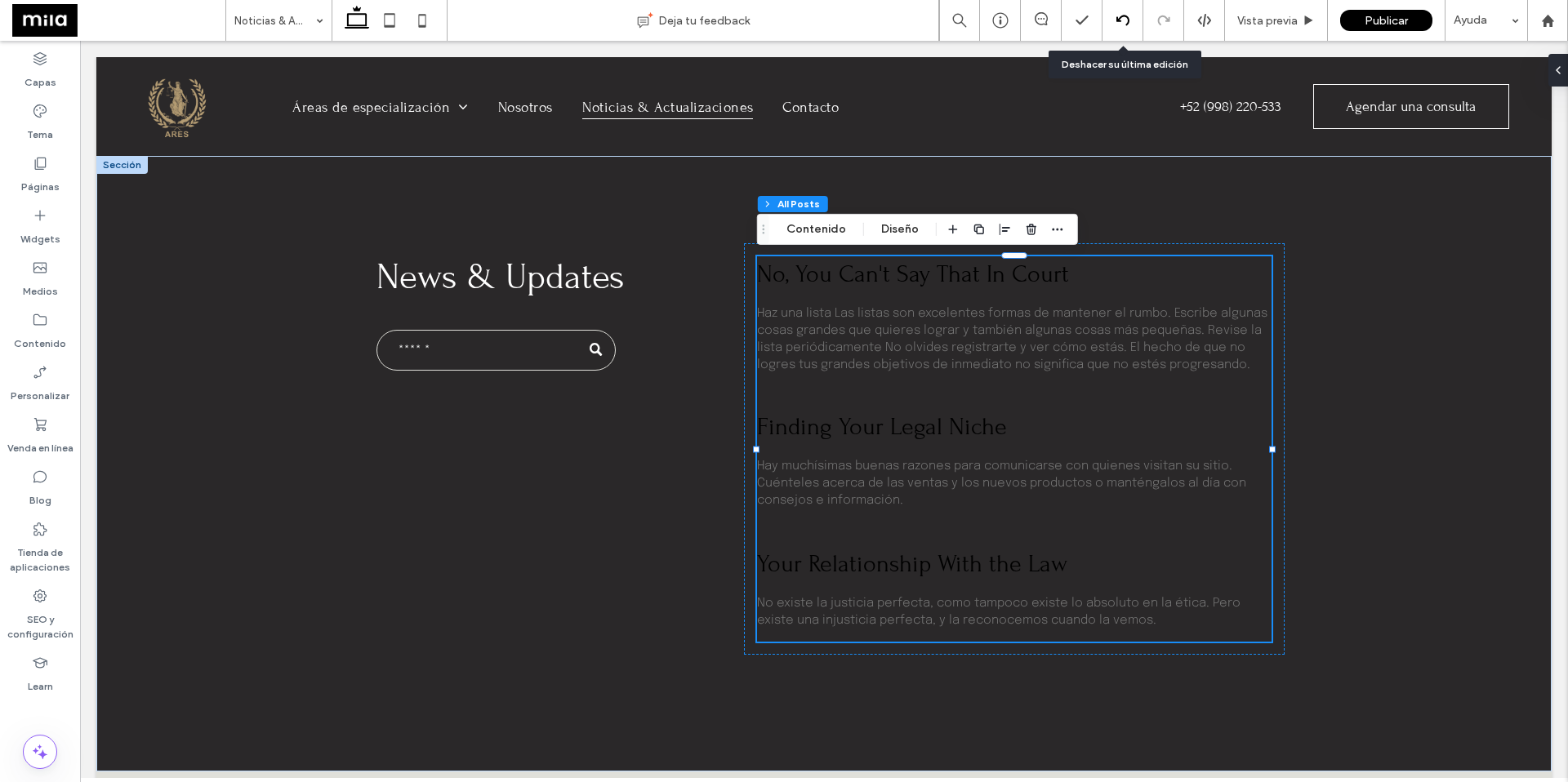
click at [1118, 28] on div at bounding box center [1123, 20] width 41 height 41
click at [1120, 20] on icon at bounding box center [1123, 20] width 13 height 13
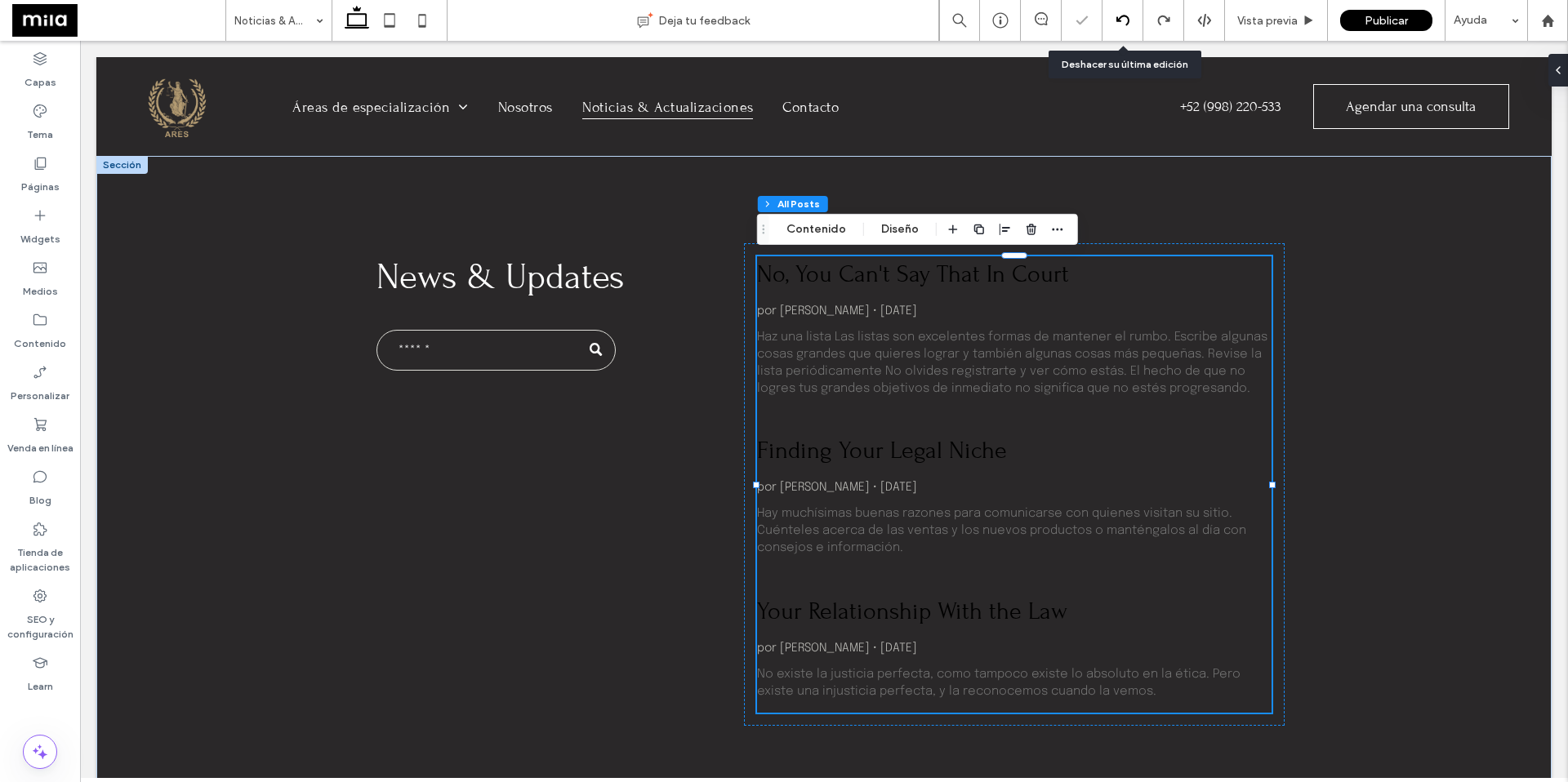
click at [1120, 20] on icon at bounding box center [1123, 20] width 13 height 13
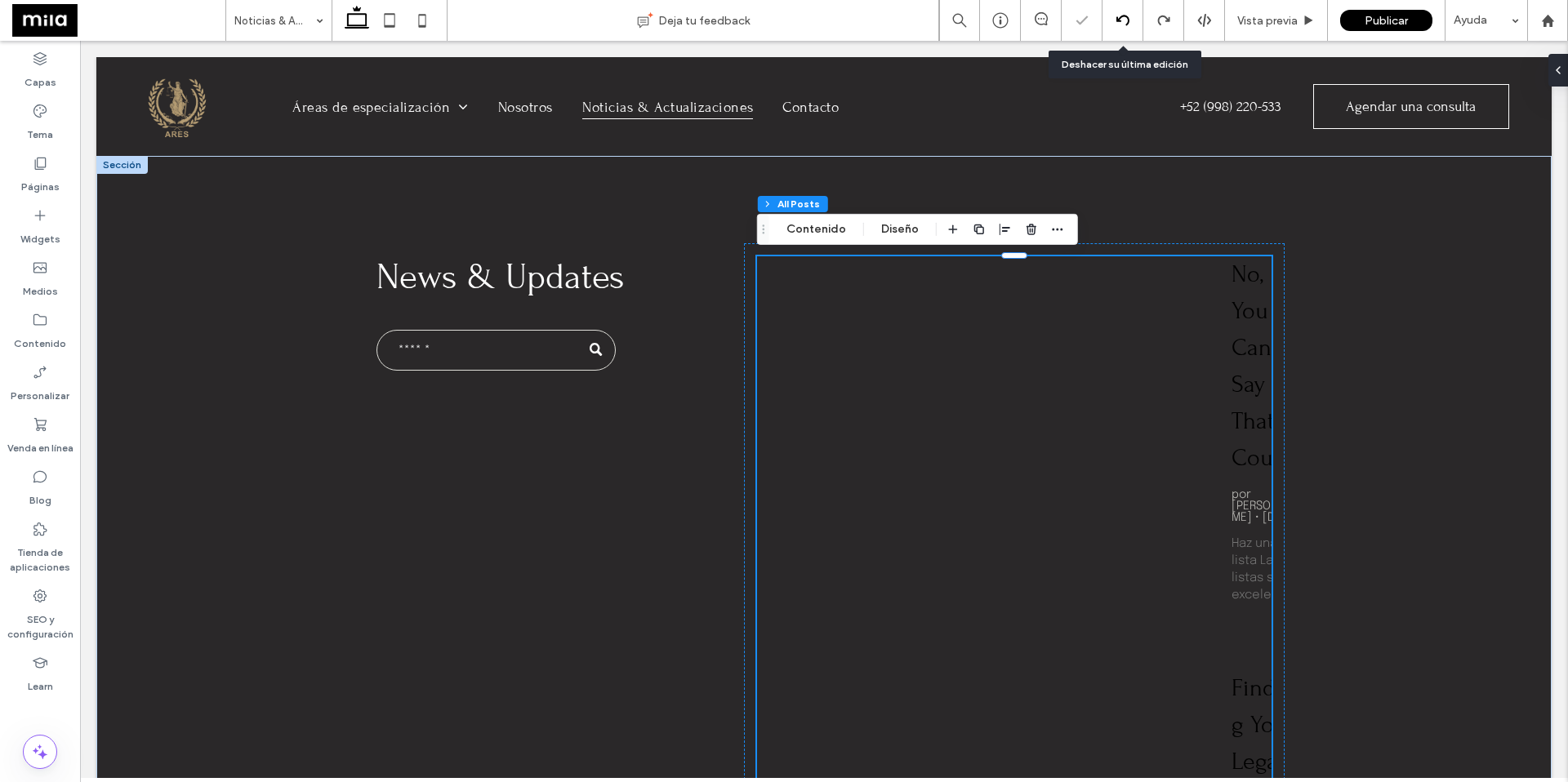
click at [1120, 20] on icon at bounding box center [1123, 20] width 13 height 13
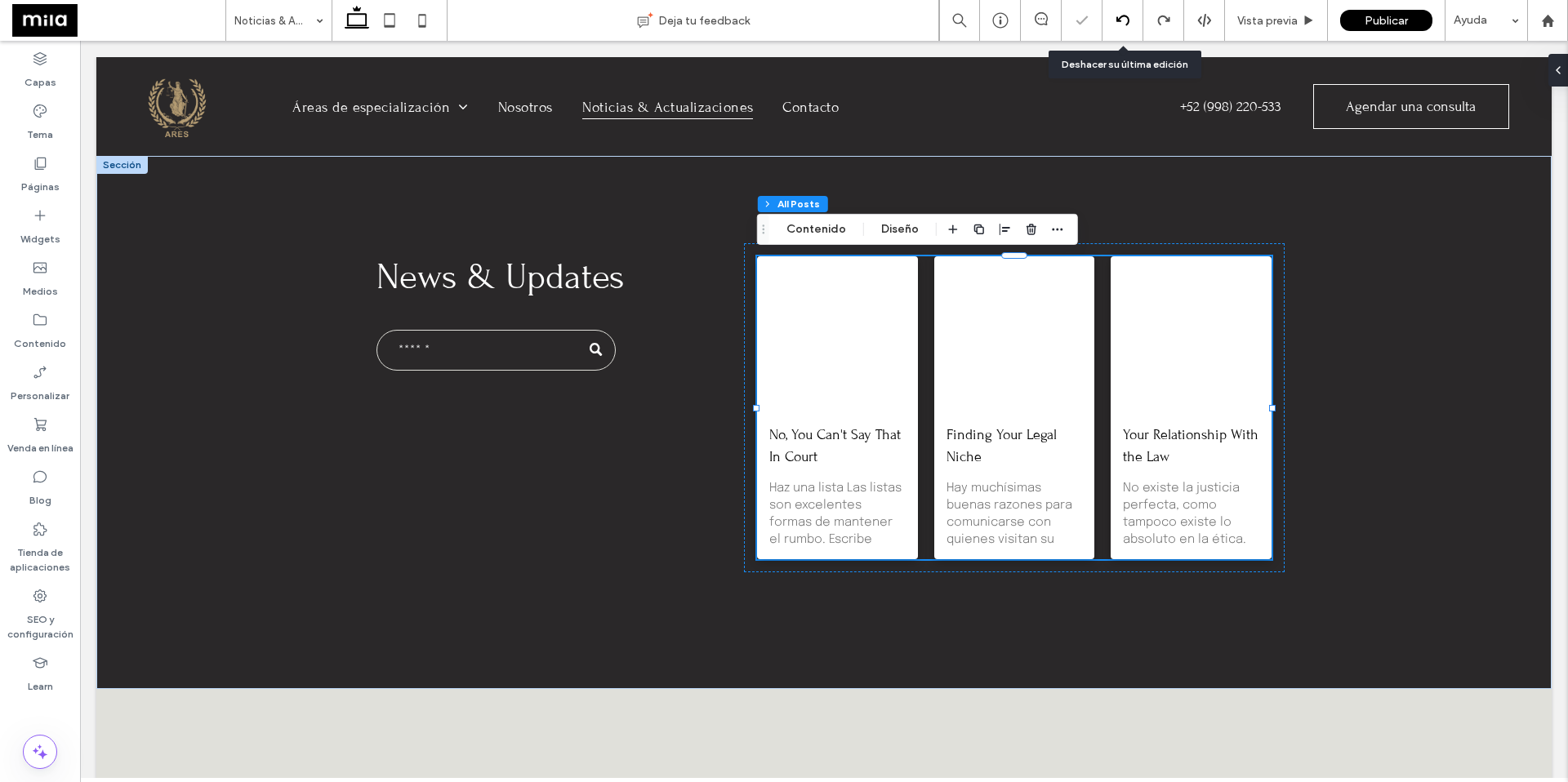
click at [1120, 20] on icon at bounding box center [1123, 20] width 13 height 13
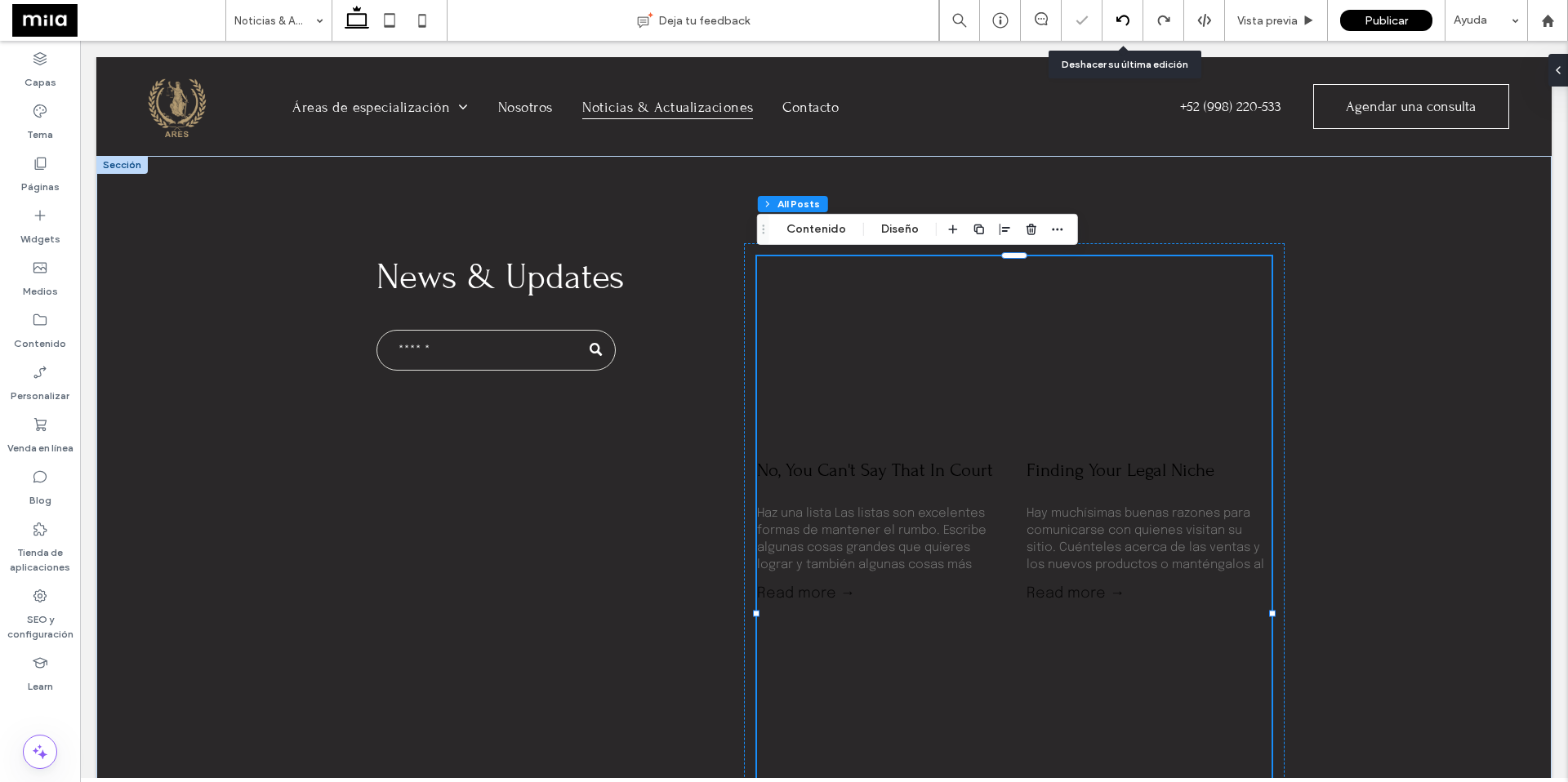
click at [1120, 20] on icon at bounding box center [1123, 20] width 13 height 13
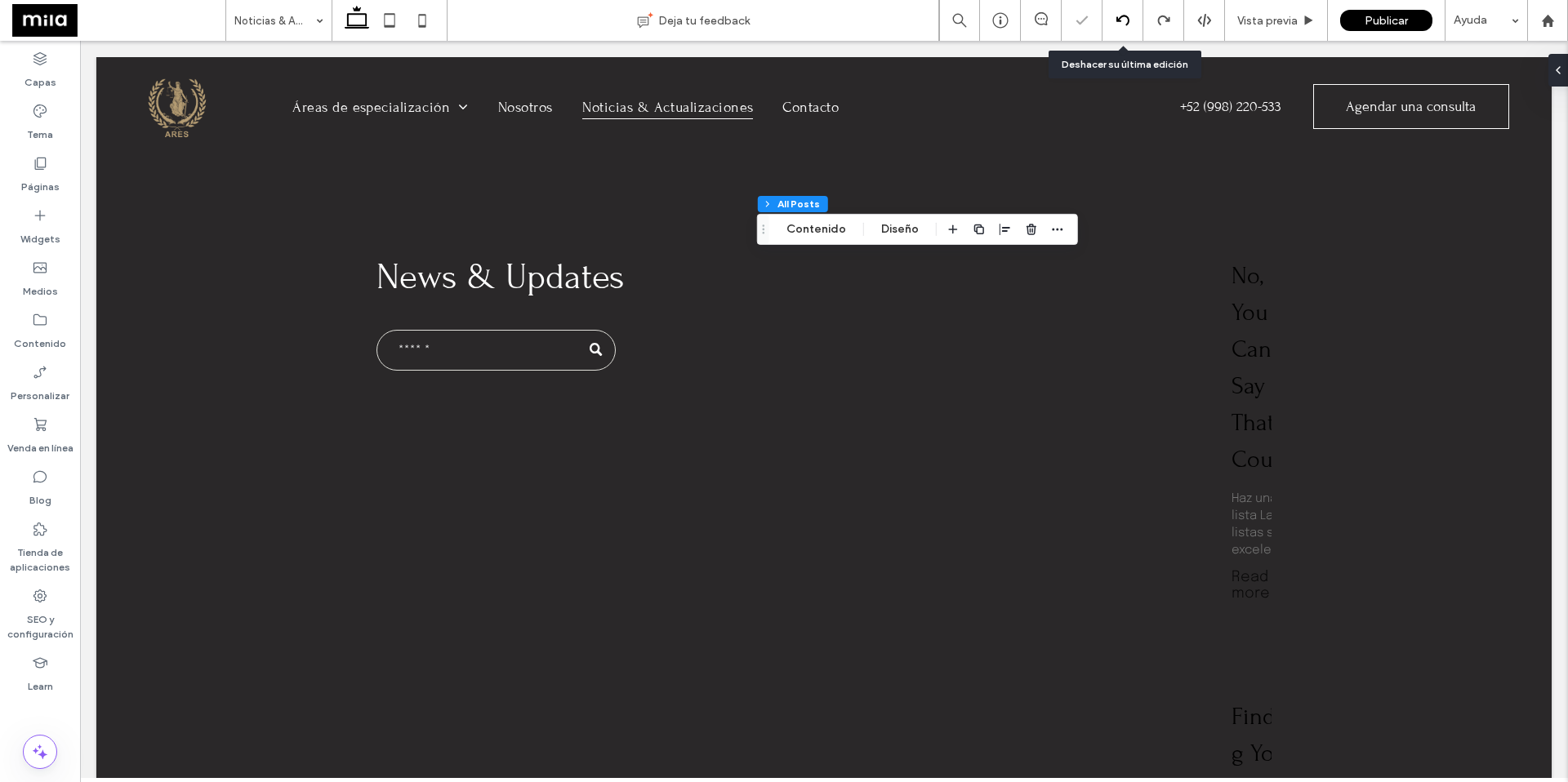
click at [1120, 20] on icon at bounding box center [1123, 20] width 13 height 13
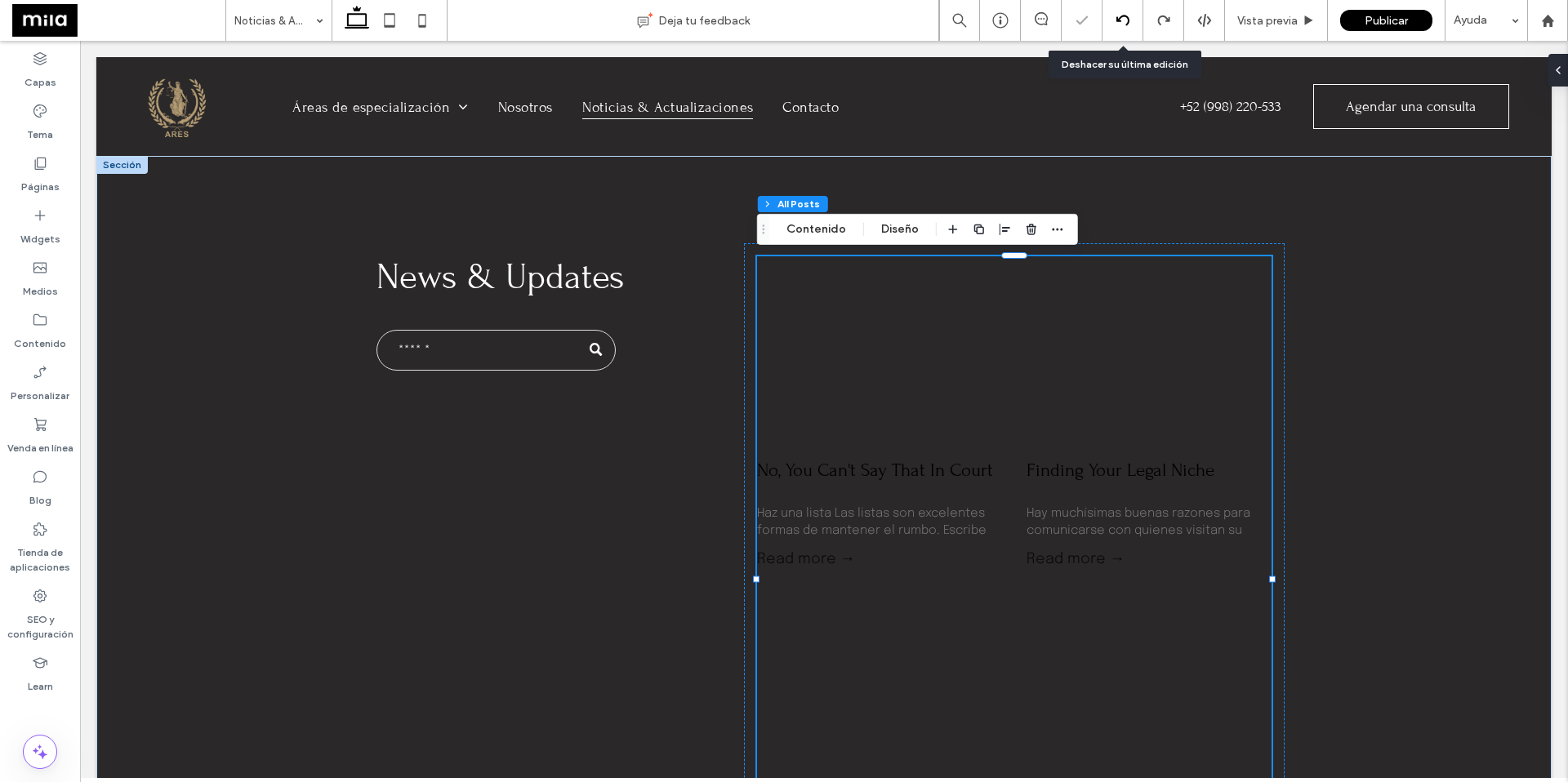
click at [1120, 20] on icon at bounding box center [1123, 20] width 13 height 13
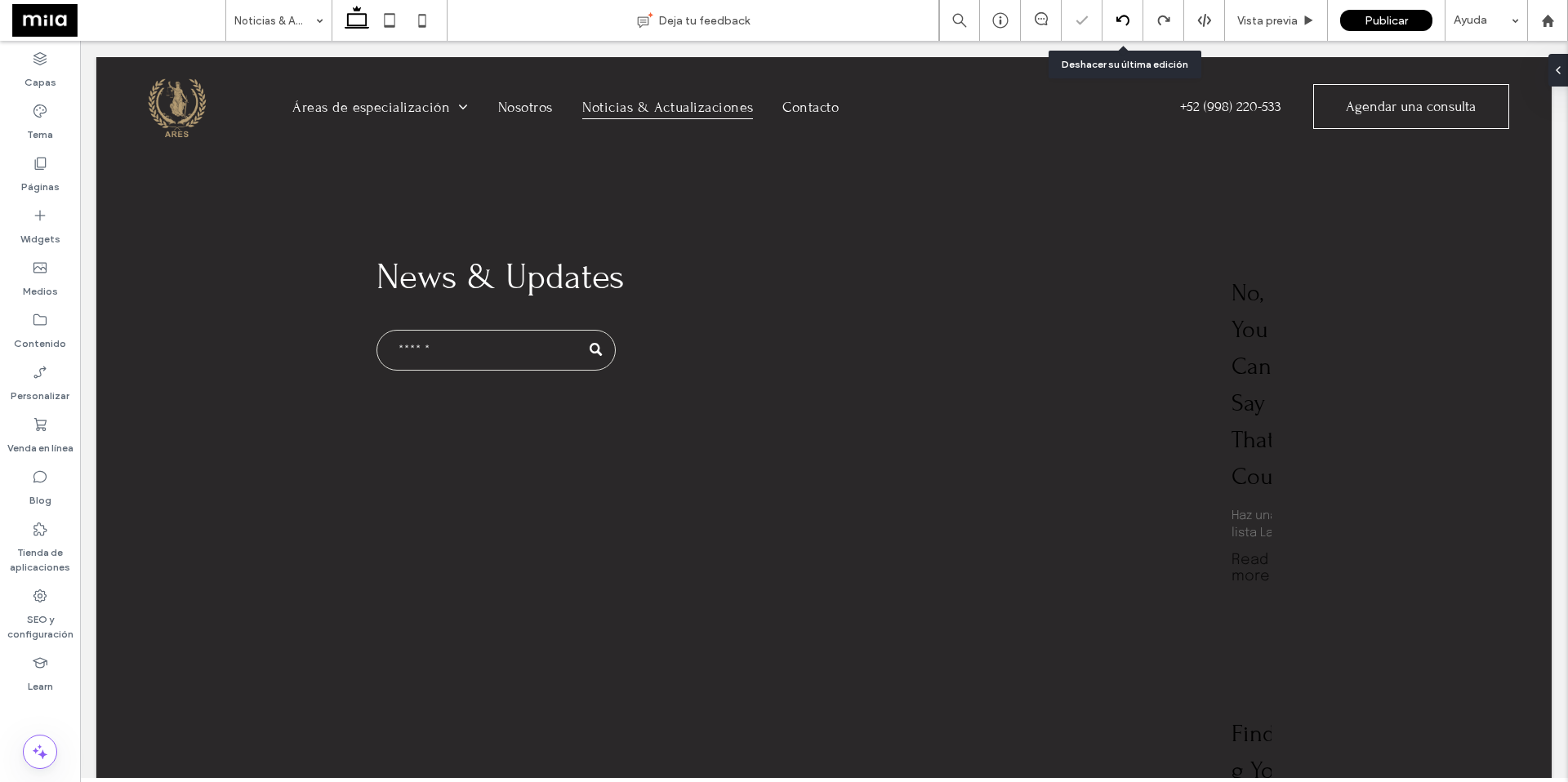
click at [1120, 20] on icon at bounding box center [1123, 20] width 13 height 13
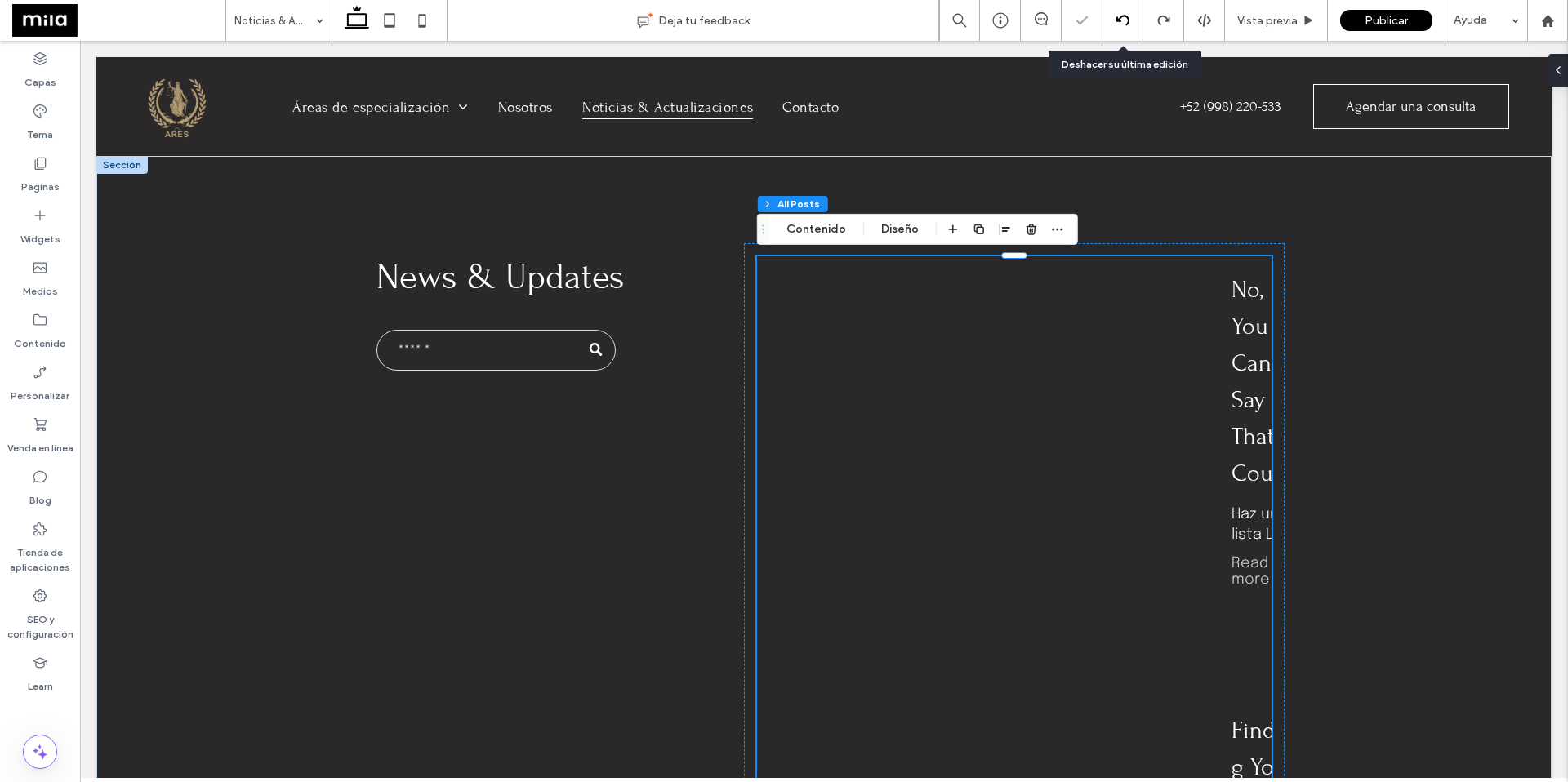
click at [1120, 20] on icon at bounding box center [1123, 20] width 13 height 13
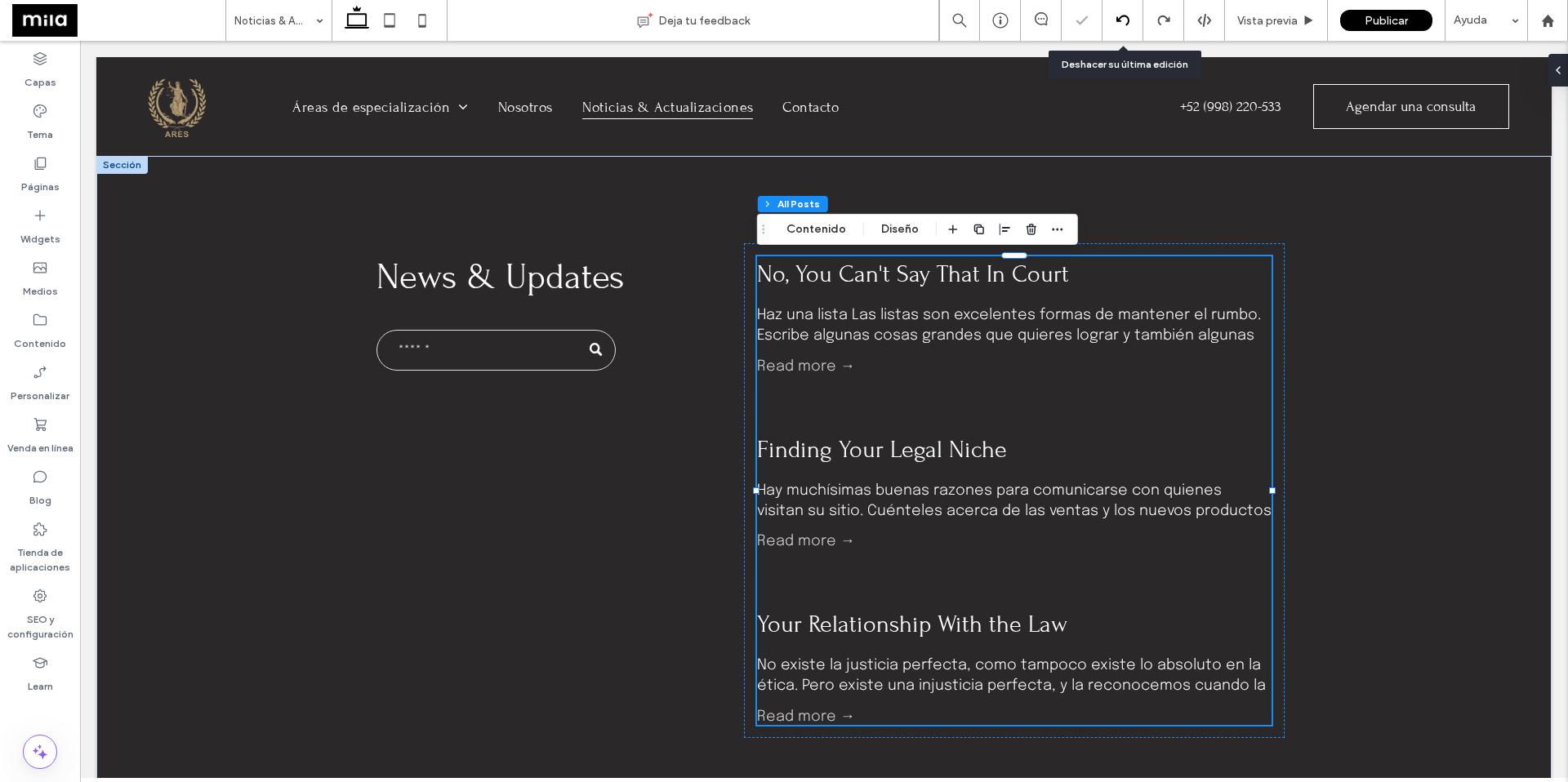
click at [1120, 20] on icon at bounding box center [1123, 20] width 13 height 13
click at [1120, 19] on icon at bounding box center [1123, 20] width 13 height 13
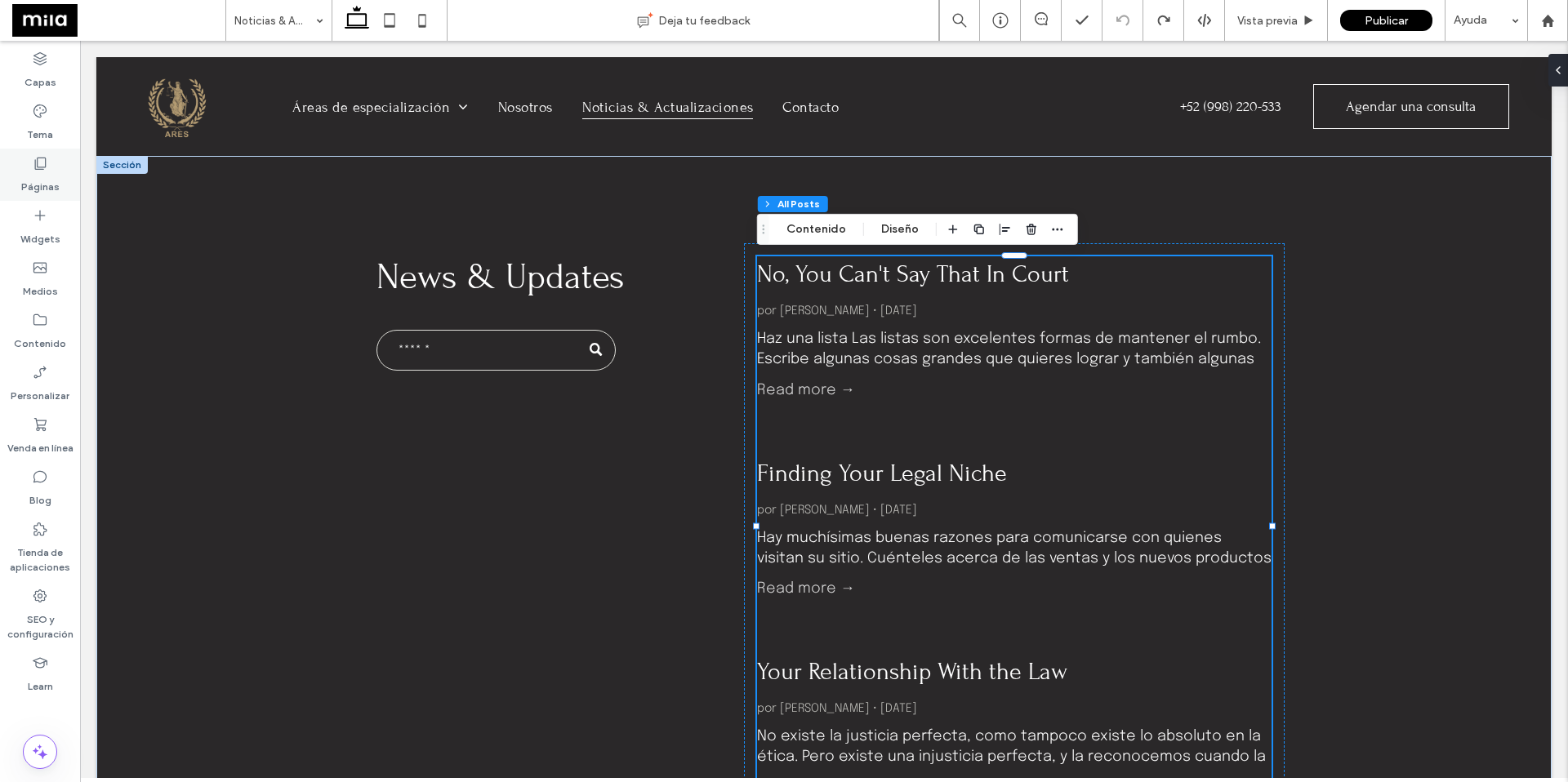
click at [40, 162] on icon at bounding box center [40, 163] width 16 height 16
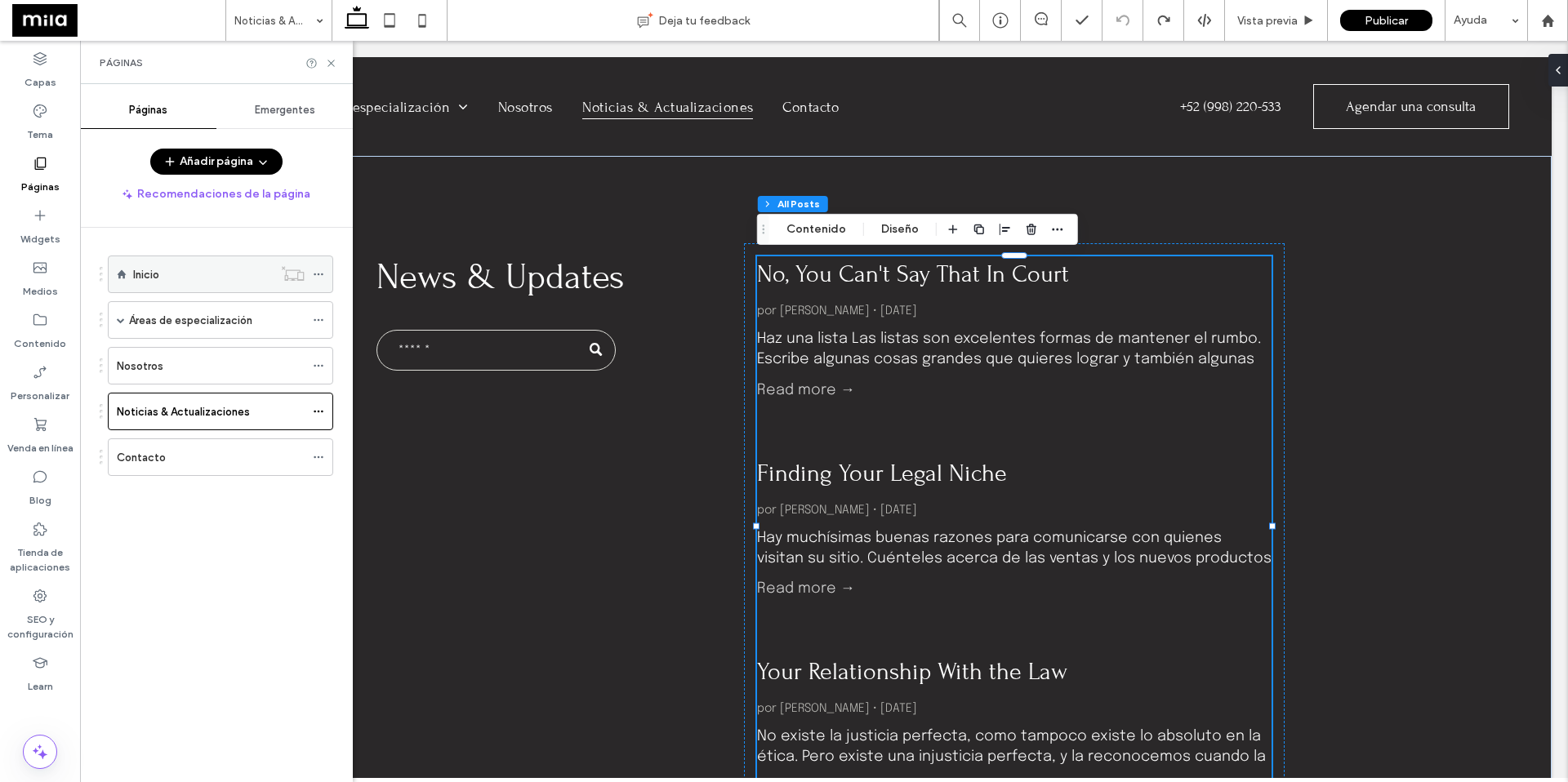
click at [191, 274] on div "Inicio" at bounding box center [203, 274] width 140 height 17
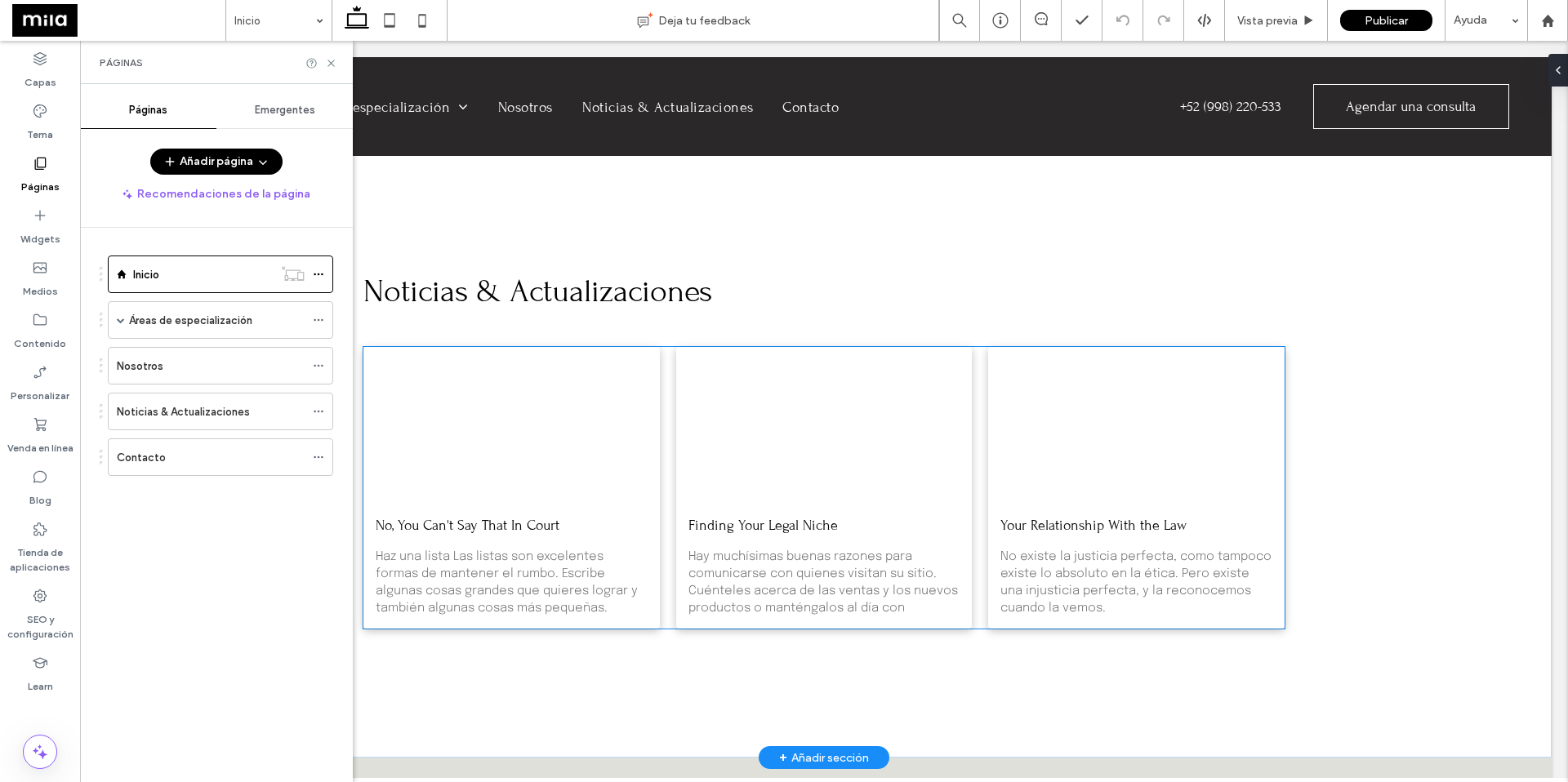
scroll to position [4369, 0]
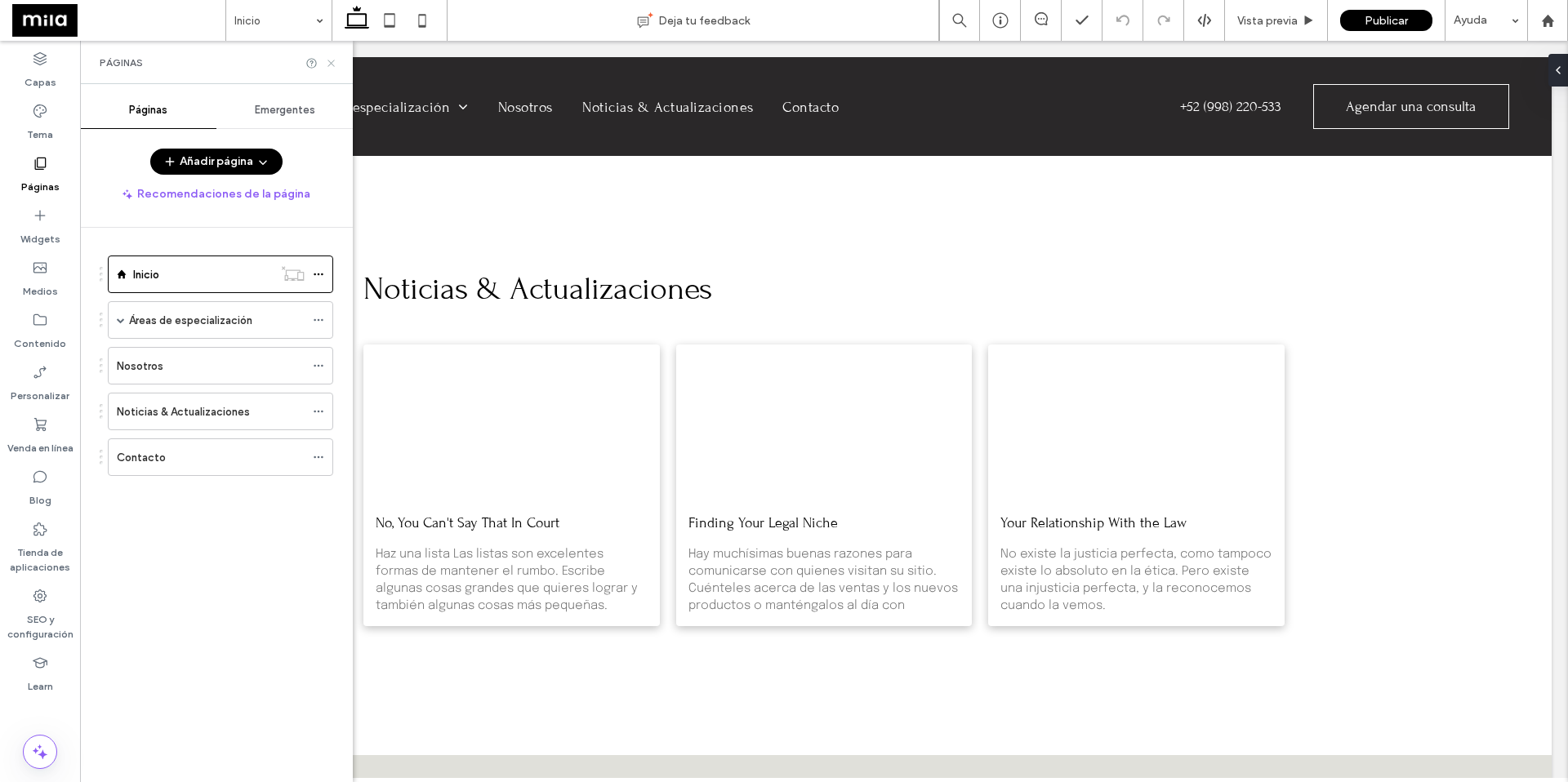
click at [332, 63] on use at bounding box center [331, 63] width 7 height 7
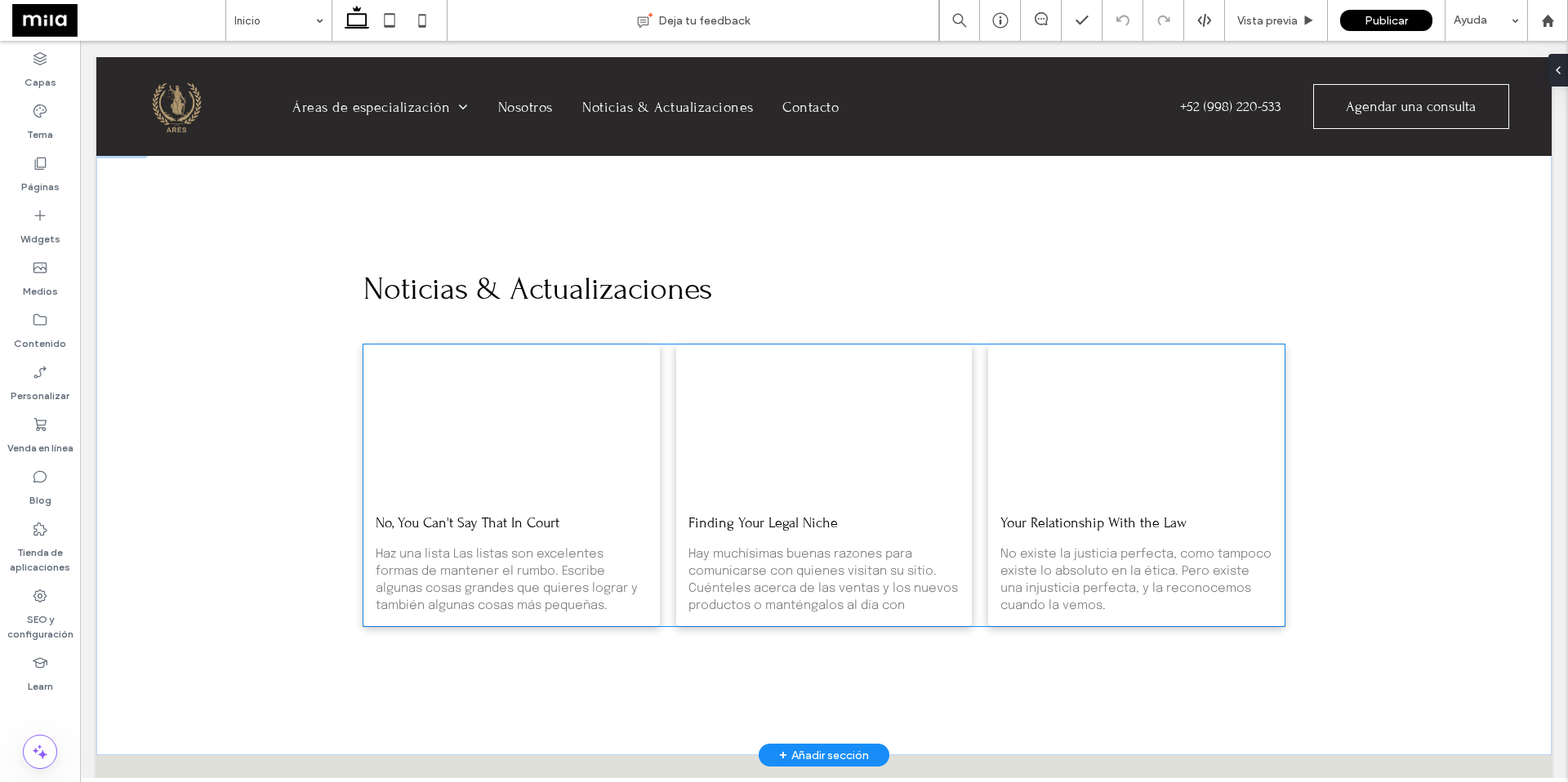
click at [372, 340] on div at bounding box center [511, 421] width 314 height 164
